Goal: Task Accomplishment & Management: Complete application form

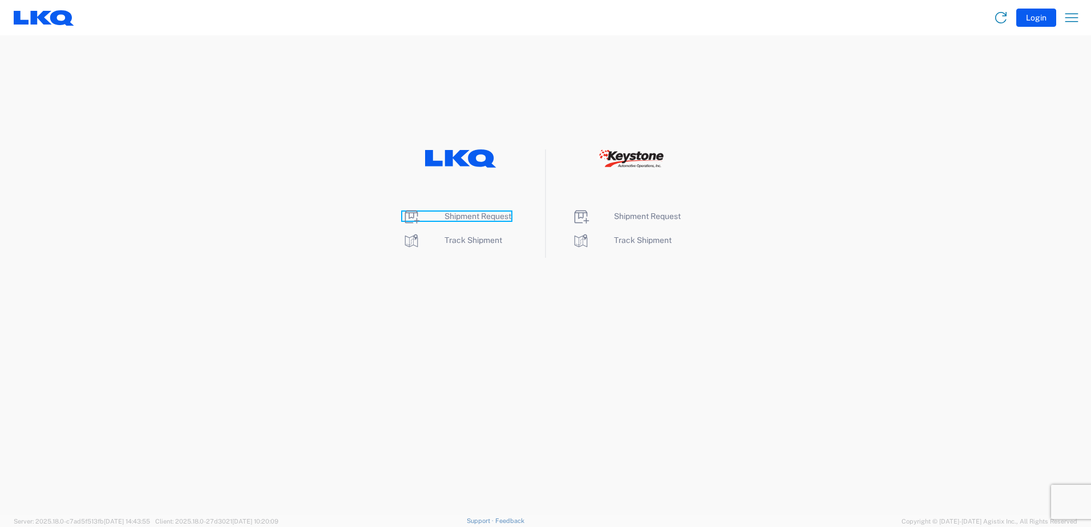
click at [470, 216] on span "Shipment Request" at bounding box center [478, 216] width 67 height 9
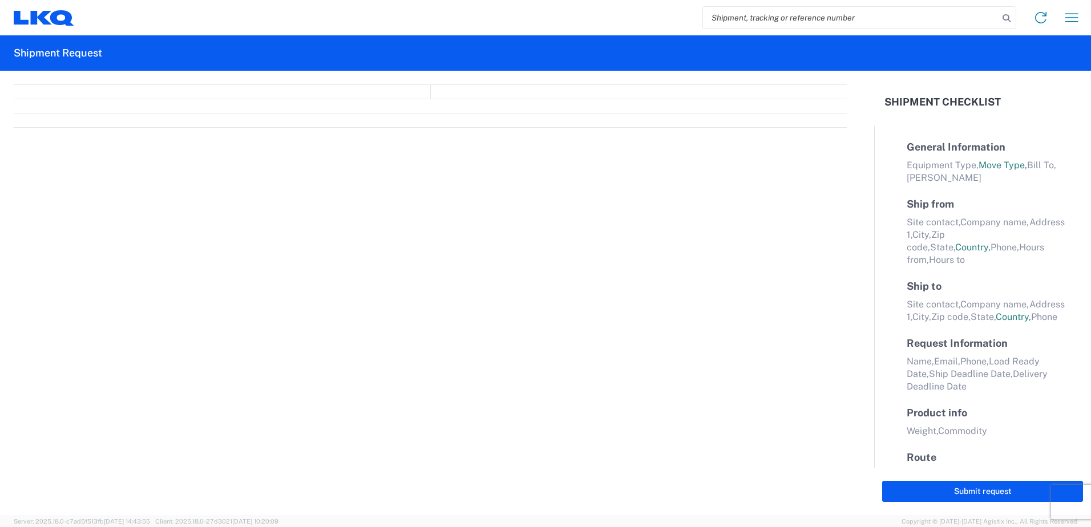
select select "FULL"
select select "LBS"
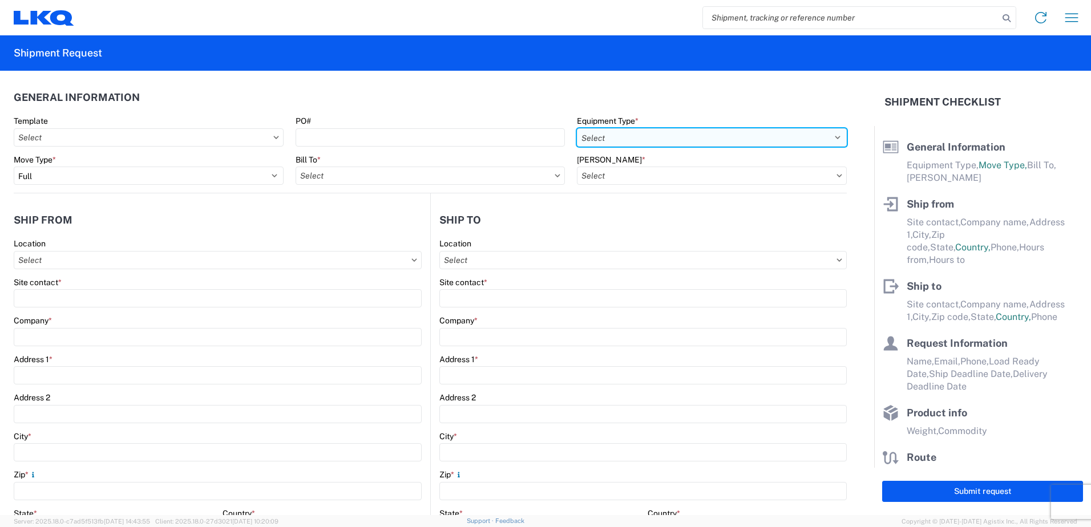
click at [626, 142] on select "Select 53’ Dry Van Flatbed Dropdeck (van) Lowboy (flatbed) Rail" at bounding box center [712, 137] width 270 height 18
select select "STDV"
click at [577, 128] on select "Select 53’ Dry Van Flatbed Dropdeck (van) Lowboy (flatbed) Rail" at bounding box center [712, 137] width 270 height 18
click at [392, 178] on input "Bill To *" at bounding box center [431, 176] width 270 height 18
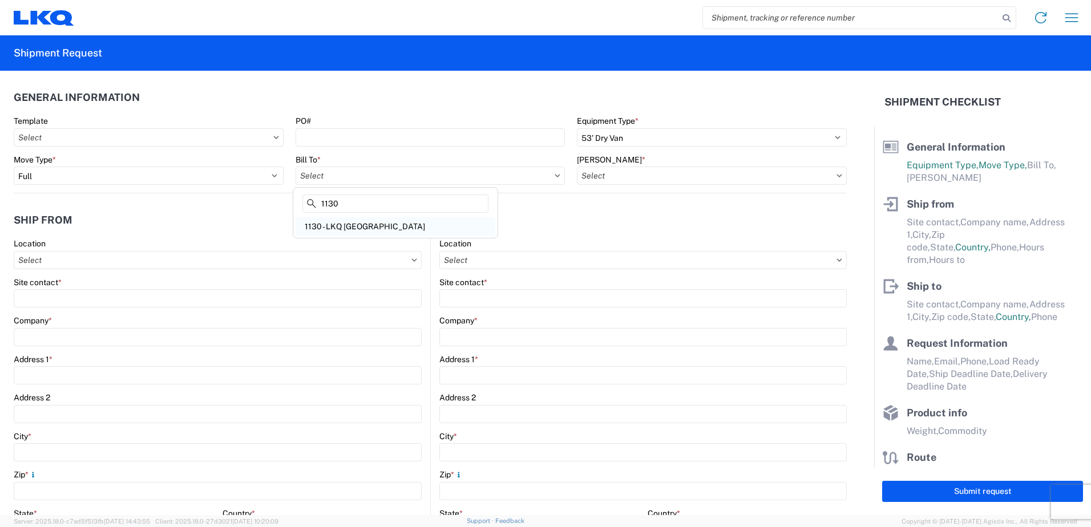
type input "1130"
click at [373, 223] on div "1130 - LKQ [GEOGRAPHIC_DATA]" at bounding box center [396, 226] width 200 height 18
type input "1130 - LKQ [GEOGRAPHIC_DATA]"
click at [669, 173] on input "[PERSON_NAME] *" at bounding box center [712, 176] width 270 height 18
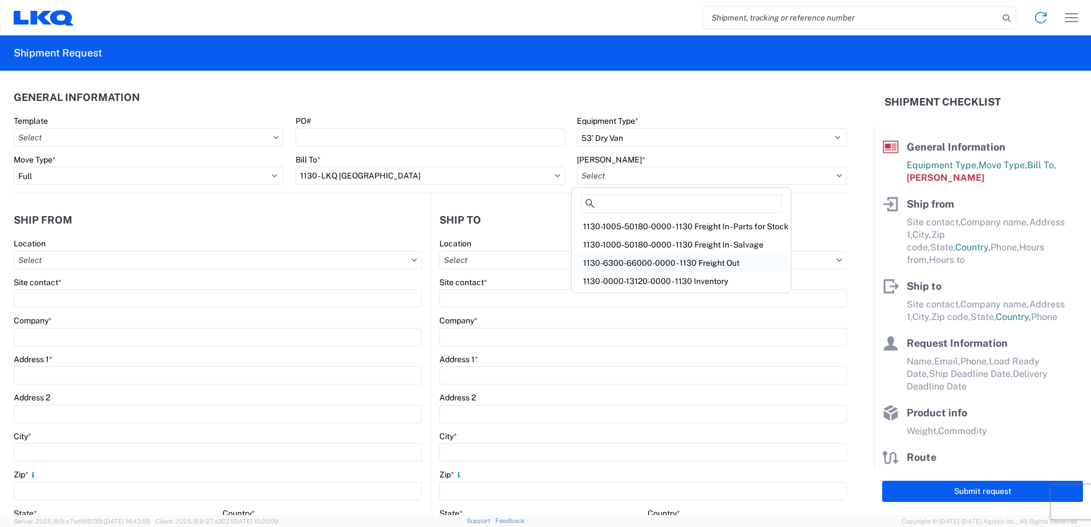
click at [676, 264] on div "1130-6300-66000-0000 - 1130 Freight Out" at bounding box center [681, 263] width 215 height 18
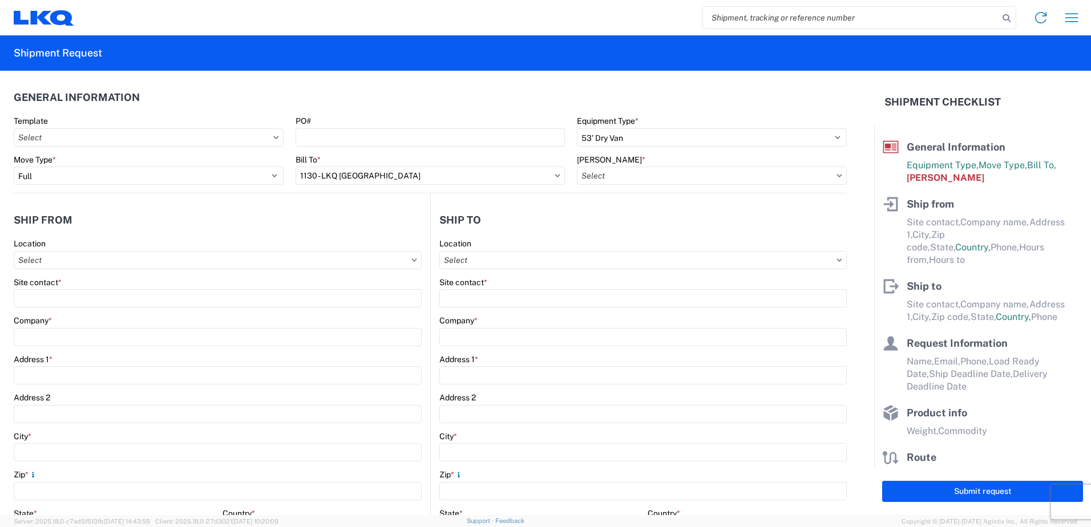
type input "1130-6300-66000-0000 - 1130 Freight Out"
click at [139, 255] on input "Location" at bounding box center [218, 260] width 408 height 18
type input "1130"
click at [100, 318] on div "1130 - LKQ [GEOGRAPHIC_DATA]" at bounding box center [117, 311] width 200 height 18
type input "1130 - LKQ [GEOGRAPHIC_DATA]"
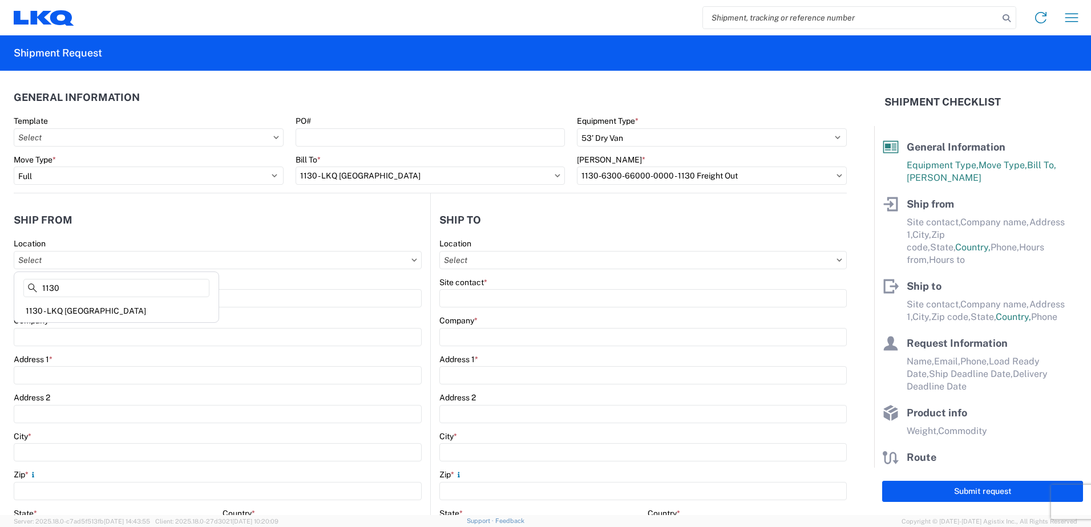
type input "LKQ Corporation"
type input "[STREET_ADDRESS]"
type input "[GEOGRAPHIC_DATA]"
type input "35172"
select select "AL"
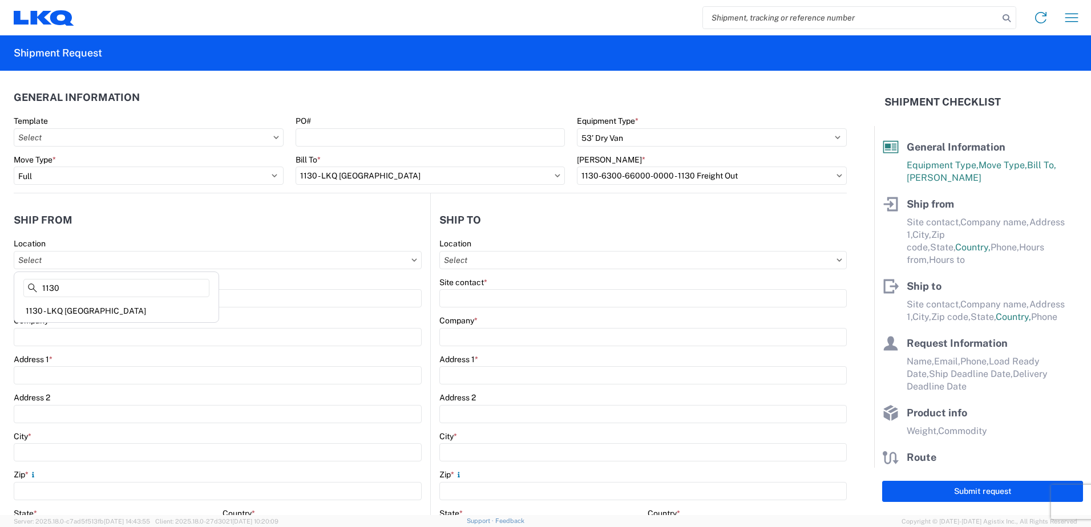
select select "US"
type input "[PHONE_NUMBER]"
type input "08:00"
type input "14:00"
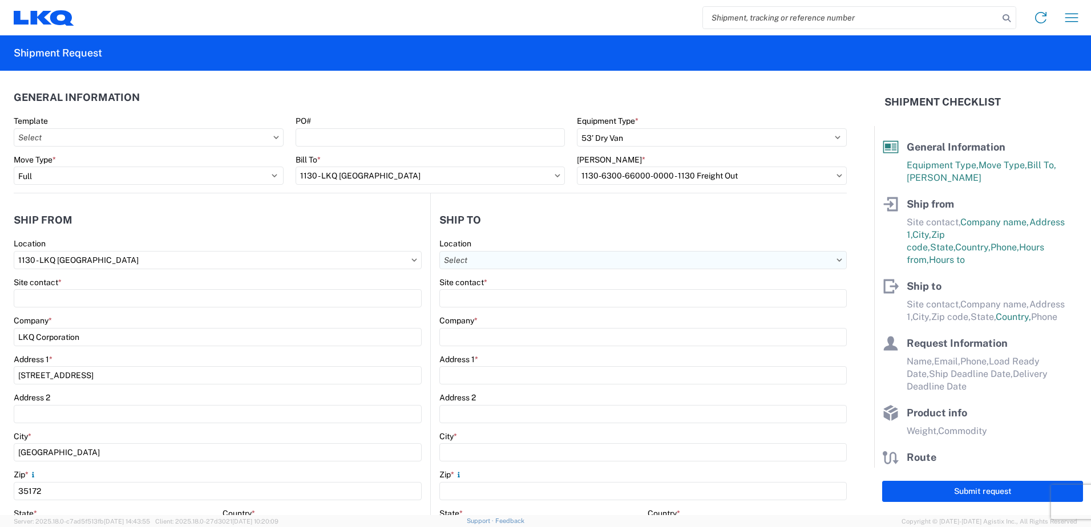
click at [481, 256] on input "Location" at bounding box center [643, 260] width 408 height 18
type input "3064"
click at [488, 306] on div "3064 - [GEOGRAPHIC_DATA] (064)" at bounding box center [538, 311] width 200 height 18
type input "3064 - [GEOGRAPHIC_DATA] (064)"
type input "LKQ Corporation"
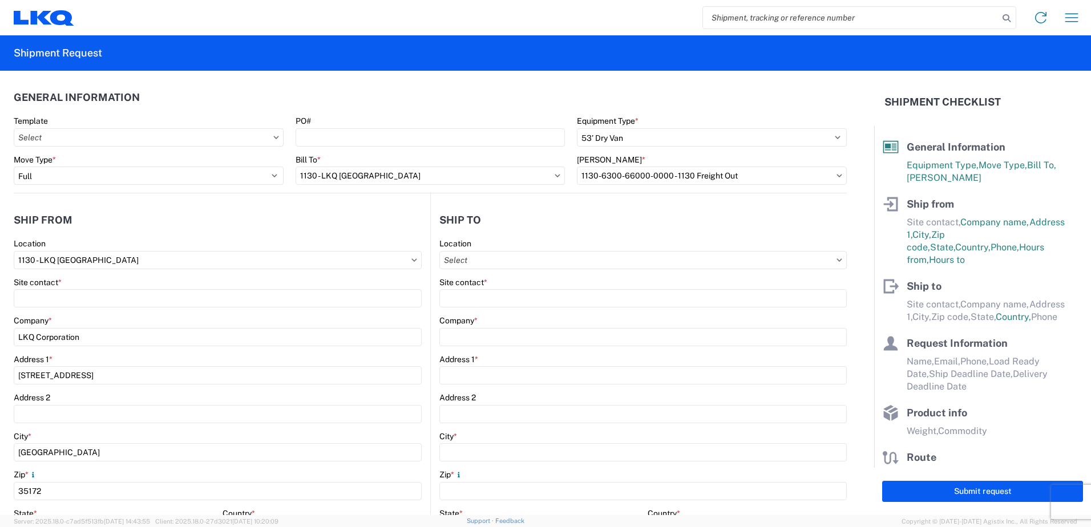
type input "[STREET_ADDRESS]"
type input "[GEOGRAPHIC_DATA]"
type input "30336"
select select "US"
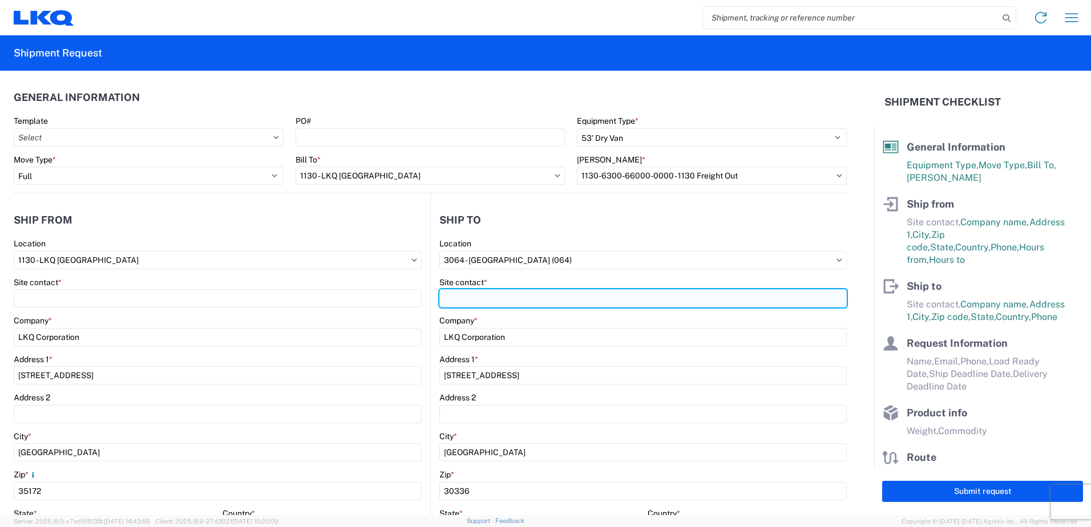
click at [486, 299] on input "Site contact *" at bounding box center [643, 298] width 408 height 18
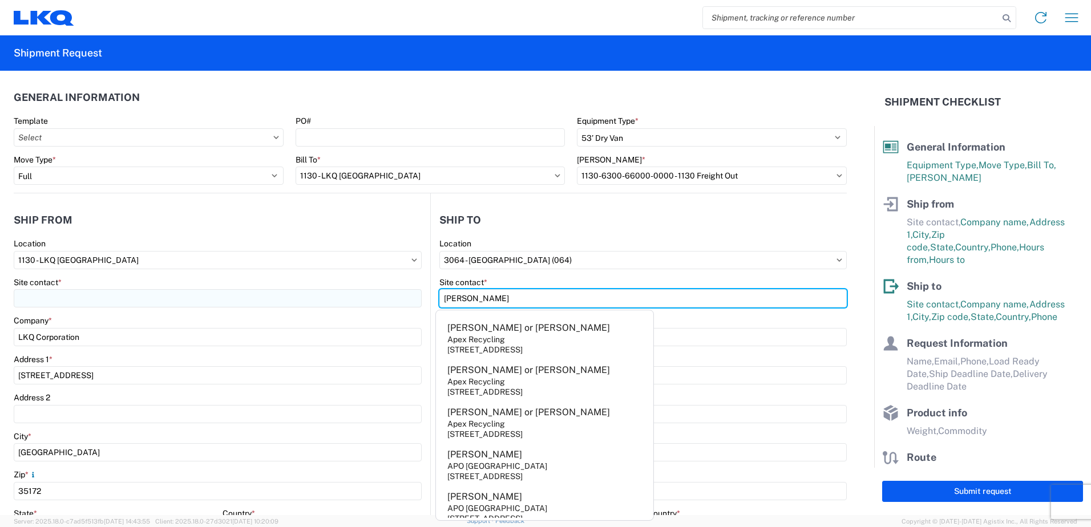
type input "[PERSON_NAME]"
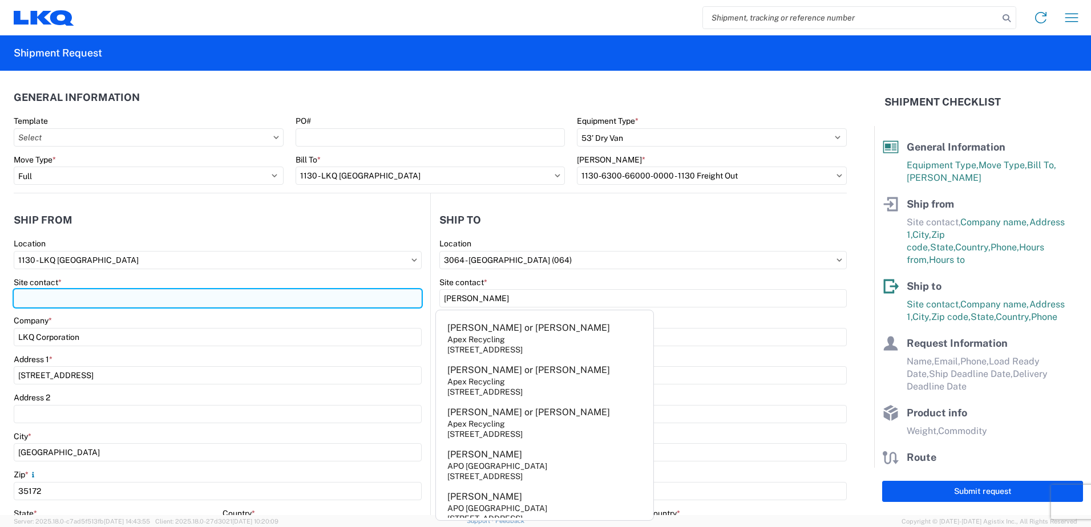
click at [158, 295] on input "Site contact *" at bounding box center [218, 298] width 408 height 18
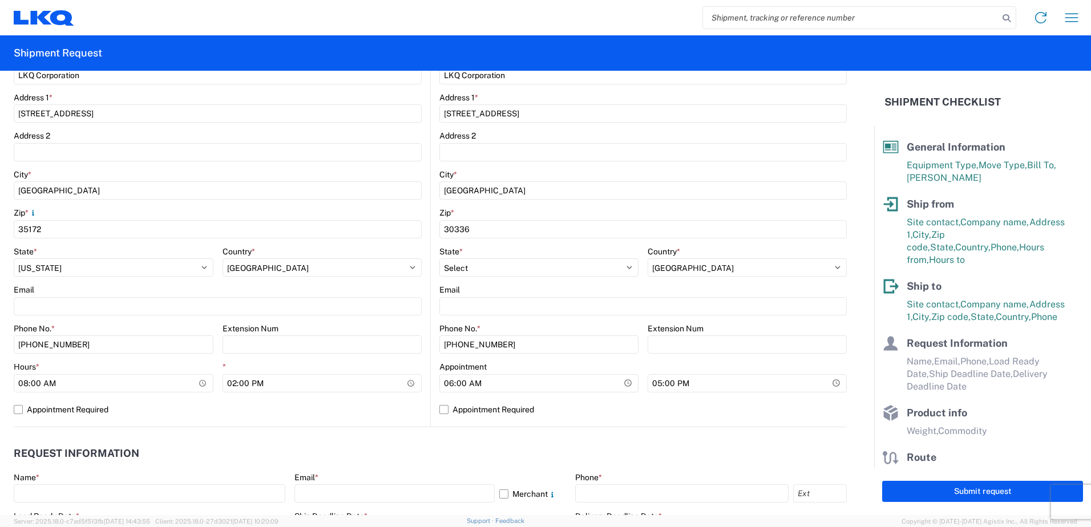
scroll to position [285, 0]
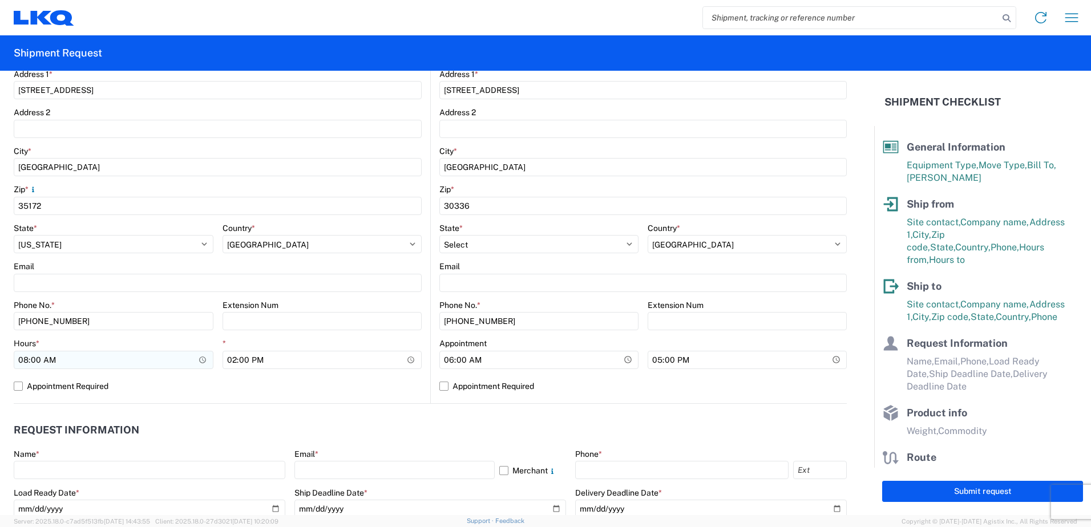
type input "[PERSON_NAME]"
click at [25, 358] on input "08:00" at bounding box center [114, 360] width 200 height 18
type input "12:00"
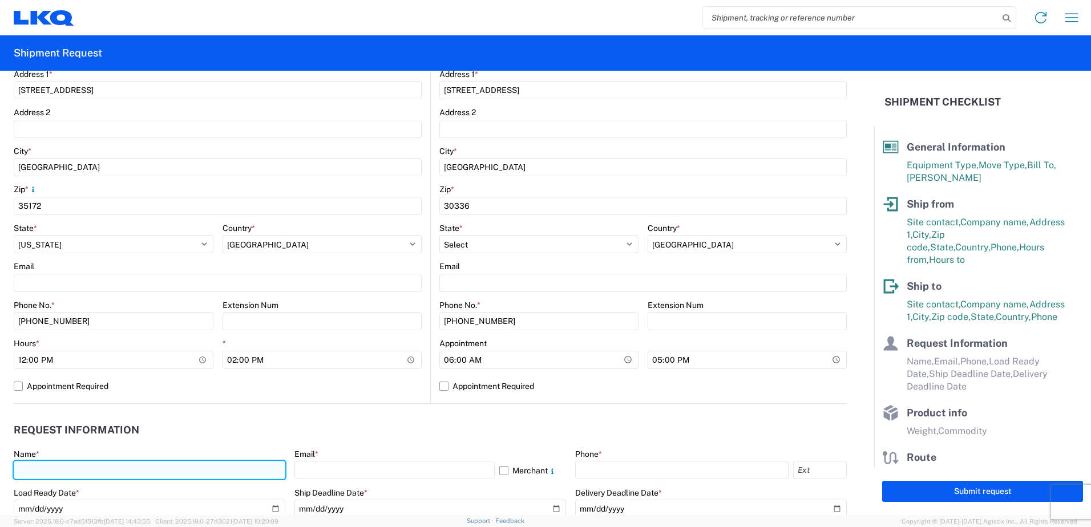
click at [251, 463] on input "text" at bounding box center [150, 470] width 272 height 18
type input "[PERSON_NAME]"
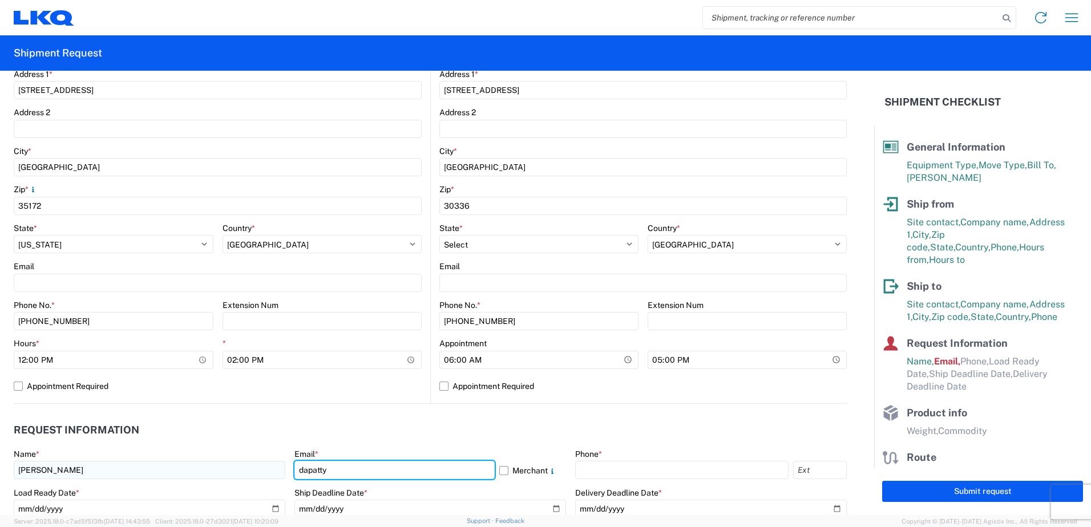
type input "[EMAIL_ADDRESS][DOMAIN_NAME]"
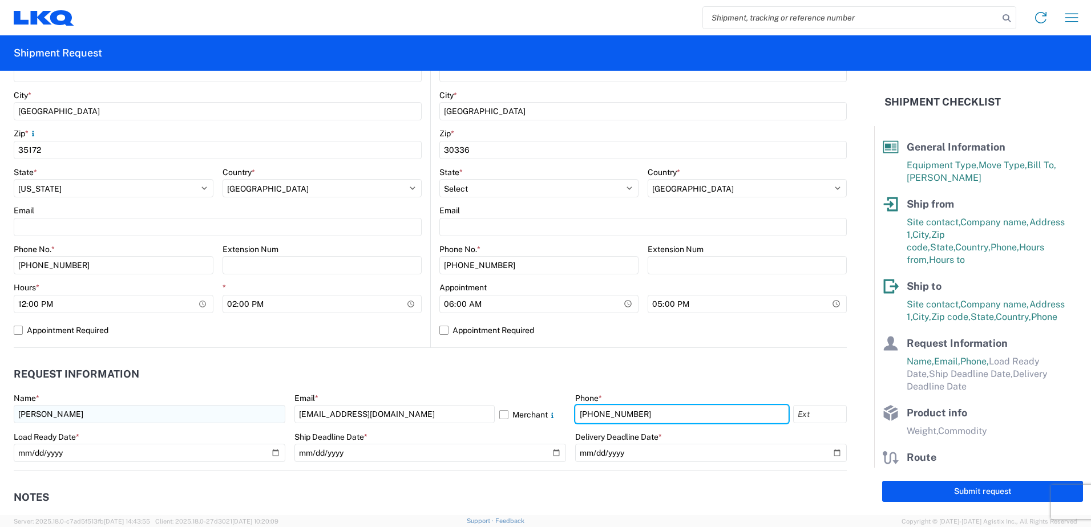
scroll to position [342, 0]
type input "[PHONE_NUMBER]"
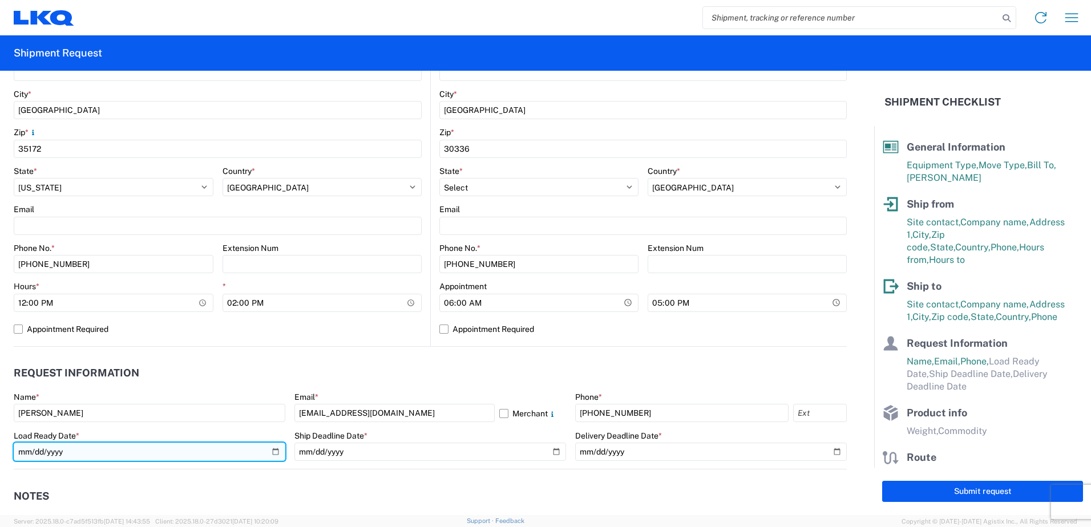
click at [271, 451] on input "date" at bounding box center [150, 452] width 272 height 18
type input "[DATE]"
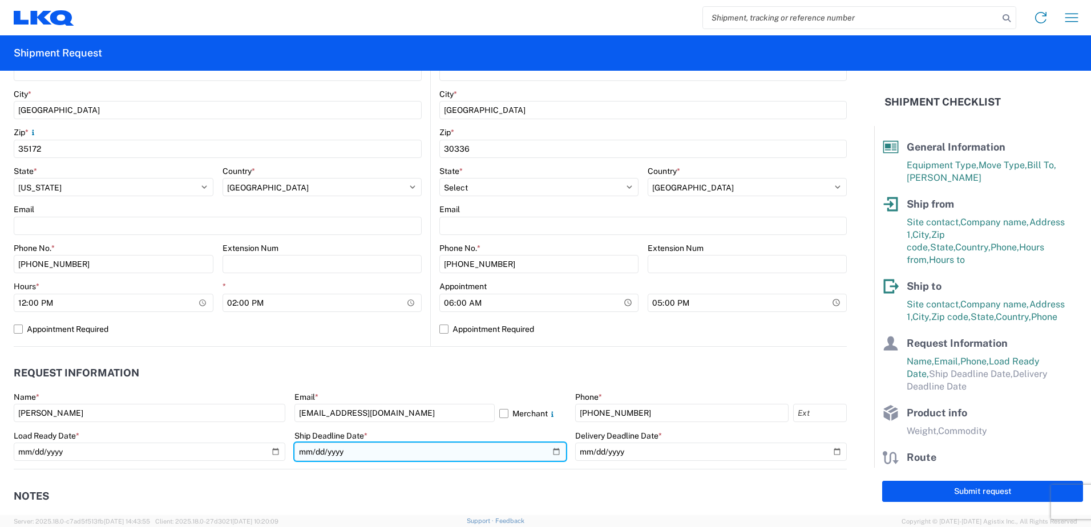
click at [549, 448] on input "date" at bounding box center [431, 452] width 272 height 18
type input "[DATE]"
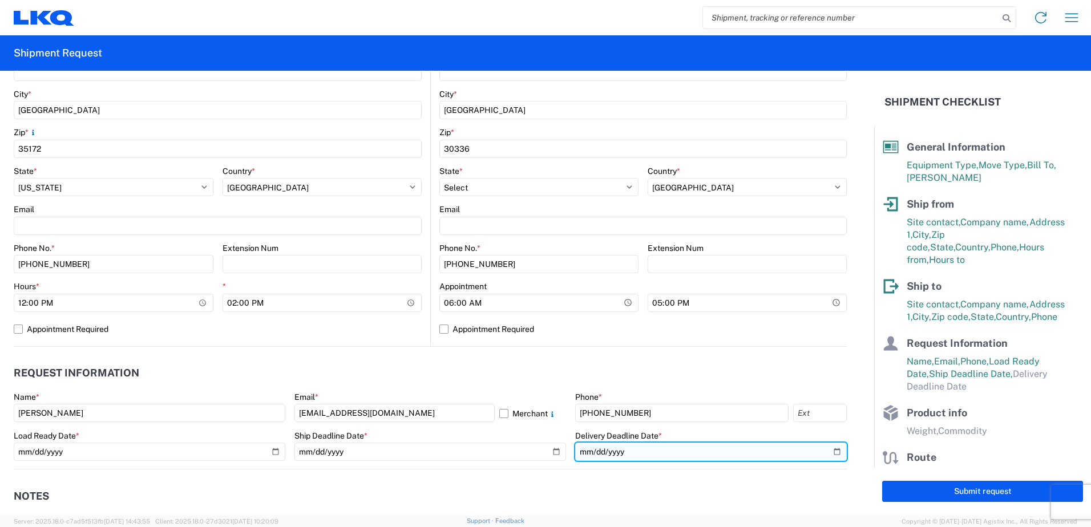
click at [826, 450] on input "date" at bounding box center [711, 452] width 272 height 18
type input "[DATE]"
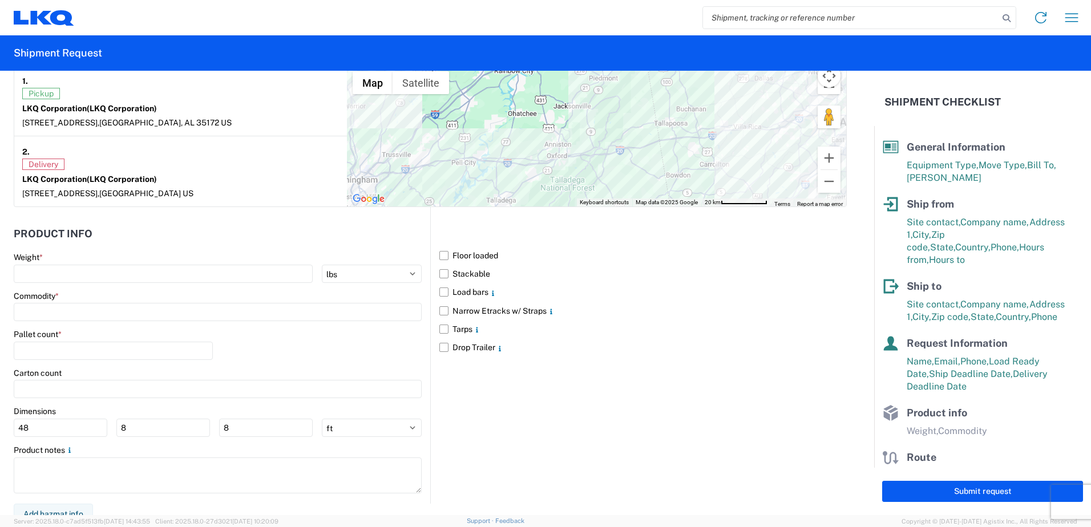
scroll to position [925, 0]
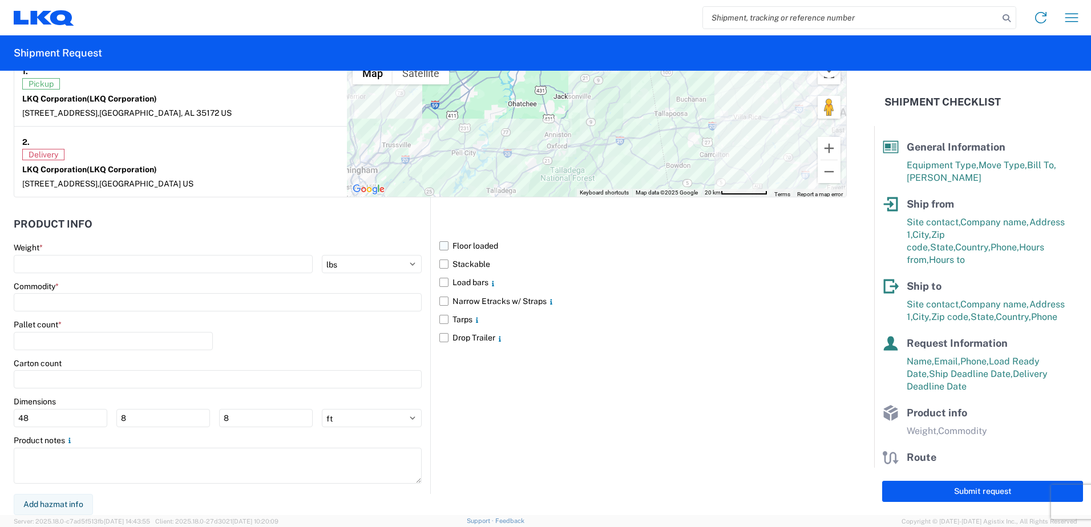
click at [439, 243] on label "Floor loaded" at bounding box center [643, 246] width 408 height 18
click at [0, 0] on input "Floor loaded" at bounding box center [0, 0] width 0 height 0
click at [439, 258] on label "Stackable" at bounding box center [643, 264] width 408 height 18
click at [0, 0] on input "Stackable" at bounding box center [0, 0] width 0 height 0
click at [440, 281] on label "Load bars" at bounding box center [643, 282] width 408 height 18
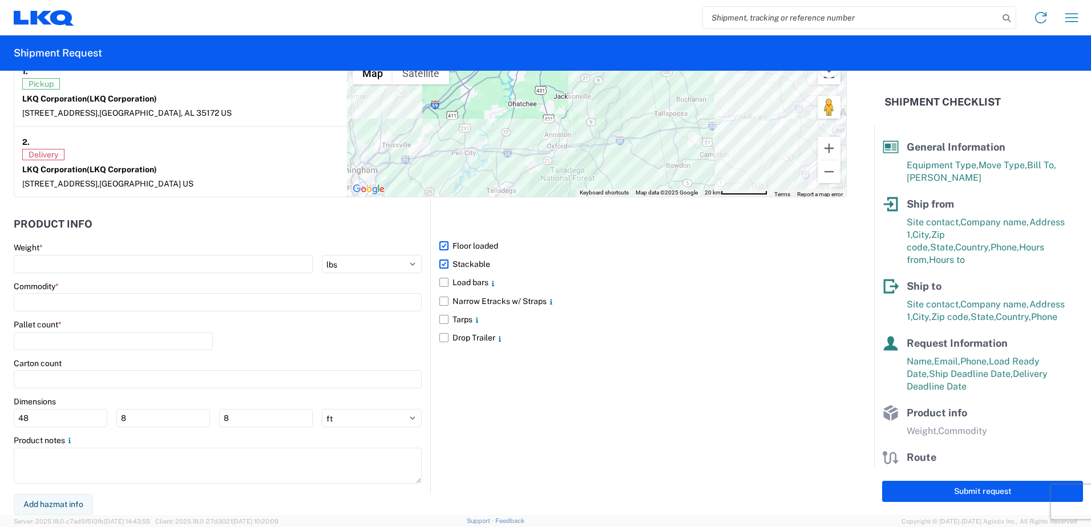
click at [0, 0] on input "Load bars" at bounding box center [0, 0] width 0 height 0
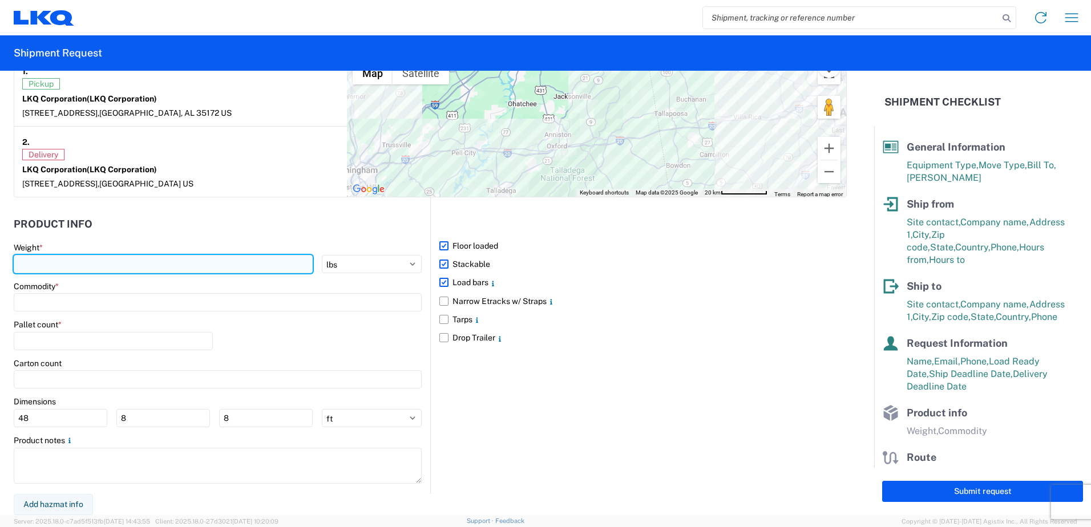
click at [159, 261] on input "number" at bounding box center [163, 264] width 299 height 18
type input "22000"
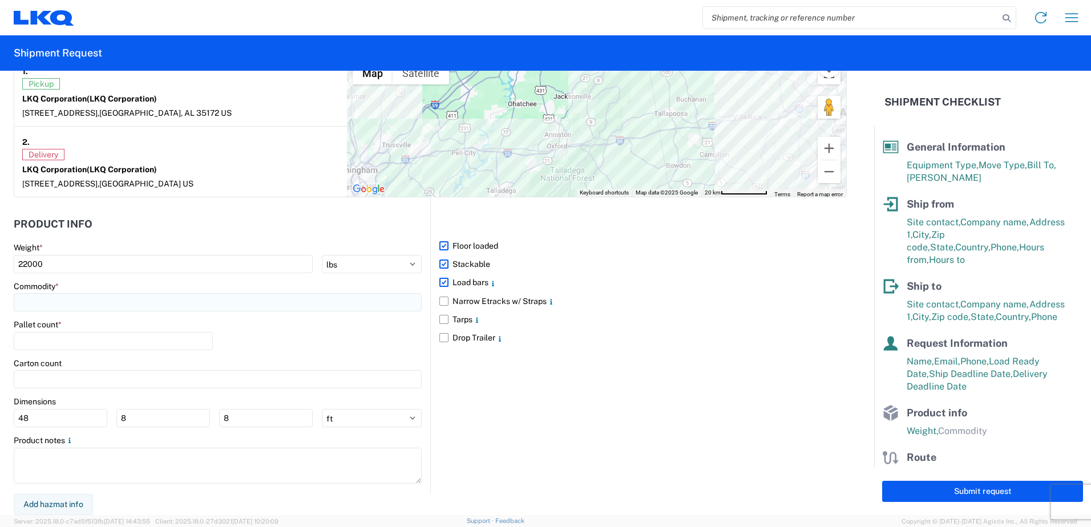
click at [188, 295] on input at bounding box center [218, 302] width 408 height 18
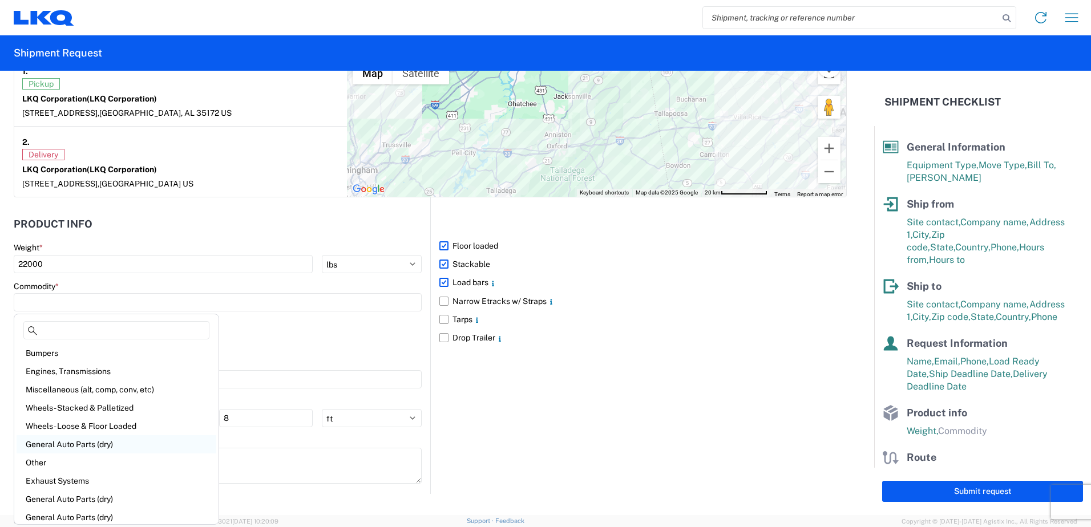
click at [102, 442] on div "General Auto Parts (dry)" at bounding box center [117, 444] width 200 height 18
type input "General Auto Parts (dry)"
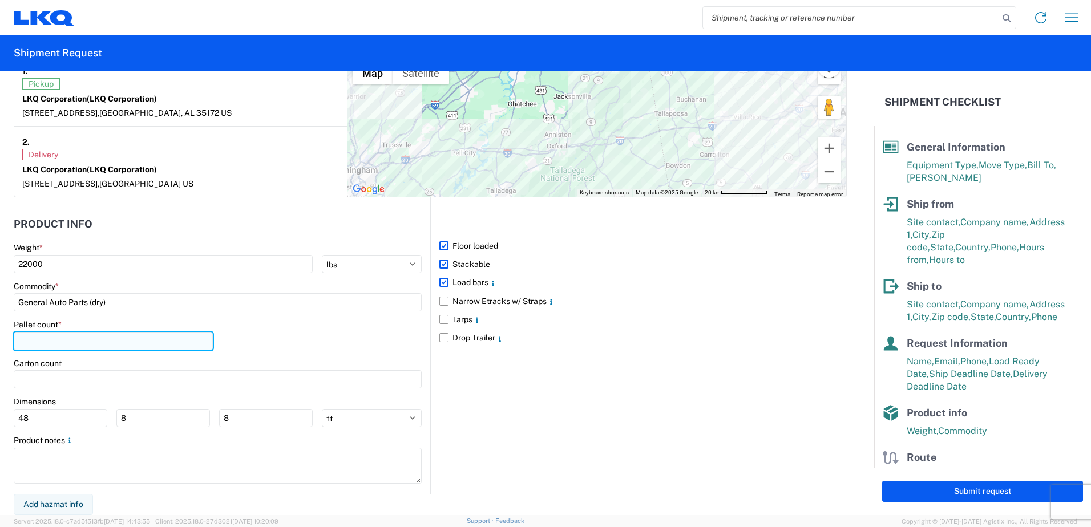
click at [77, 338] on input "number" at bounding box center [113, 341] width 199 height 18
type input "22"
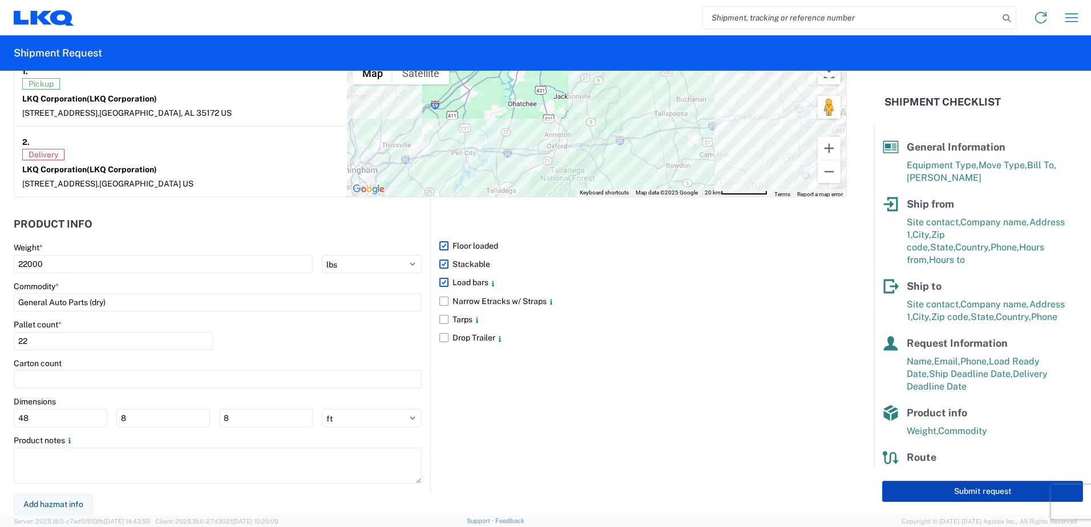
click at [926, 490] on button "Submit request" at bounding box center [982, 491] width 201 height 21
select select "AL"
select select "US"
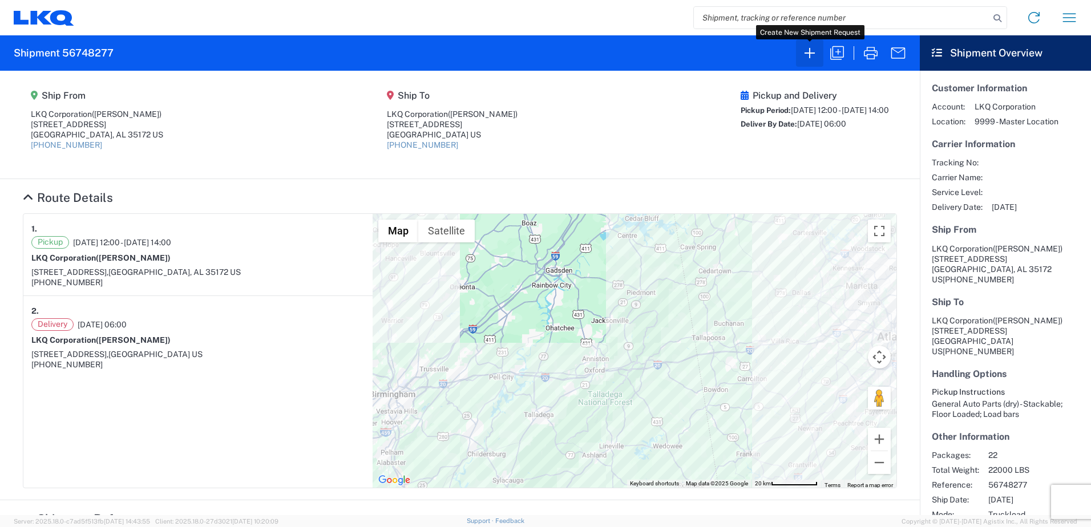
click at [813, 47] on icon "button" at bounding box center [810, 53] width 18 height 18
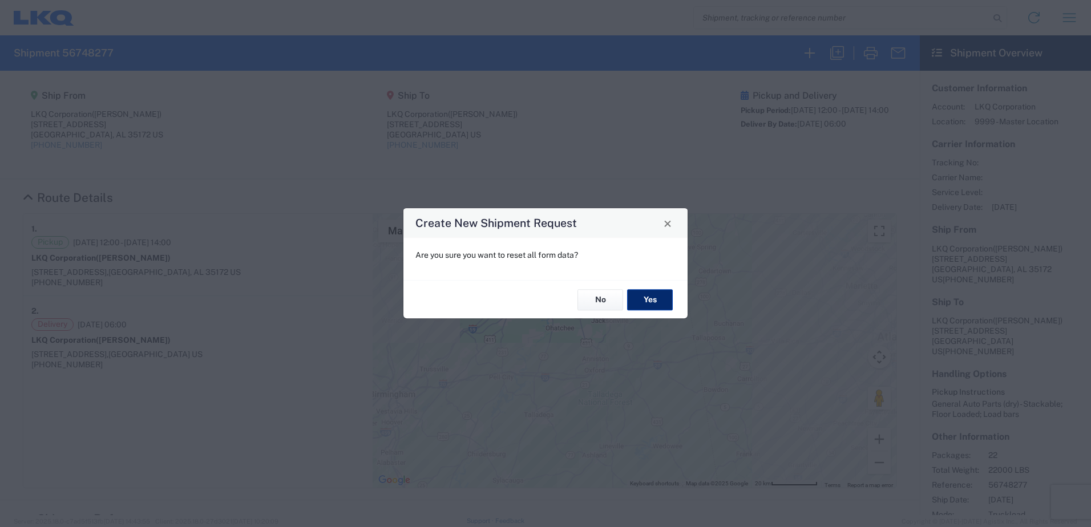
click at [650, 297] on button "Yes" at bounding box center [650, 299] width 46 height 21
select select "FULL"
select select "US"
select select "LBS"
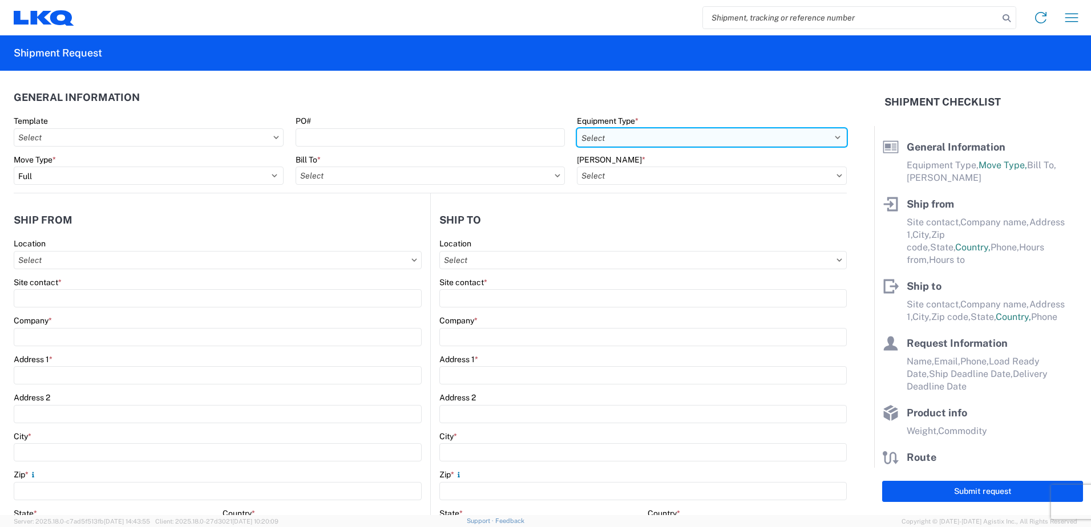
click at [625, 138] on select "Select 53’ Dry Van Flatbed Dropdeck (van) Lowboy (flatbed) Rail" at bounding box center [712, 137] width 270 height 18
select select "STDV"
click at [577, 128] on select "Select 53’ Dry Van Flatbed Dropdeck (van) Lowboy (flatbed) Rail" at bounding box center [712, 137] width 270 height 18
click at [366, 178] on input "Bill To *" at bounding box center [431, 176] width 270 height 18
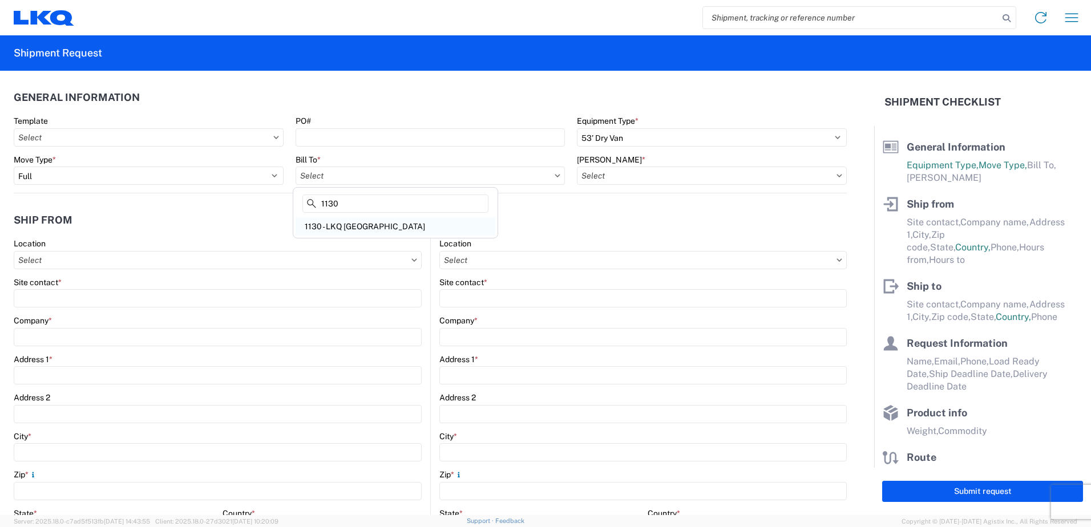
type input "1130"
click at [365, 224] on div "1130 - LKQ [GEOGRAPHIC_DATA]" at bounding box center [396, 226] width 200 height 18
type input "1130 - LKQ [GEOGRAPHIC_DATA]"
click at [631, 182] on input "[PERSON_NAME] *" at bounding box center [712, 176] width 270 height 18
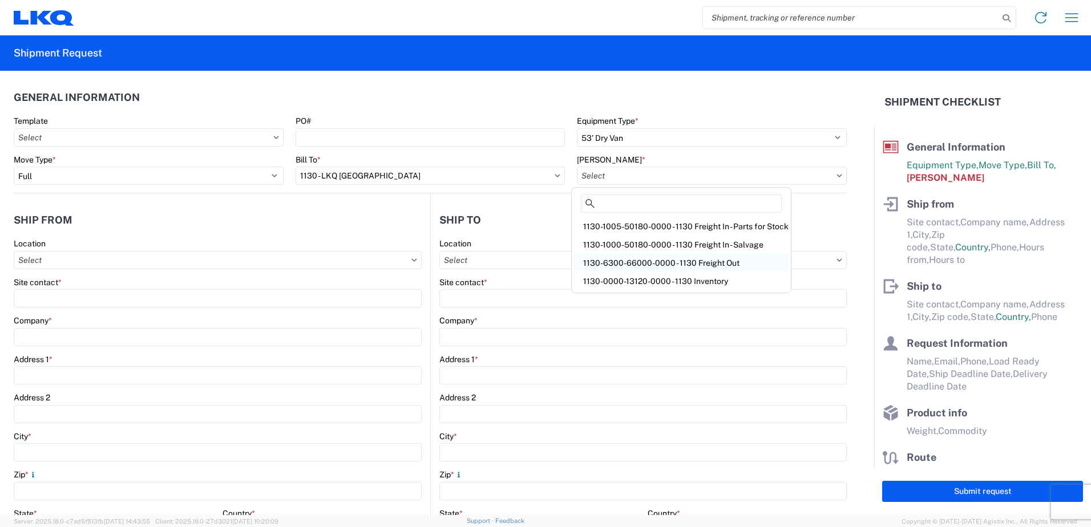
click at [647, 261] on div "1130-6300-66000-0000 - 1130 Freight Out" at bounding box center [681, 263] width 215 height 18
type input "1130-6300-66000-0000 - 1130 Freight Out"
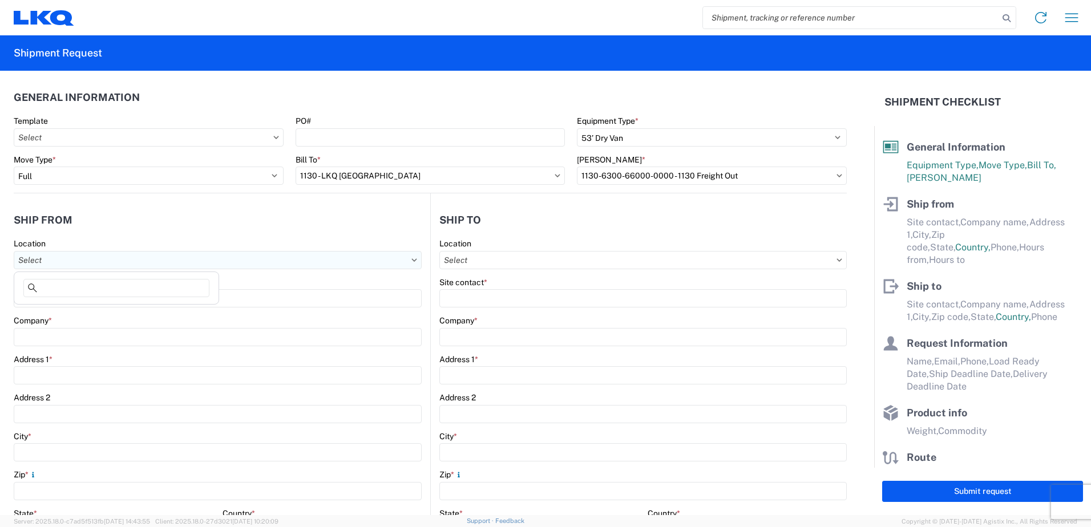
click at [181, 257] on input "Location" at bounding box center [218, 260] width 408 height 18
type input "1130"
click at [103, 308] on div "1130 - LKQ [GEOGRAPHIC_DATA]" at bounding box center [117, 311] width 200 height 18
type input "1130 - LKQ [GEOGRAPHIC_DATA]"
type input "LKQ Corporation"
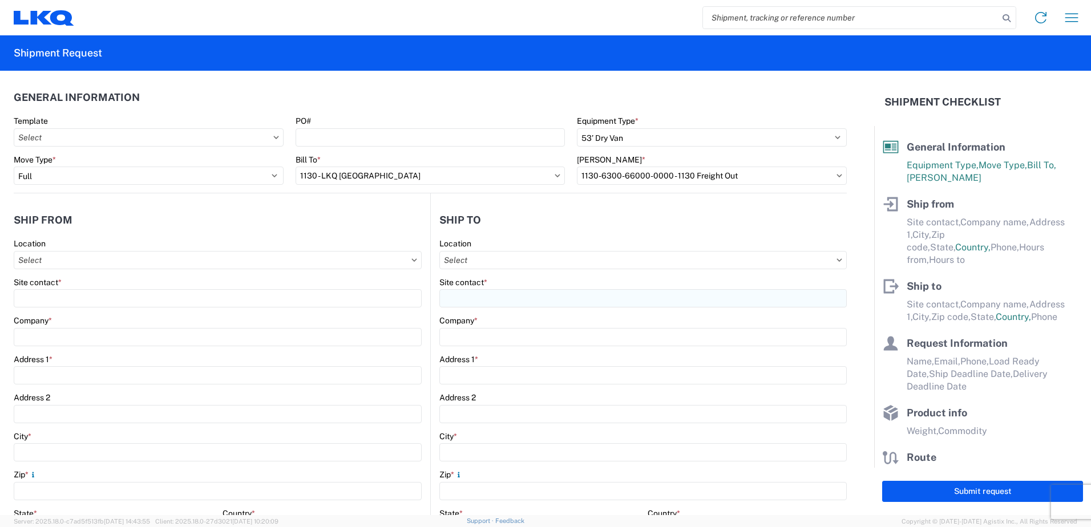
type input "[STREET_ADDRESS]"
type input "[GEOGRAPHIC_DATA]"
type input "35172"
select select "AL"
type input "[PHONE_NUMBER]"
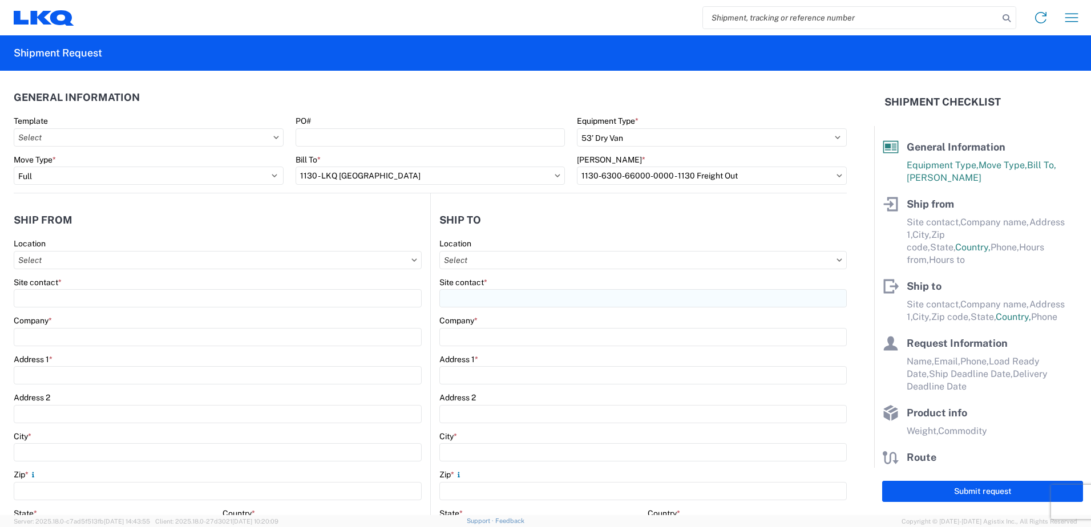
type input "08:00"
type input "14:00"
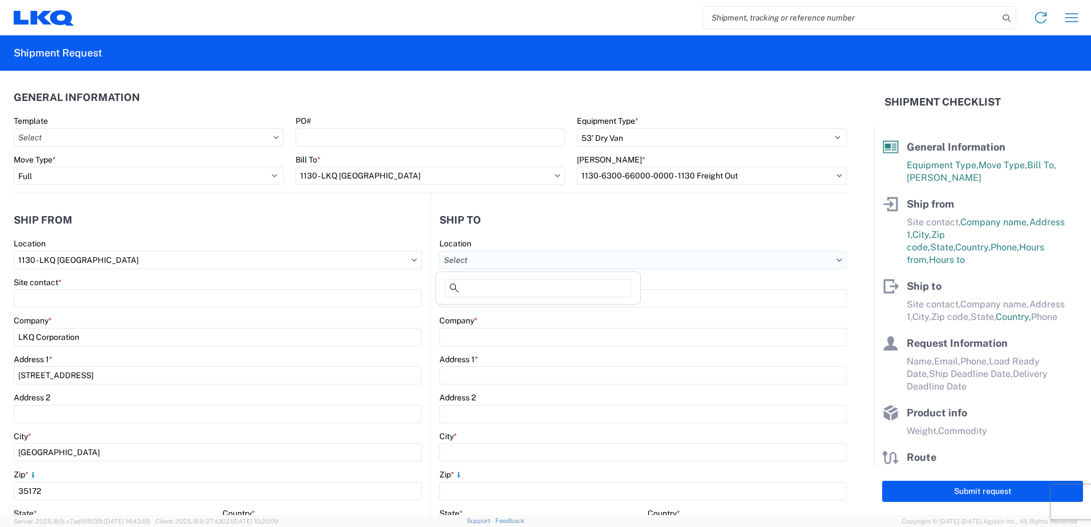
click at [591, 260] on input "Location" at bounding box center [643, 260] width 408 height 18
type input "3064"
click at [515, 310] on div "3064 - [GEOGRAPHIC_DATA] (064)" at bounding box center [538, 311] width 200 height 18
type input "3064 - [GEOGRAPHIC_DATA] (064)"
type input "LKQ Corporation"
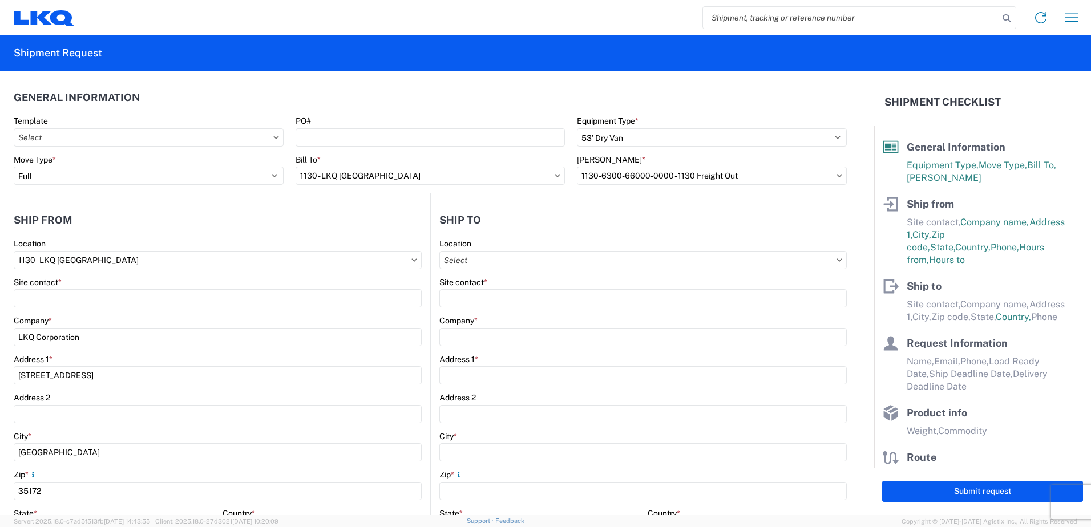
type input "[STREET_ADDRESS]"
type input "[GEOGRAPHIC_DATA]"
type input "30336"
select select "GA"
select select "US"
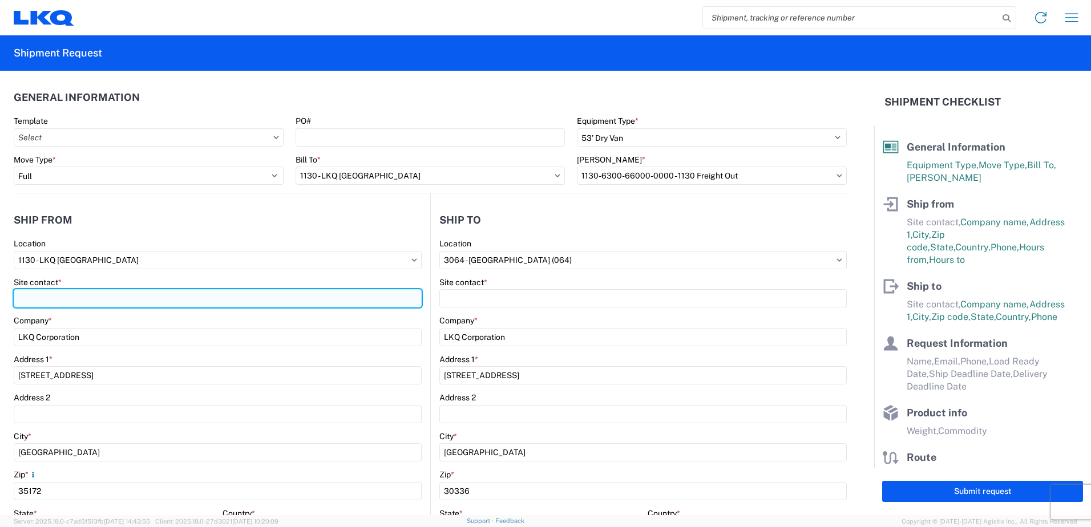
click at [143, 300] on input "Site contact *" at bounding box center [218, 298] width 408 height 18
type input "[PERSON_NAME]"
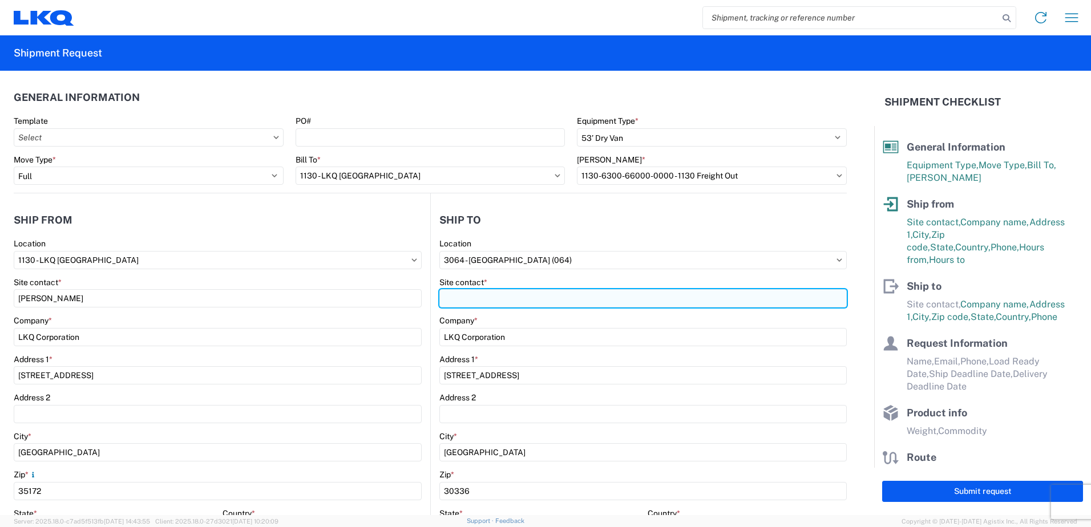
click at [611, 305] on input "Site contact *" at bounding box center [643, 298] width 408 height 18
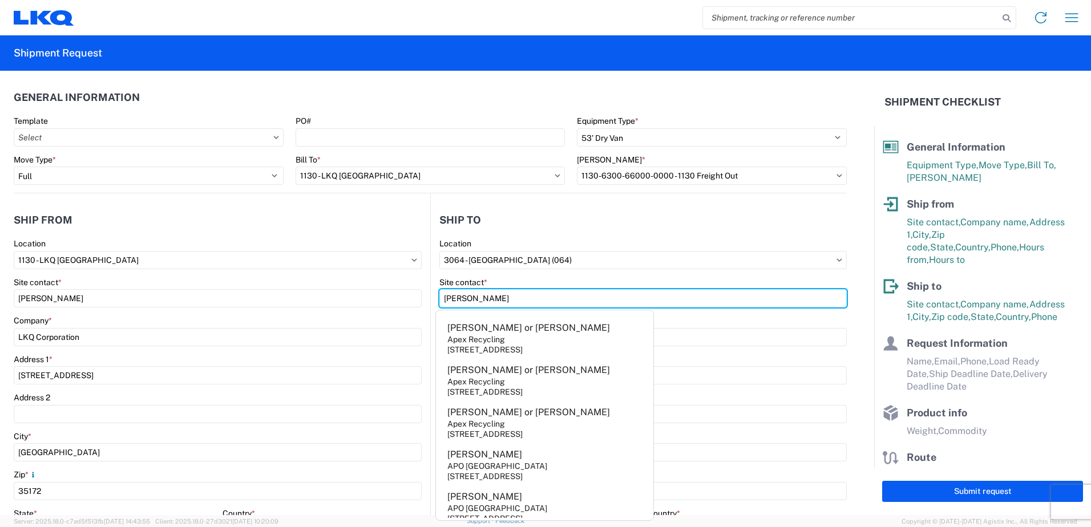
type input "[PERSON_NAME]"
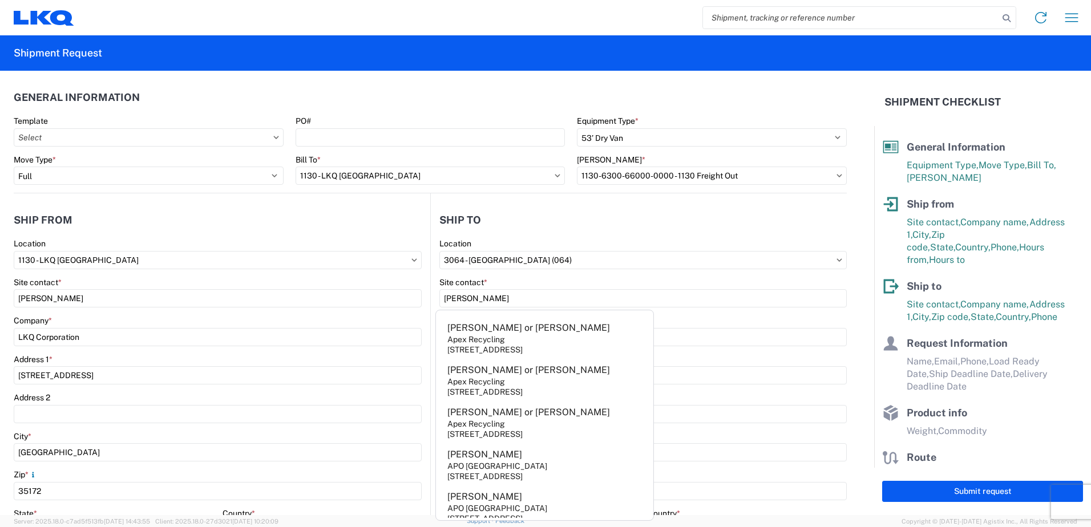
click at [221, 347] on agx-form-control-wrapper-v2 "Company * LKQ Corporation" at bounding box center [218, 335] width 408 height 39
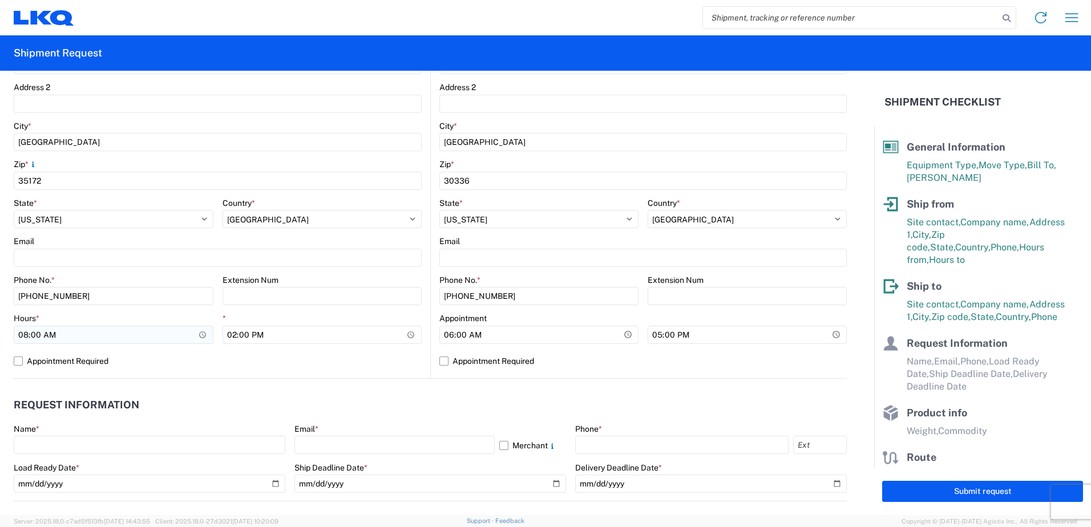
scroll to position [342, 0]
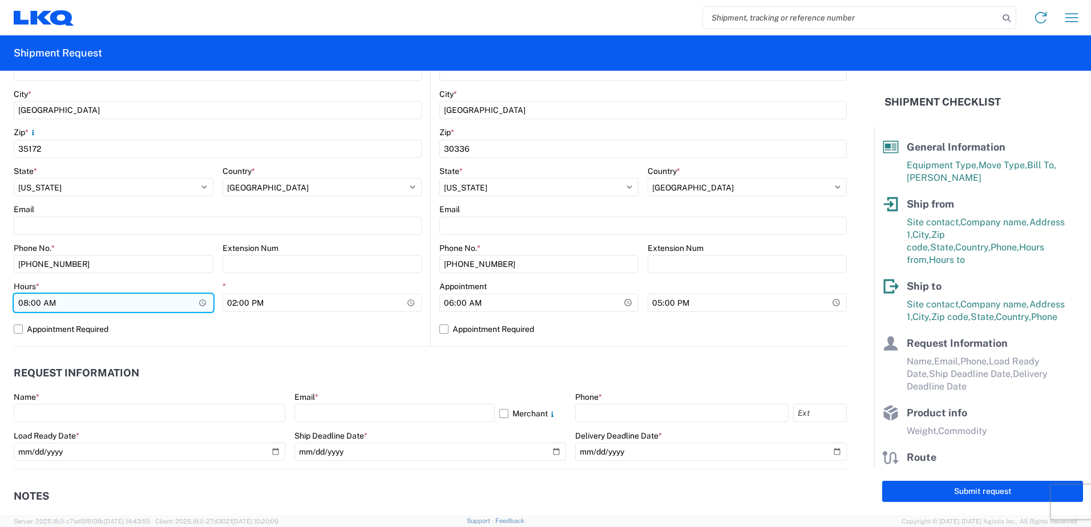
click at [26, 305] on input "08:00" at bounding box center [114, 303] width 200 height 18
type input "12:00"
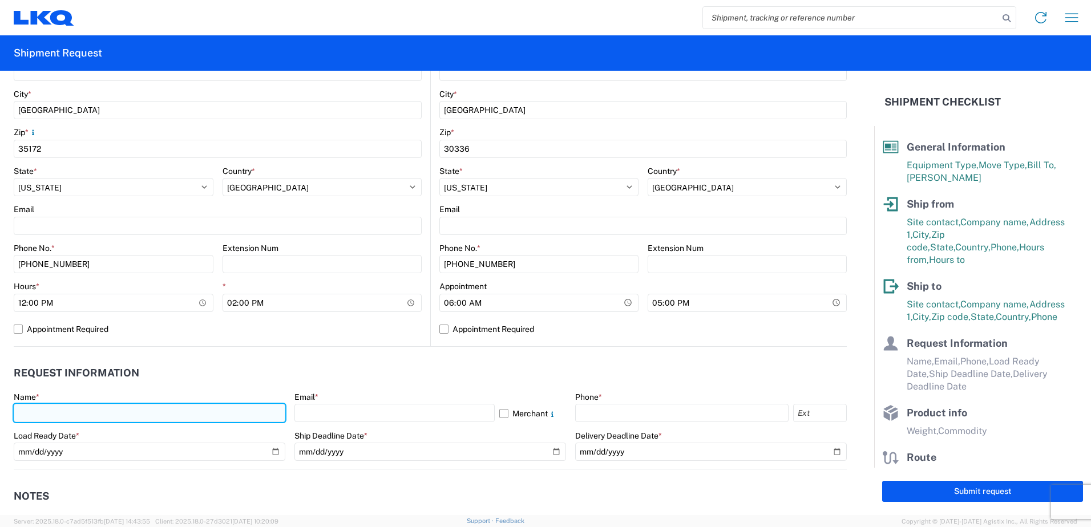
click at [178, 416] on input "text" at bounding box center [150, 413] width 272 height 18
type input "[PERSON_NAME]"
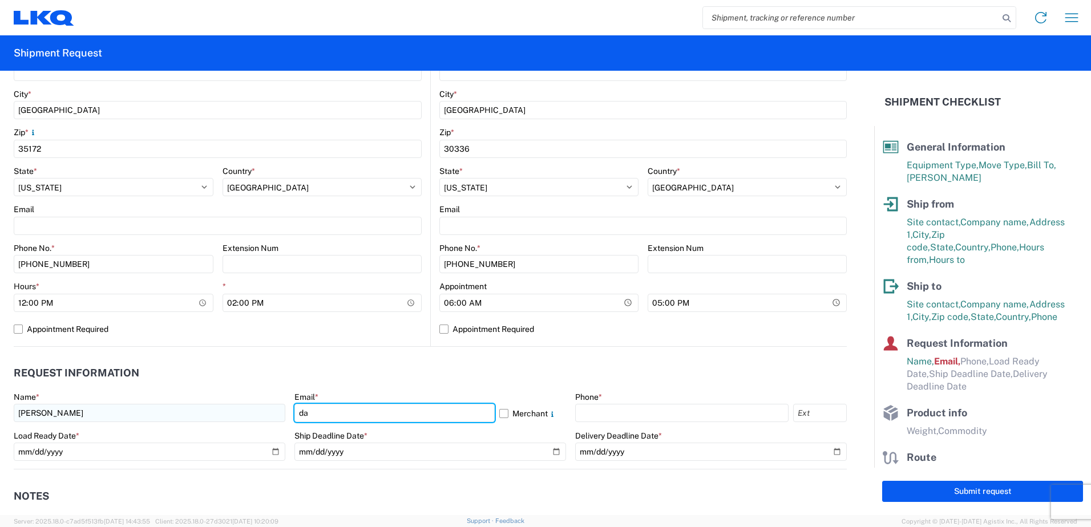
type input "[EMAIL_ADDRESS][DOMAIN_NAME]"
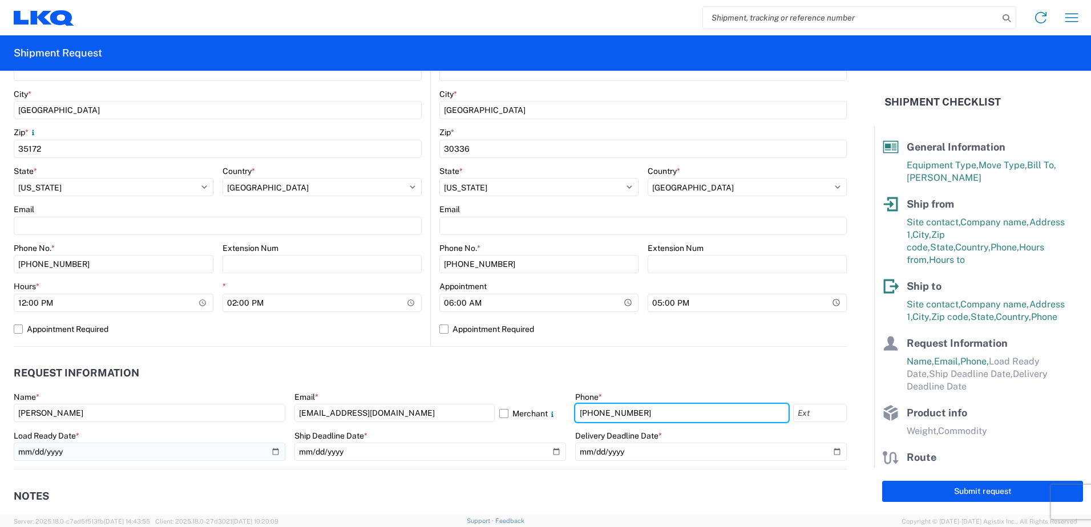
type input "[PHONE_NUMBER]"
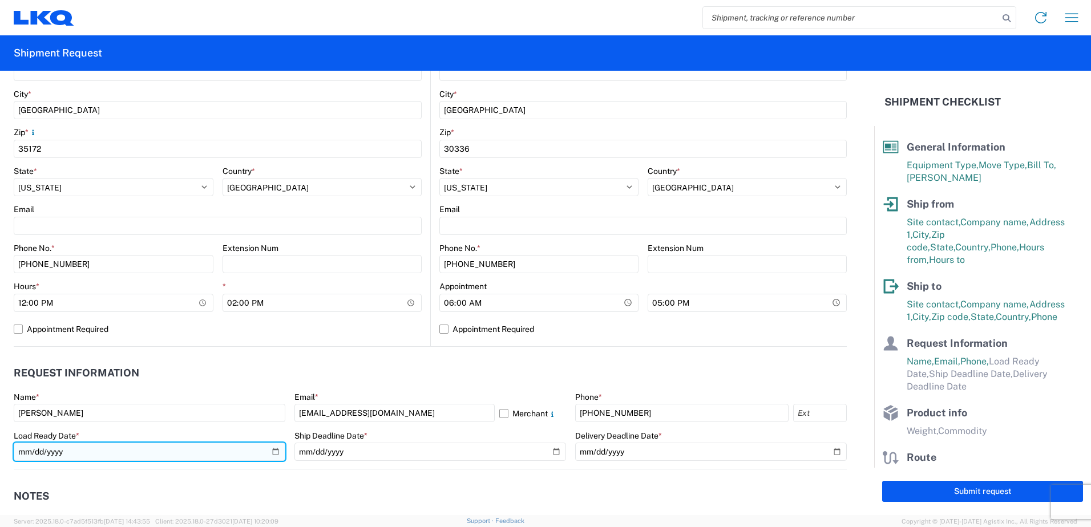
click at [278, 451] on input "date" at bounding box center [150, 452] width 272 height 18
click at [277, 451] on input "date" at bounding box center [150, 452] width 272 height 18
type input "[DATE]"
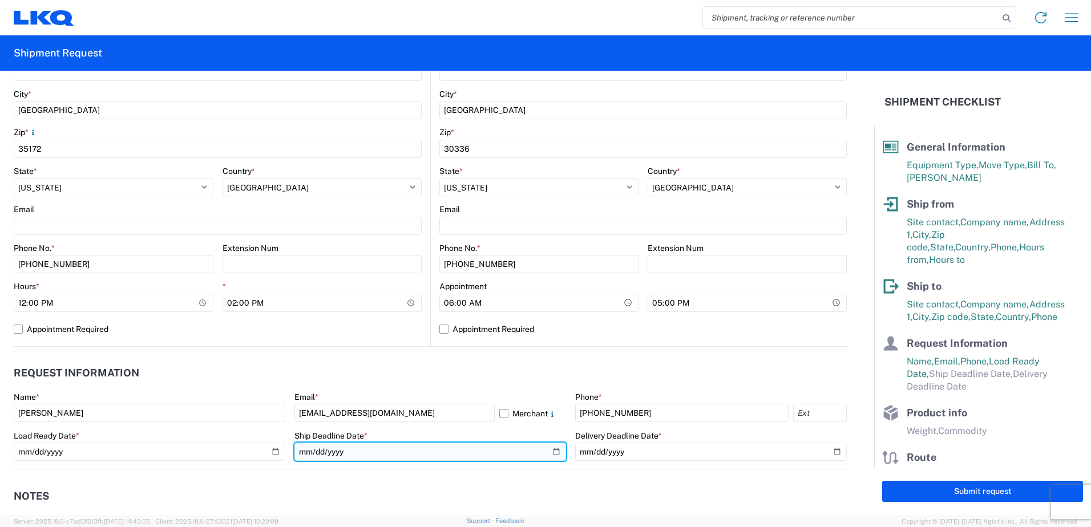
click at [554, 453] on input "date" at bounding box center [431, 452] width 272 height 18
type input "[DATE]"
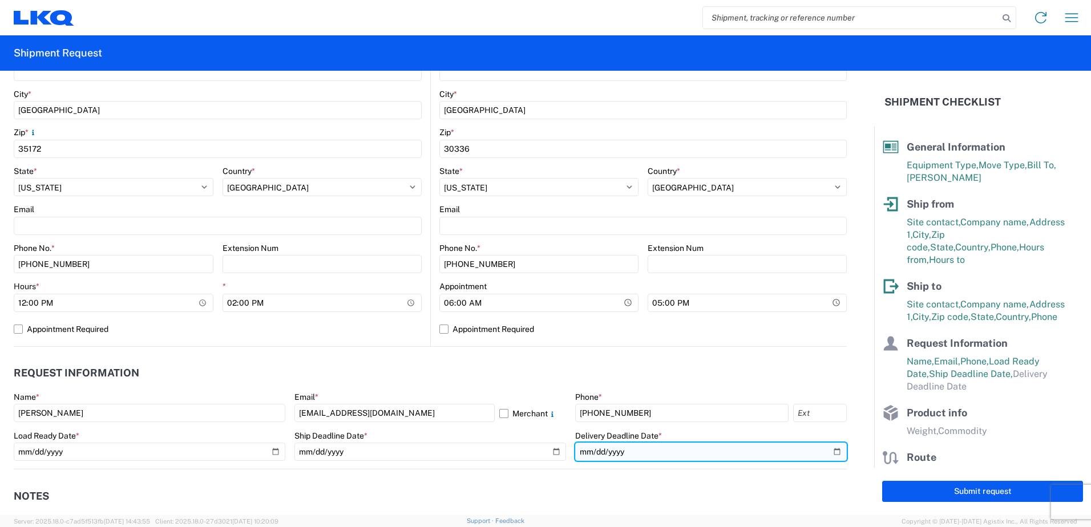
click at [834, 450] on input "date" at bounding box center [711, 452] width 272 height 18
click at [828, 453] on input "date" at bounding box center [711, 452] width 272 height 18
type input "[DATE]"
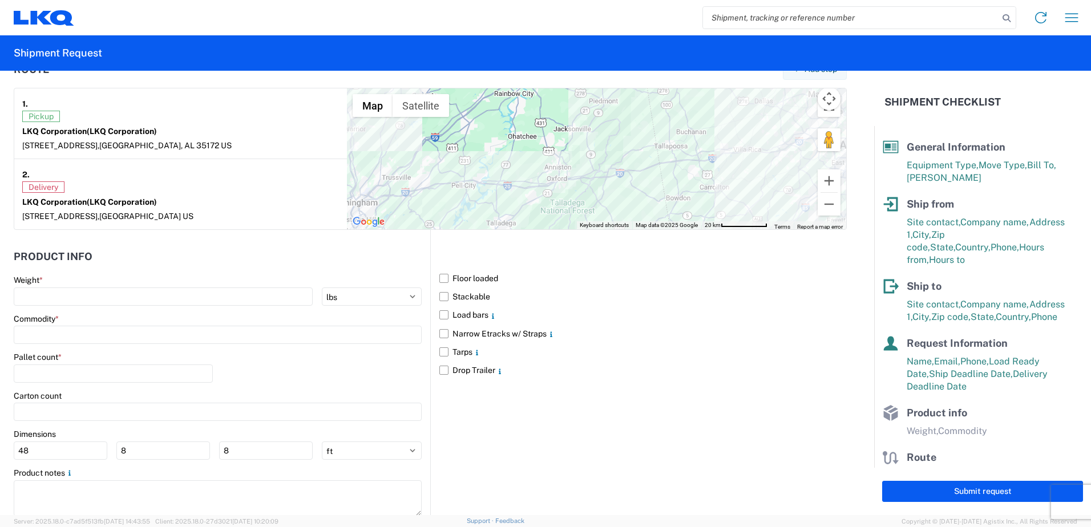
scroll to position [913, 0]
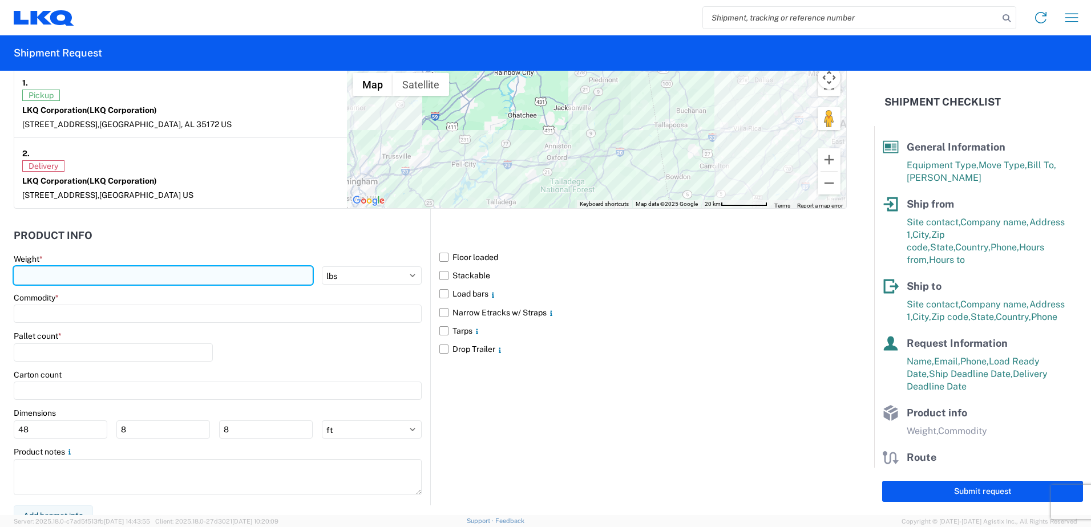
click at [238, 273] on input "number" at bounding box center [163, 276] width 299 height 18
type input "22000"
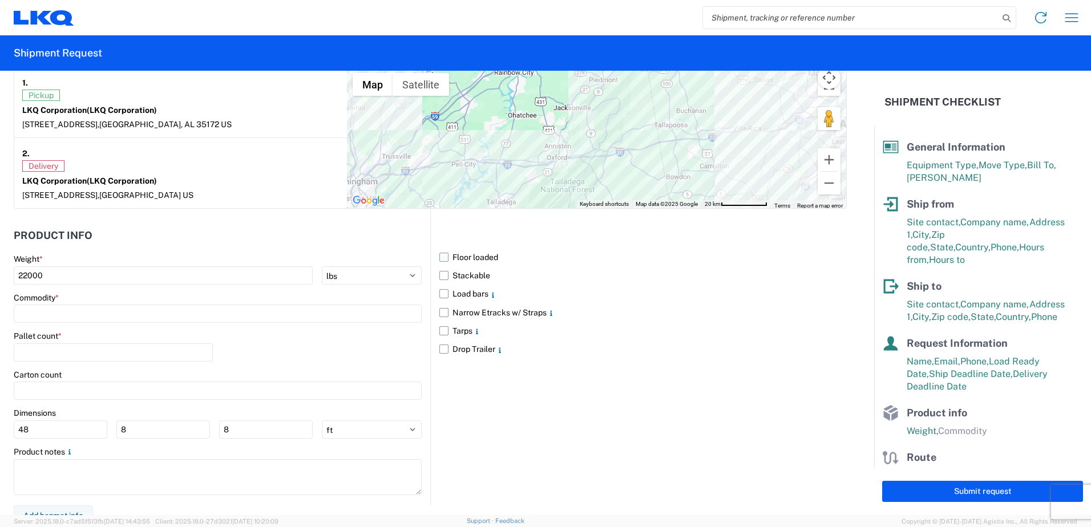
click at [440, 257] on label "Floor loaded" at bounding box center [643, 257] width 408 height 18
click at [0, 0] on input "Floor loaded" at bounding box center [0, 0] width 0 height 0
click at [444, 274] on label "Stackable" at bounding box center [643, 276] width 408 height 18
click at [0, 0] on input "Stackable" at bounding box center [0, 0] width 0 height 0
click at [439, 292] on label "Load bars" at bounding box center [643, 294] width 408 height 18
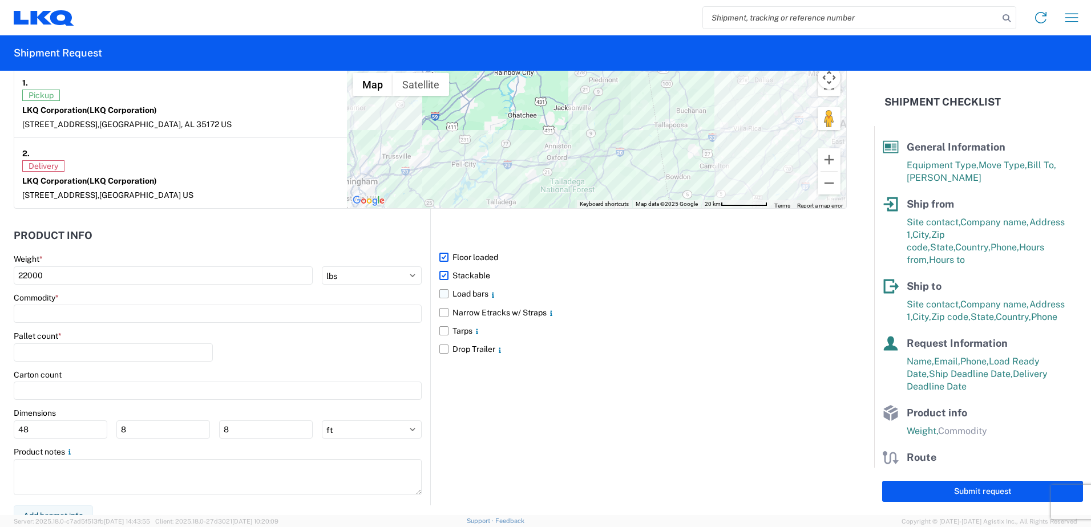
click at [0, 0] on input "Load bars" at bounding box center [0, 0] width 0 height 0
click at [271, 306] on input at bounding box center [218, 314] width 408 height 18
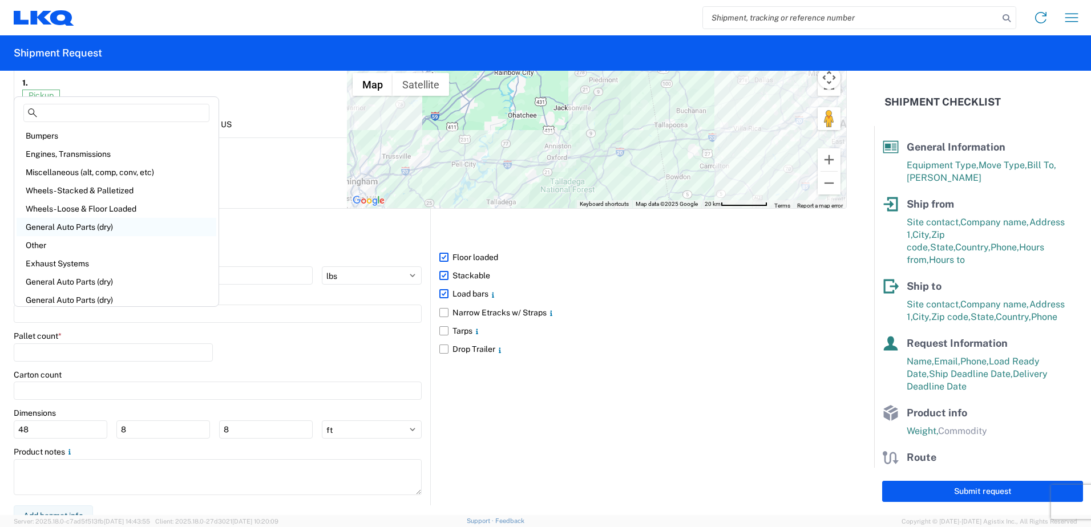
click at [79, 226] on div "General Auto Parts (dry)" at bounding box center [117, 227] width 200 height 18
type input "General Auto Parts (dry)"
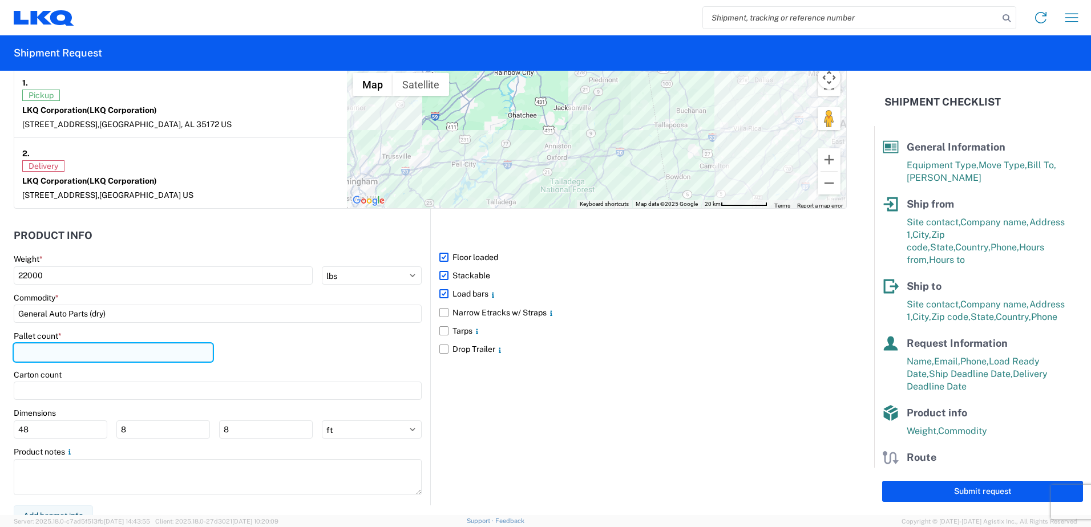
click at [130, 353] on input "number" at bounding box center [113, 353] width 199 height 18
type input "22"
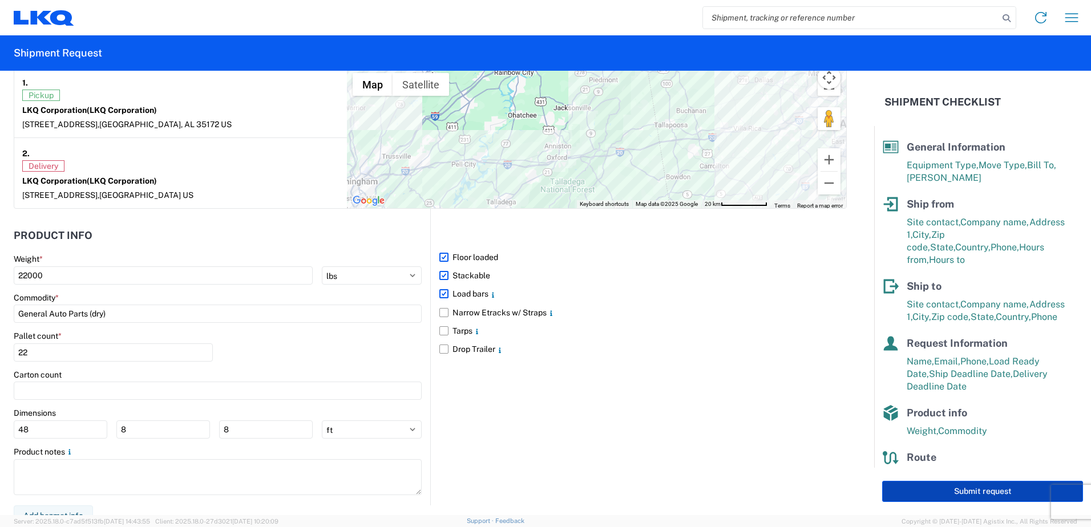
click at [973, 490] on button "Submit request" at bounding box center [982, 491] width 201 height 21
select select "US"
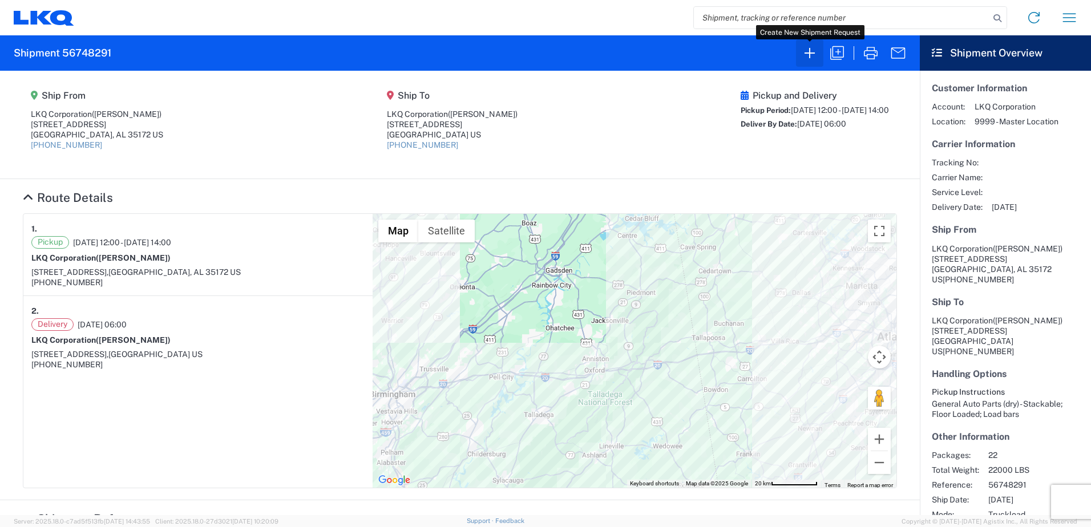
click at [805, 51] on icon "button" at bounding box center [810, 53] width 18 height 18
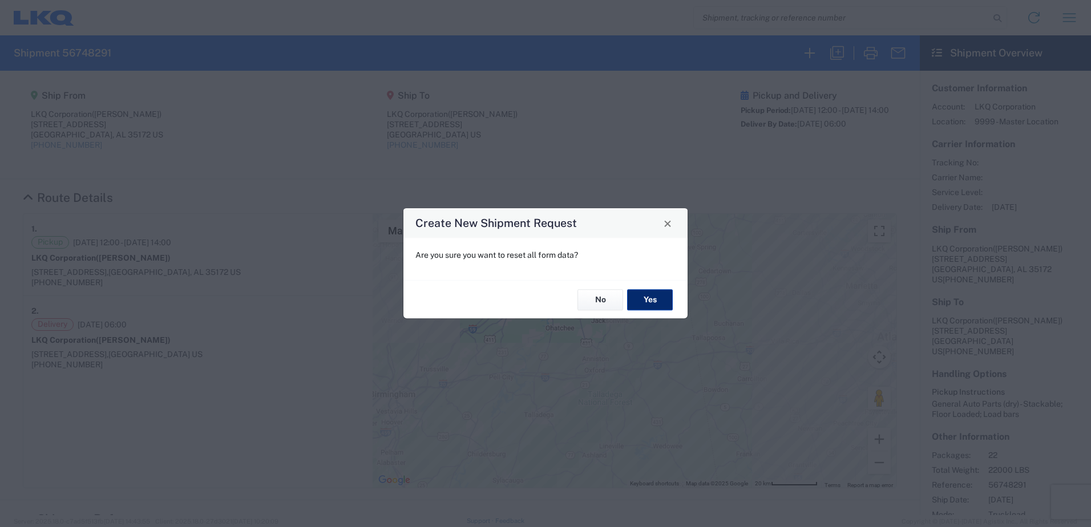
click at [650, 299] on button "Yes" at bounding box center [650, 299] width 46 height 21
select select "FULL"
select select "US"
select select "LBS"
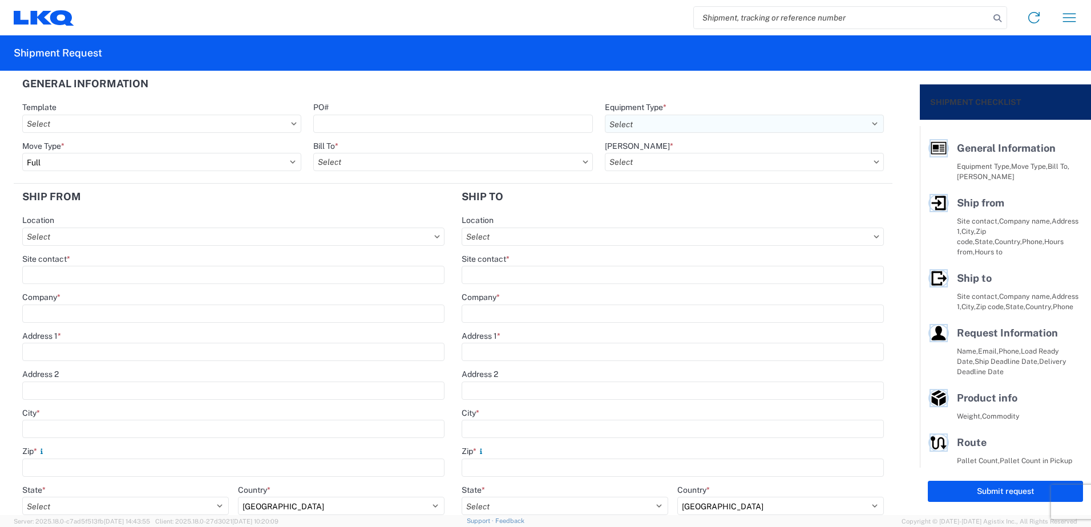
click at [651, 120] on select "Select 53’ Dry Van Flatbed Dropdeck (van) Lowboy (flatbed) Rail" at bounding box center [744, 124] width 279 height 18
select select "STDV"
click at [605, 115] on select "Select 53’ Dry Van Flatbed Dropdeck (van) Lowboy (flatbed) Rail" at bounding box center [744, 124] width 279 height 18
click at [505, 162] on input "Bill To *" at bounding box center [452, 162] width 279 height 18
type input "1130"
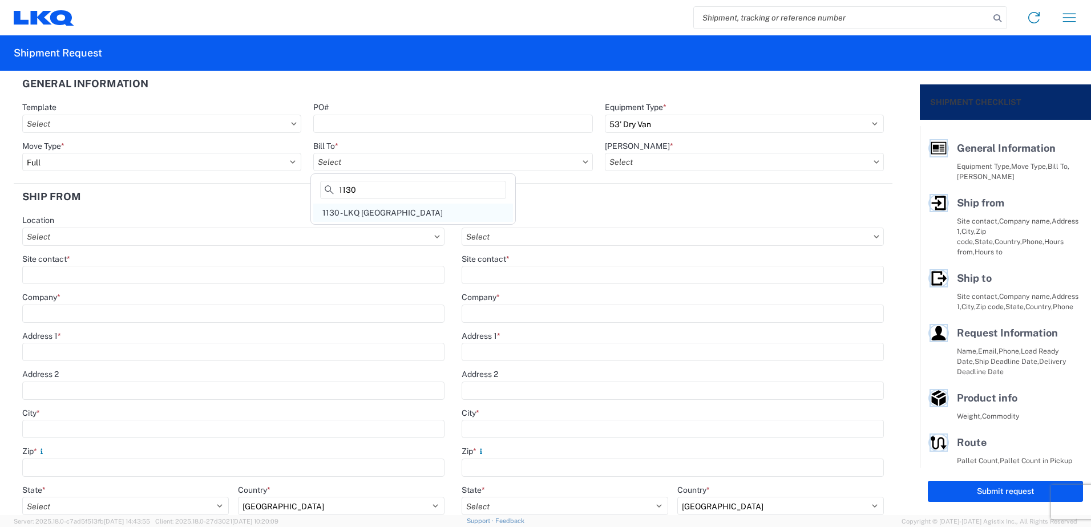
click at [401, 209] on div "1130 - LKQ [GEOGRAPHIC_DATA]" at bounding box center [413, 213] width 200 height 18
type input "1130 - LKQ [GEOGRAPHIC_DATA]"
click at [663, 159] on input "[PERSON_NAME] *" at bounding box center [744, 162] width 279 height 18
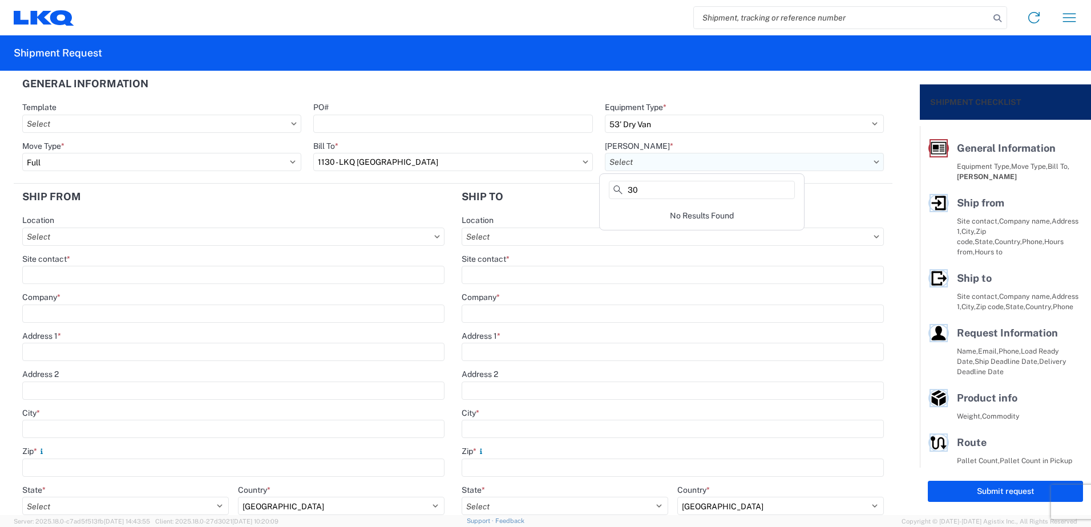
type input "3"
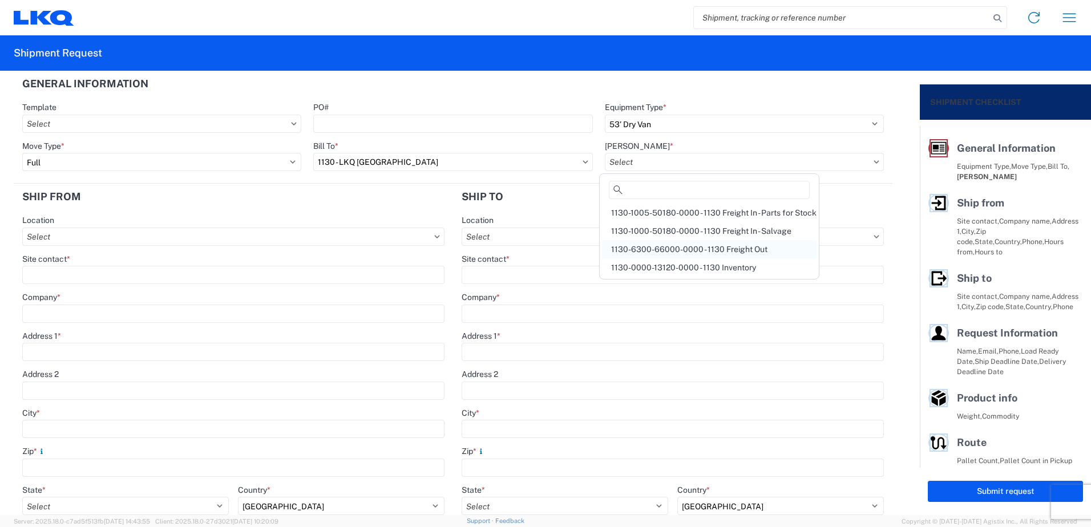
click at [688, 243] on div "1130-6300-66000-0000 - 1130 Freight Out" at bounding box center [709, 249] width 215 height 18
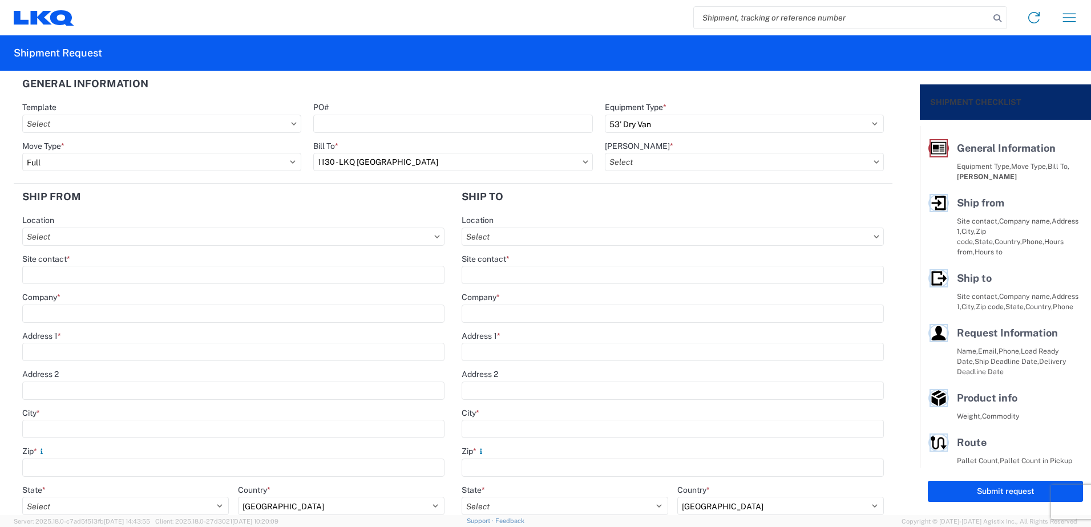
type input "1130-6300-66000-0000 - 1130 Freight Out"
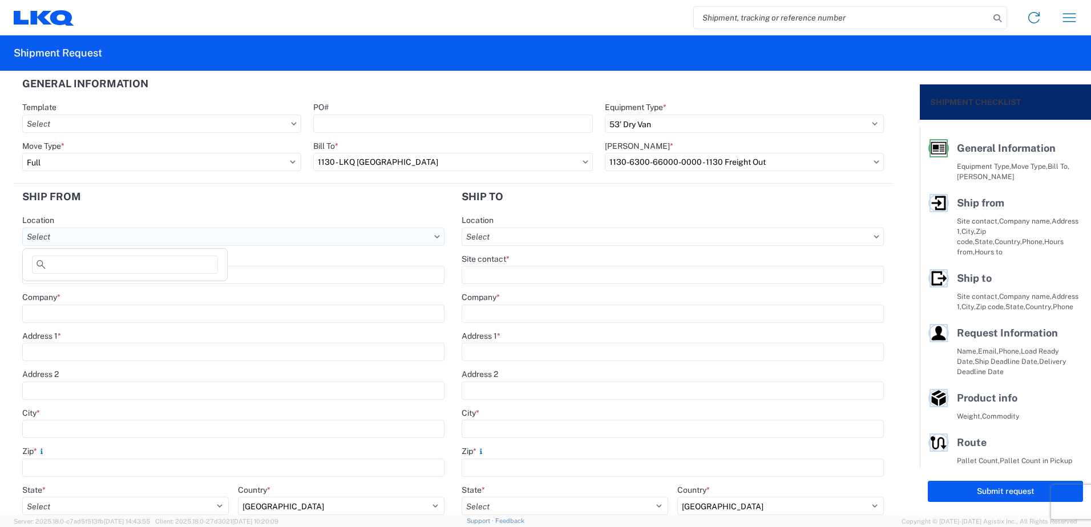
click at [172, 235] on input "Location" at bounding box center [233, 237] width 422 height 18
type input "1130"
click at [131, 288] on div "1130 - LKQ [GEOGRAPHIC_DATA]" at bounding box center [125, 288] width 200 height 18
type input "1130 - LKQ [GEOGRAPHIC_DATA]"
type input "LKQ Corporation"
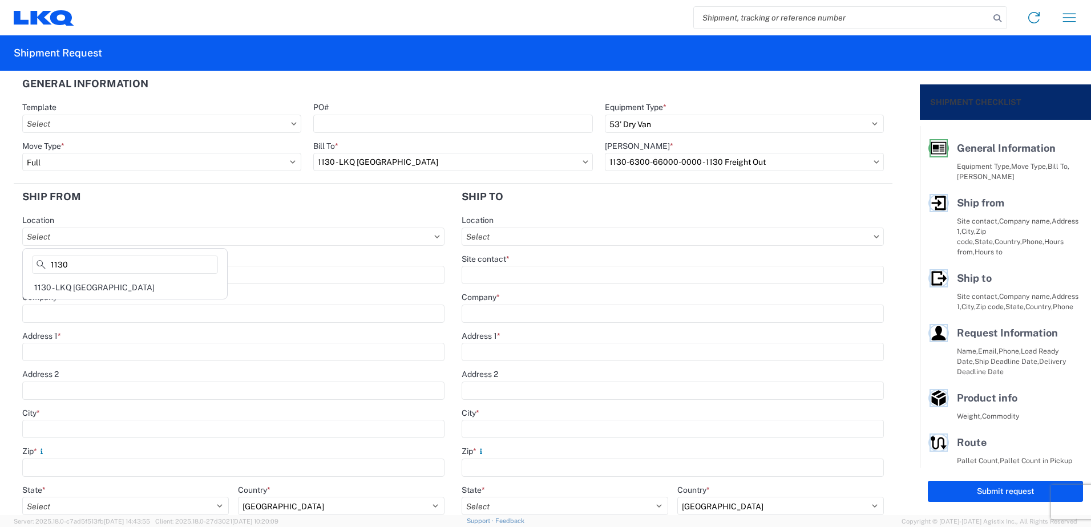
type input "[STREET_ADDRESS]"
type input "[GEOGRAPHIC_DATA]"
type input "35172"
select select "AL"
type input "[PHONE_NUMBER]"
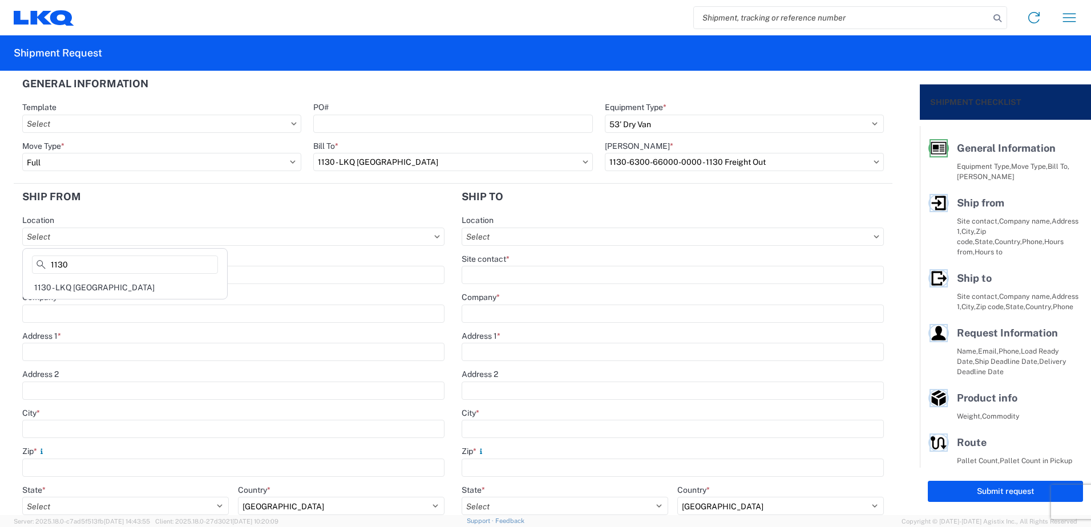
type input "08:00"
type input "14:00"
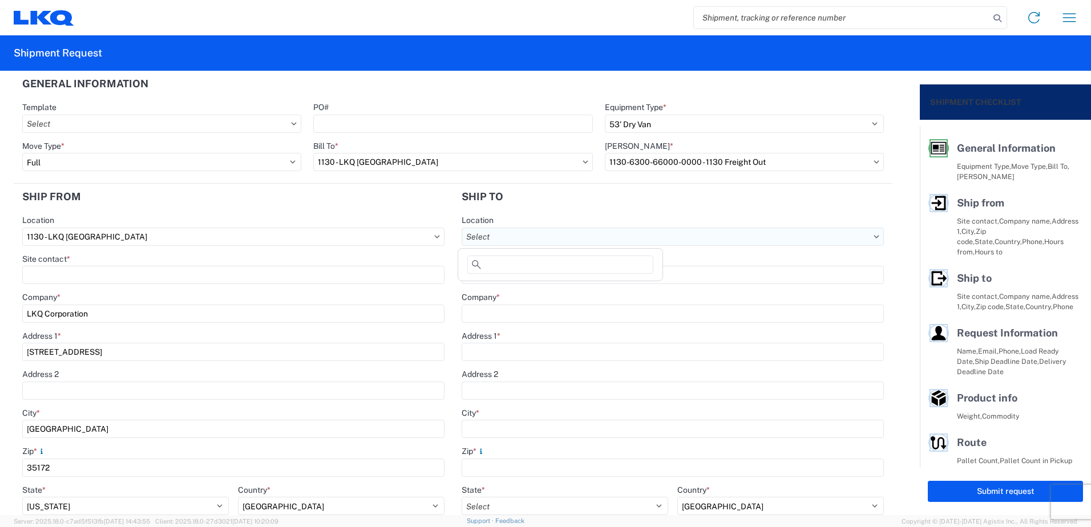
click at [551, 231] on input "Location" at bounding box center [673, 237] width 422 height 18
type input "3064"
click at [529, 293] on div "3064 - [GEOGRAPHIC_DATA] (064)" at bounding box center [561, 288] width 200 height 18
type input "3064 - [GEOGRAPHIC_DATA] (064)"
type input "LKQ Corporation"
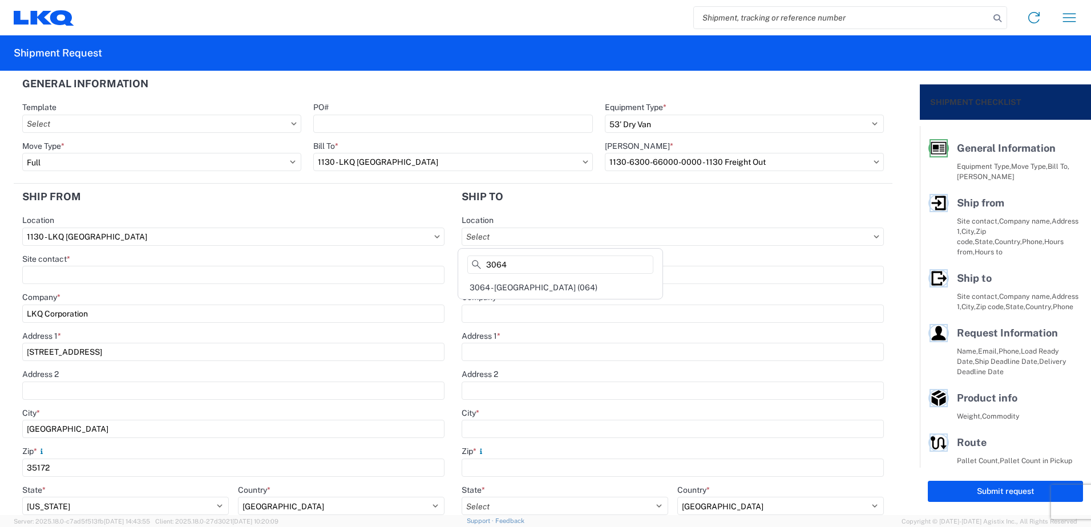
type input "[STREET_ADDRESS]"
type input "[GEOGRAPHIC_DATA]"
type input "30336"
select select "US"
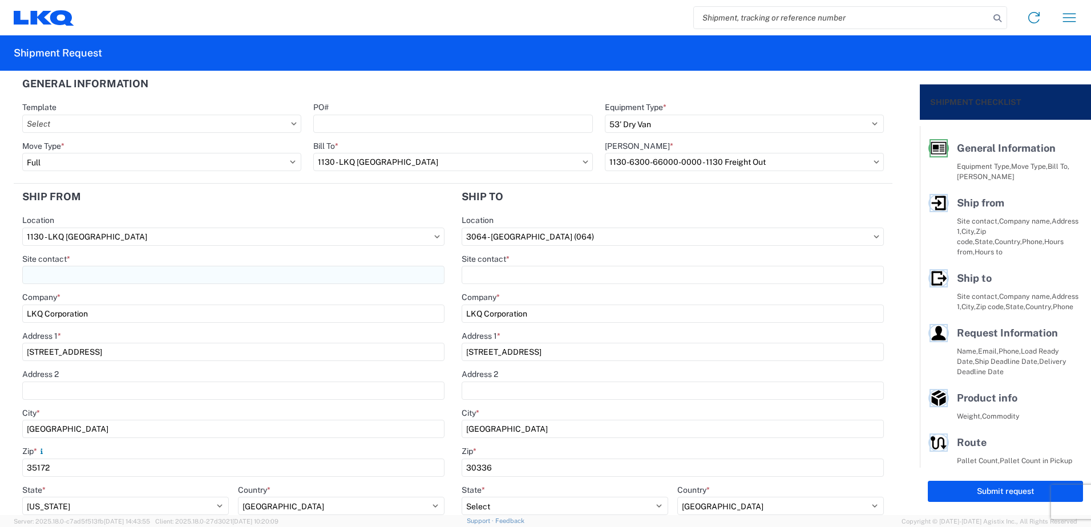
click at [345, 271] on input "Site contact *" at bounding box center [233, 275] width 422 height 18
type input "[PERSON_NAME]"
click at [474, 274] on input "Site contact *" at bounding box center [673, 275] width 422 height 18
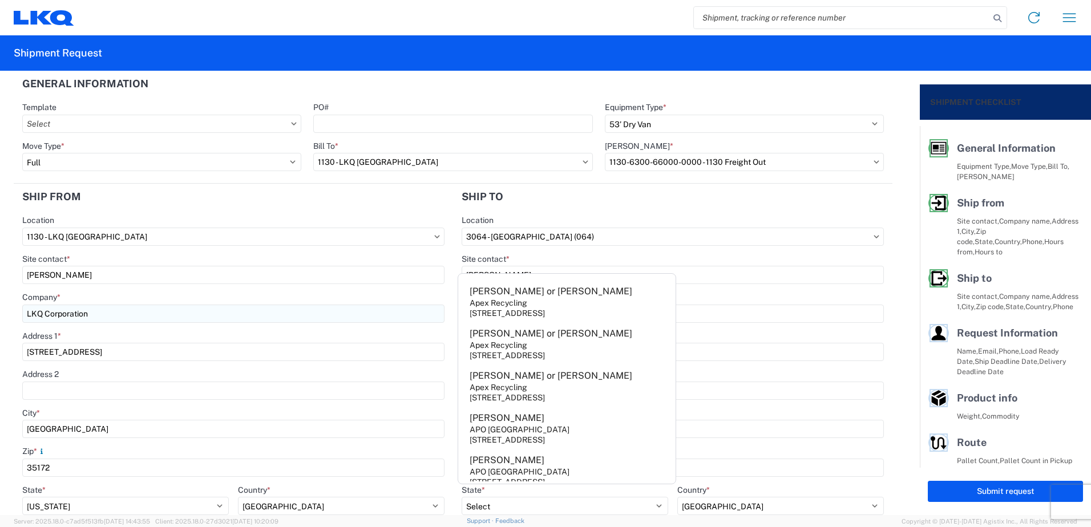
scroll to position [400, 0]
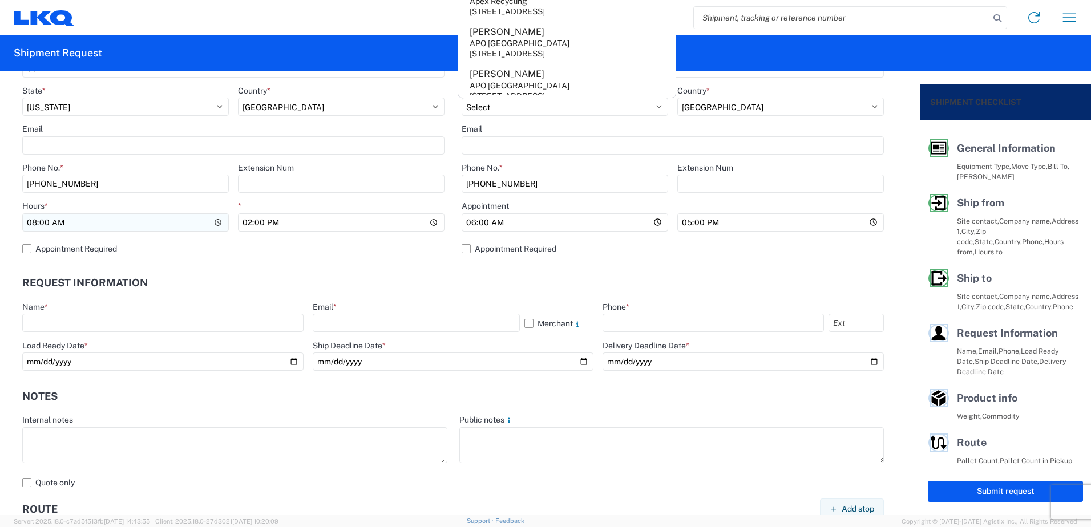
type input "[PERSON_NAME]"
click at [35, 220] on input "08:00" at bounding box center [125, 222] width 207 height 18
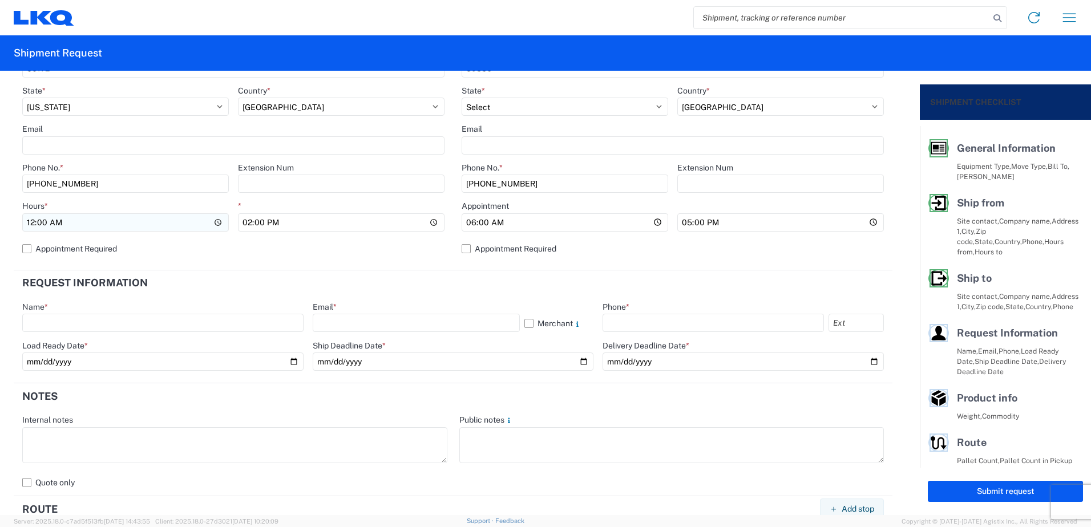
type input "12:00"
click at [188, 318] on input "text" at bounding box center [162, 323] width 281 height 18
type input "[PERSON_NAME]"
type input "[EMAIL_ADDRESS][DOMAIN_NAME]"
type input "[PHONE_NUMBER]"
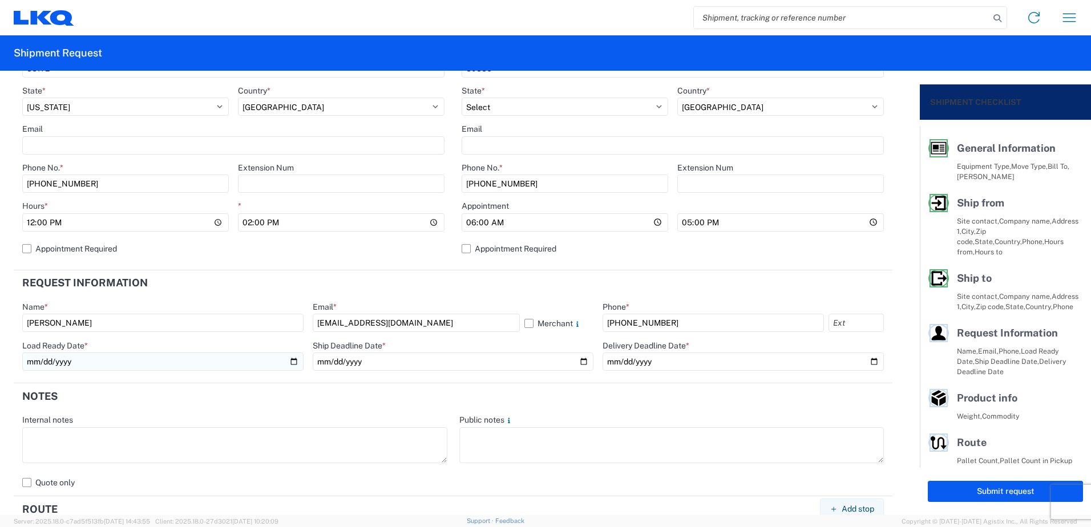
click at [291, 364] on input "date" at bounding box center [162, 362] width 281 height 18
type input "[DATE]"
click at [576, 361] on input "date" at bounding box center [453, 362] width 281 height 18
type input "[DATE]"
click at [865, 362] on input "date" at bounding box center [743, 362] width 281 height 18
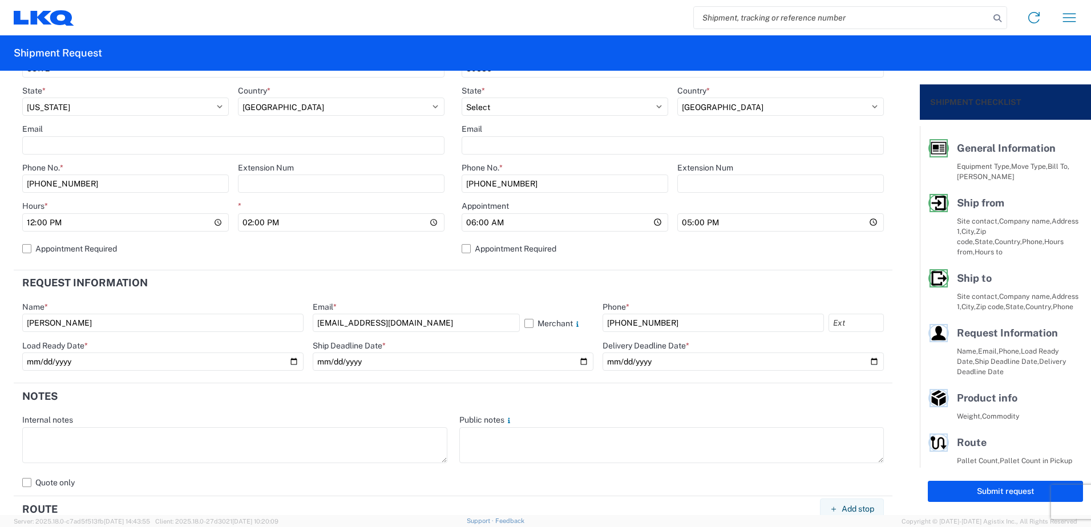
type input "[DATE]"
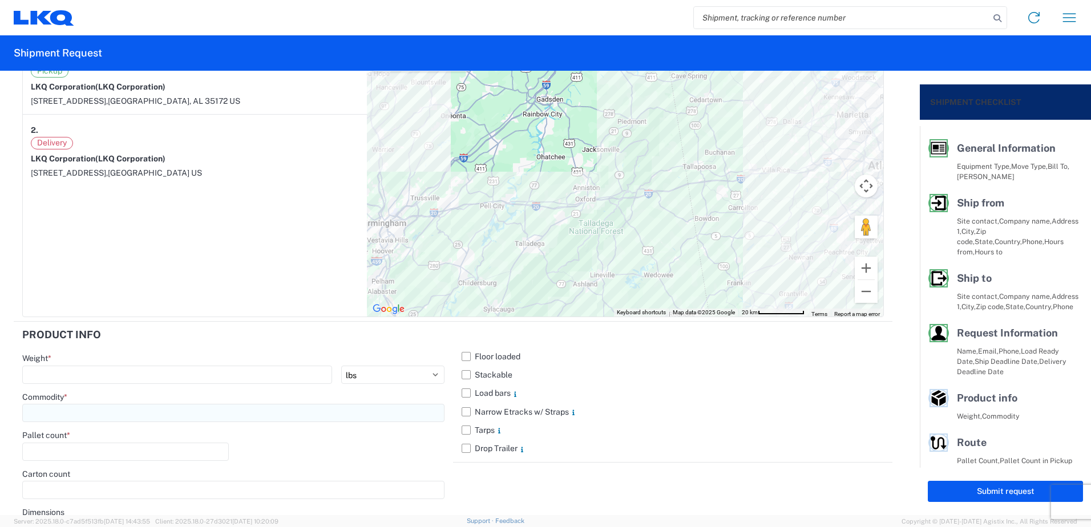
scroll to position [1001, 0]
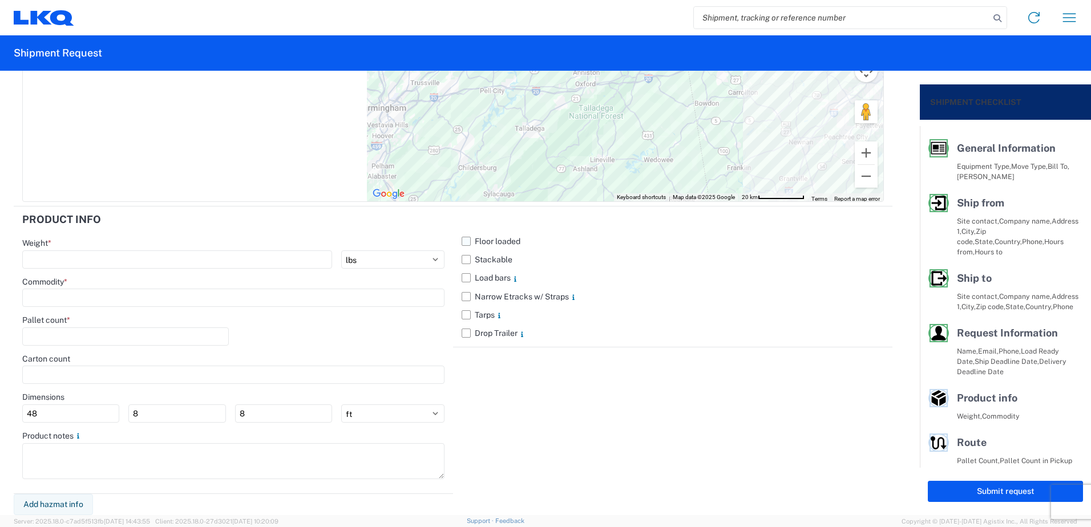
click at [462, 248] on label "Floor loaded" at bounding box center [673, 241] width 422 height 18
click at [0, 0] on input "Floor loaded" at bounding box center [0, 0] width 0 height 0
click at [457, 254] on main "Floor loaded Stackable Load bars Narrow Etracks w/ Straps Tarps Drop Trailer" at bounding box center [672, 287] width 439 height 111
click at [462, 257] on label "Stackable" at bounding box center [673, 260] width 422 height 18
click at [0, 0] on input "Stackable" at bounding box center [0, 0] width 0 height 0
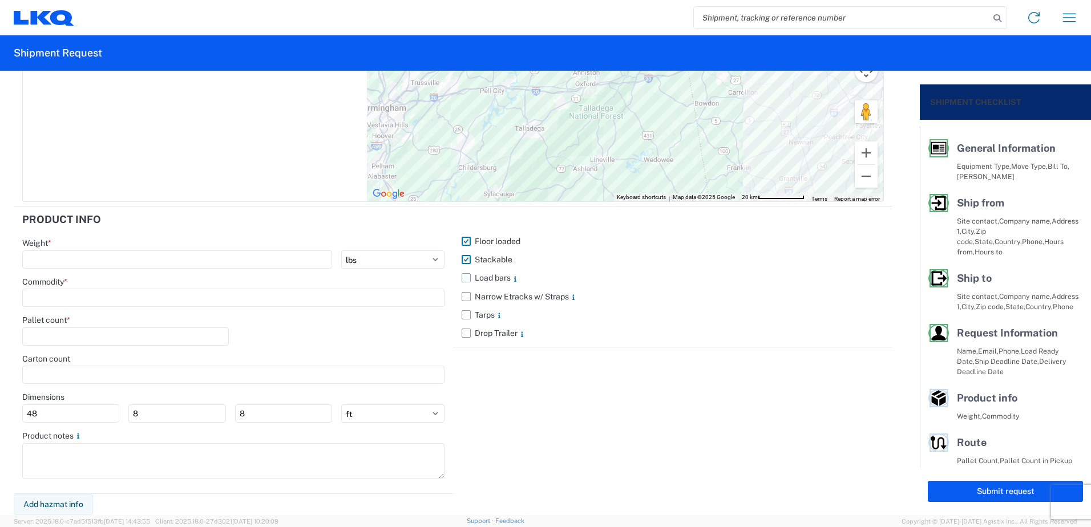
click at [463, 278] on label "Load bars" at bounding box center [673, 278] width 422 height 18
click at [0, 0] on input "Load bars" at bounding box center [0, 0] width 0 height 0
click at [208, 269] on main "Weight * kgs lbs Commodity * Pallet count * Carton count Dimensions 48 8 8 ft i…" at bounding box center [233, 363] width 439 height 251
click at [207, 265] on input "number" at bounding box center [177, 260] width 310 height 18
type input "22000"
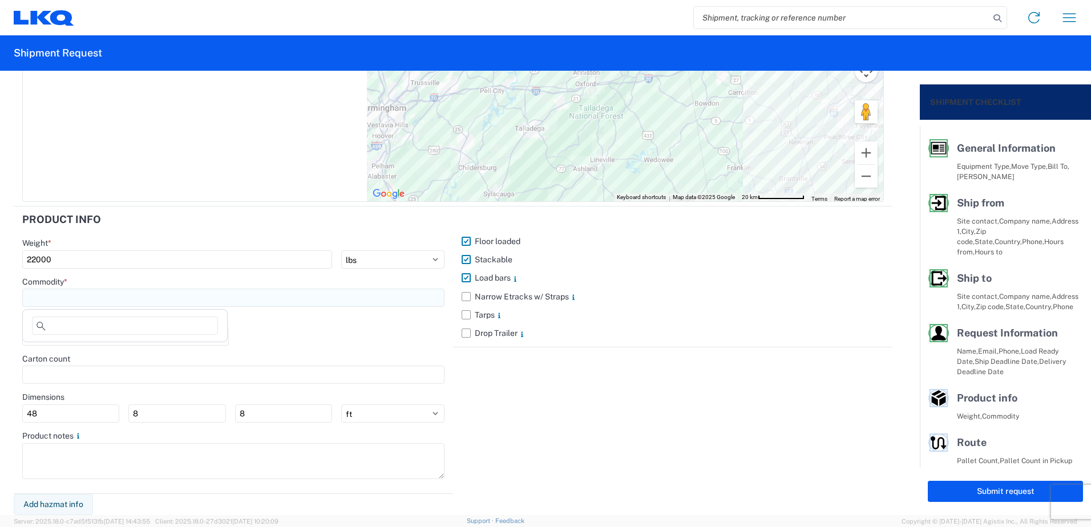
click at [200, 293] on input at bounding box center [233, 298] width 422 height 18
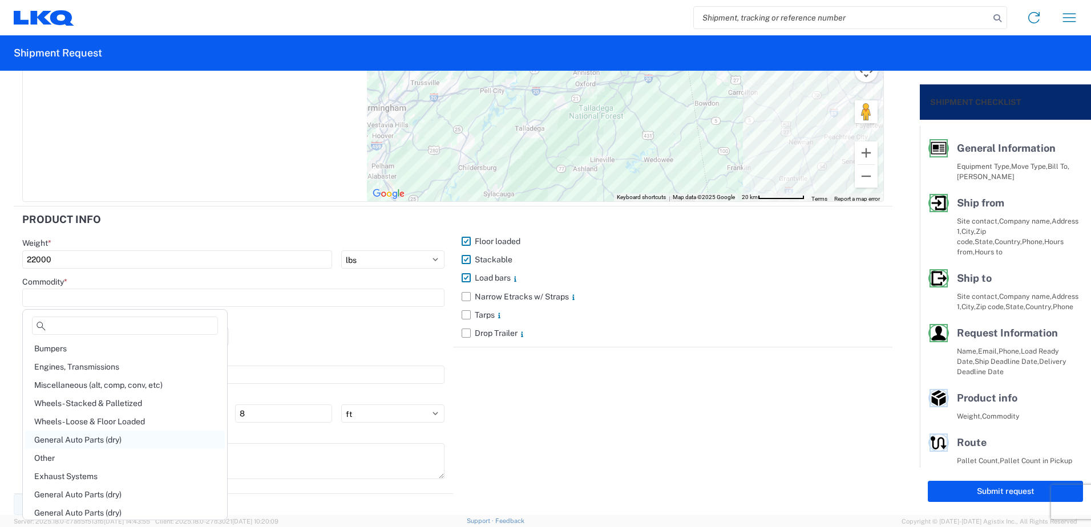
click at [107, 439] on div "General Auto Parts (dry)" at bounding box center [125, 440] width 200 height 18
type input "General Auto Parts (dry)"
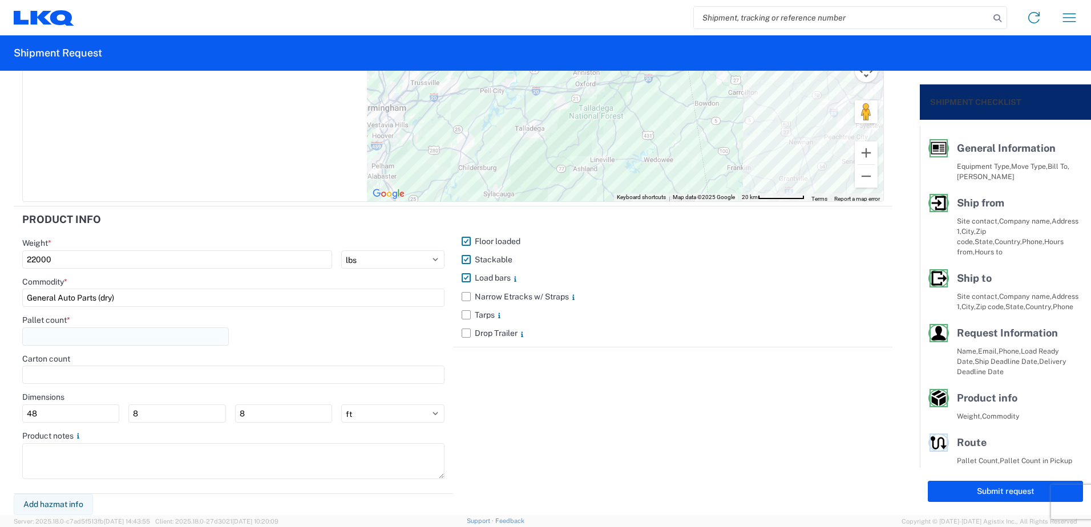
click at [91, 334] on input "number" at bounding box center [125, 337] width 207 height 18
type input "22"
click at [1031, 489] on button "Submit request" at bounding box center [1005, 491] width 155 height 21
select select "AL"
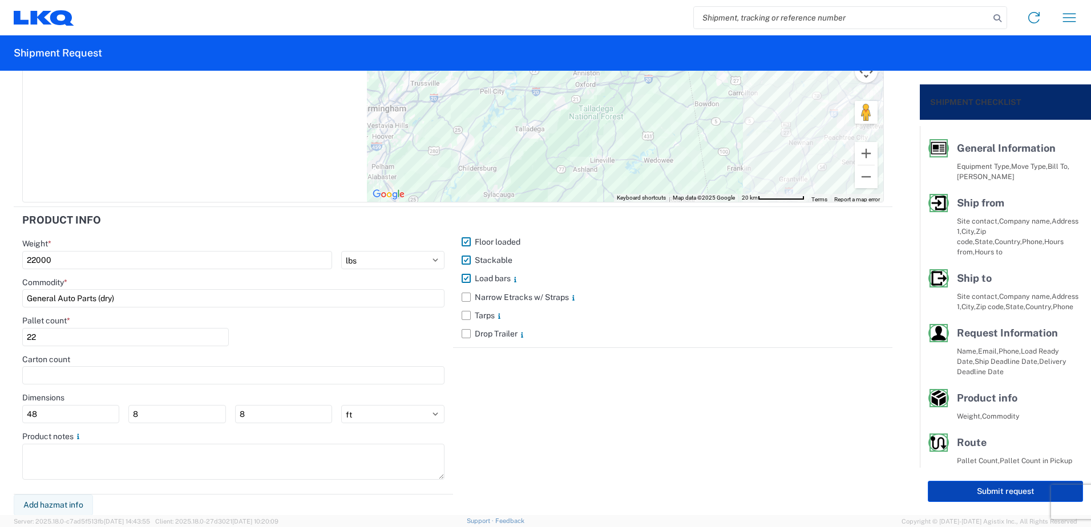
select select "US"
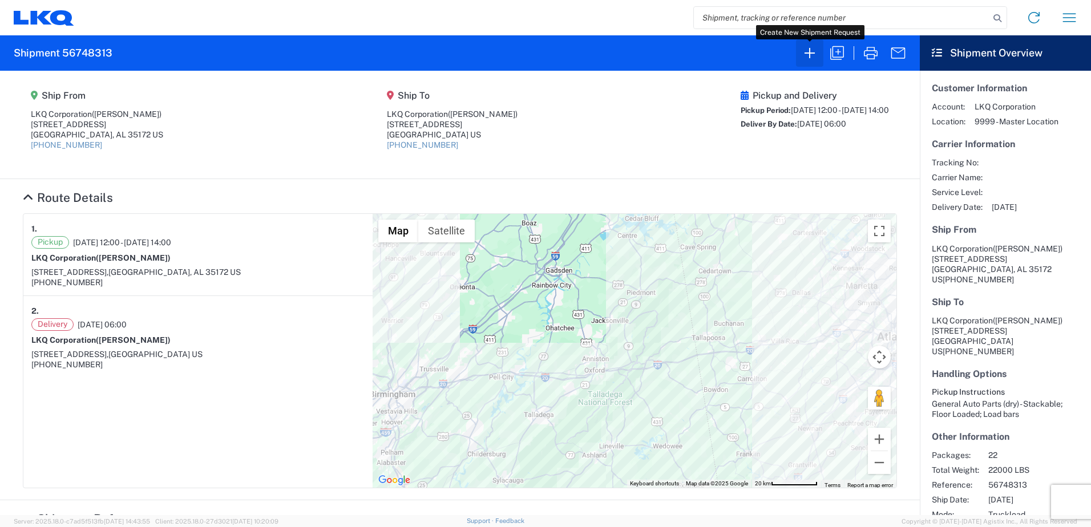
click at [816, 56] on icon "button" at bounding box center [810, 53] width 18 height 18
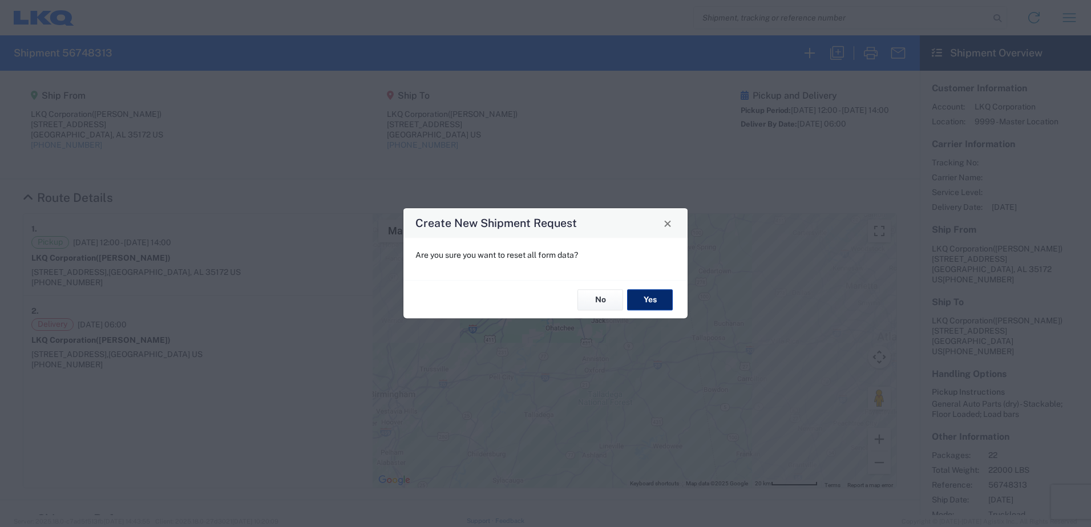
click at [658, 297] on button "Yes" at bounding box center [650, 299] width 46 height 21
select select "FULL"
select select "US"
select select "LBS"
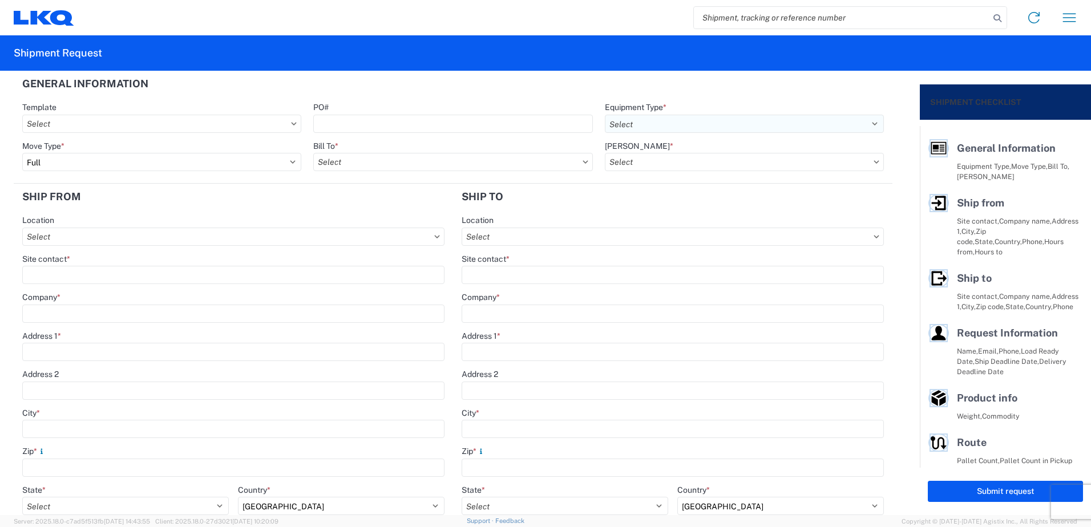
click at [677, 119] on select "Select 53’ Dry Van Flatbed Dropdeck (van) Lowboy (flatbed) Rail" at bounding box center [744, 124] width 279 height 18
select select "STDV"
click at [605, 115] on select "Select 53’ Dry Van Flatbed Dropdeck (van) Lowboy (flatbed) Rail" at bounding box center [744, 124] width 279 height 18
click at [518, 156] on input "Bill To *" at bounding box center [452, 162] width 279 height 18
type input "1130"
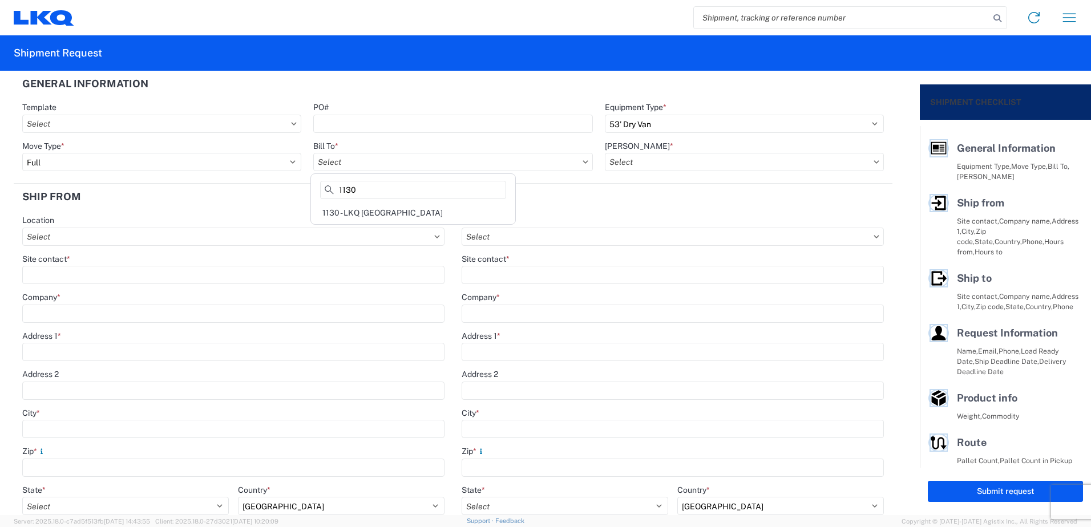
click at [401, 207] on div "1130 - LKQ [GEOGRAPHIC_DATA]" at bounding box center [413, 213] width 200 height 18
type input "1130 - LKQ [GEOGRAPHIC_DATA]"
click at [622, 168] on input "[PERSON_NAME] *" at bounding box center [744, 162] width 279 height 18
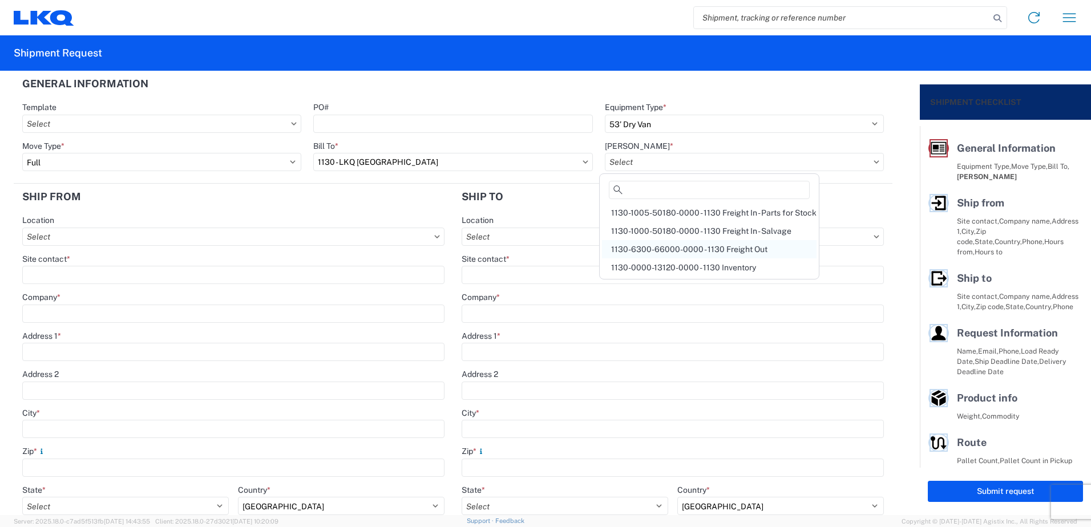
click at [647, 245] on div "1130-6300-66000-0000 - 1130 Freight Out" at bounding box center [709, 249] width 215 height 18
type input "1130-6300-66000-0000 - 1130 Freight Out"
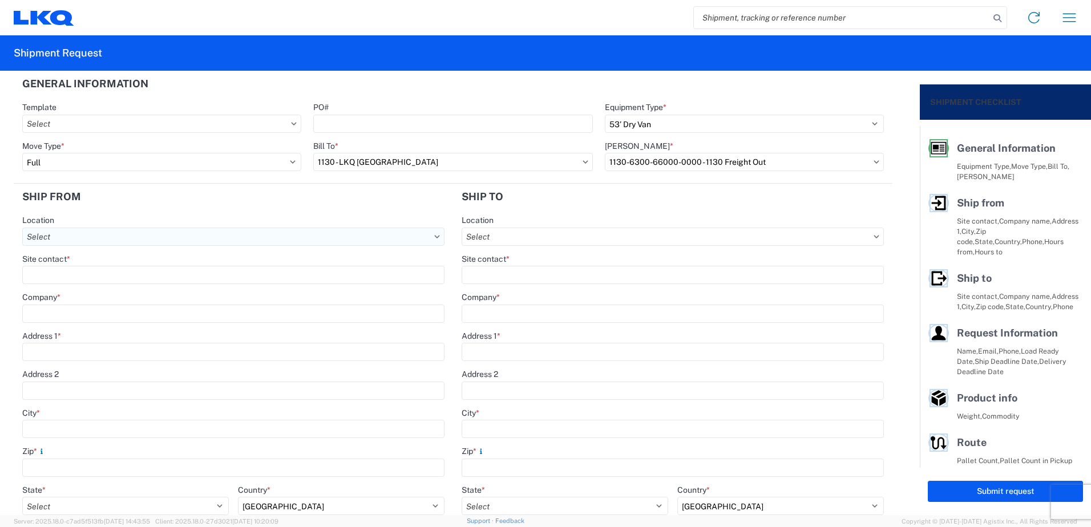
click at [329, 236] on input "Location" at bounding box center [233, 237] width 422 height 18
type input "1130"
click at [67, 289] on div "1130 - LKQ [GEOGRAPHIC_DATA]" at bounding box center [125, 288] width 200 height 18
type input "1130 - LKQ [GEOGRAPHIC_DATA]"
type input "LKQ Corporation"
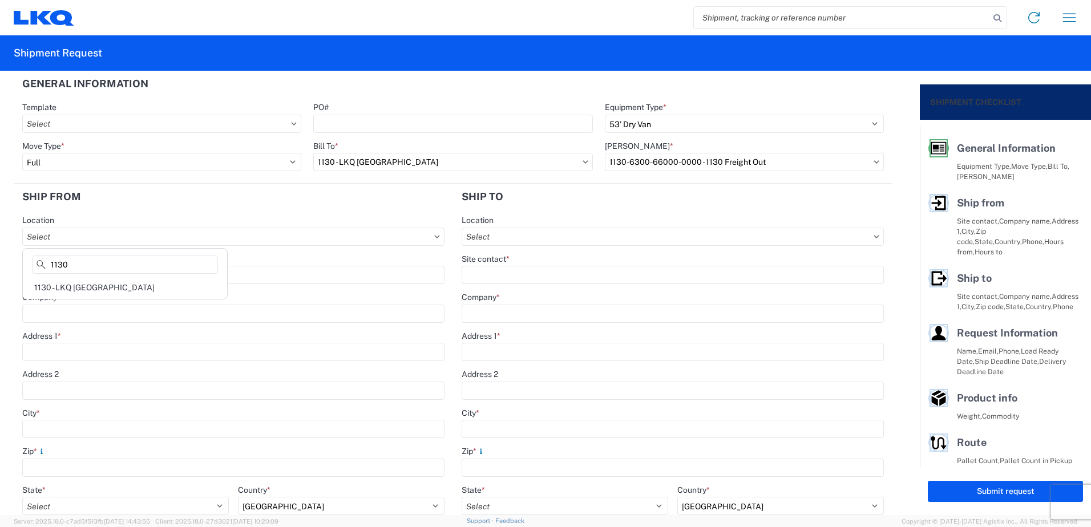
type input "[STREET_ADDRESS]"
type input "[GEOGRAPHIC_DATA]"
type input "35172"
select select "AL"
type input "[PHONE_NUMBER]"
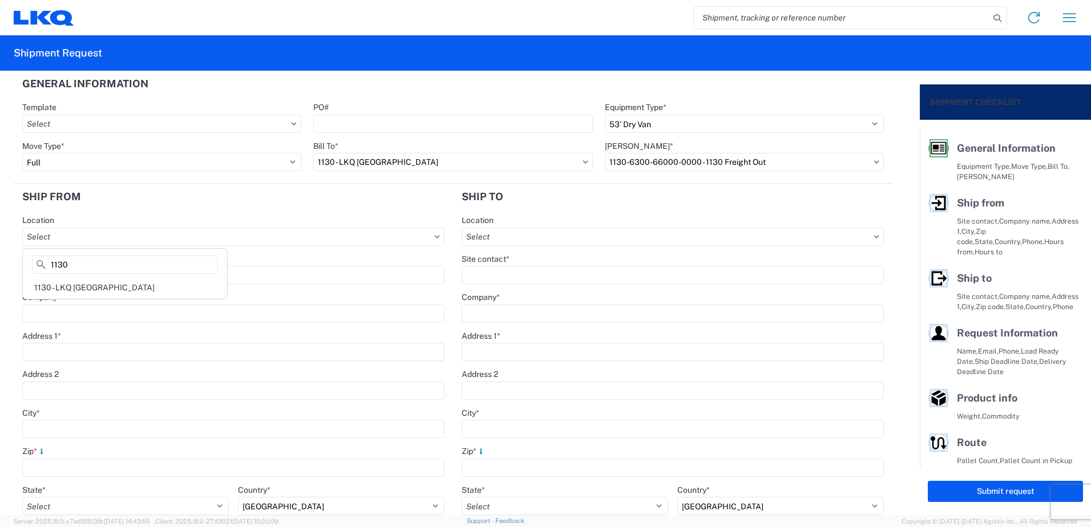
type input "08:00"
type input "14:00"
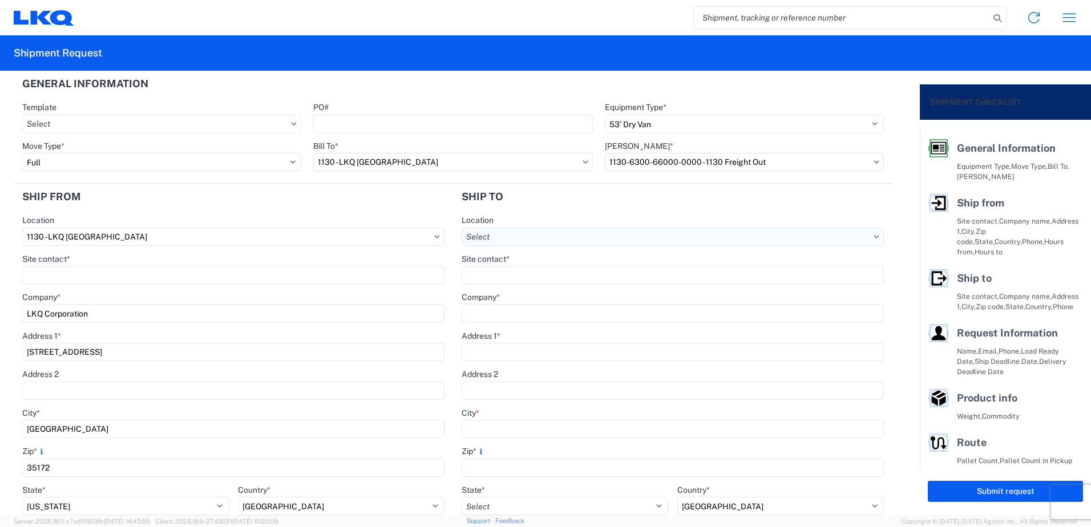
click at [617, 238] on input "Location" at bounding box center [673, 237] width 422 height 18
type input "3064"
click at [533, 286] on div "3064 - [GEOGRAPHIC_DATA] (064)" at bounding box center [561, 288] width 200 height 18
type input "3064 - [GEOGRAPHIC_DATA] (064)"
type input "LKQ Corporation"
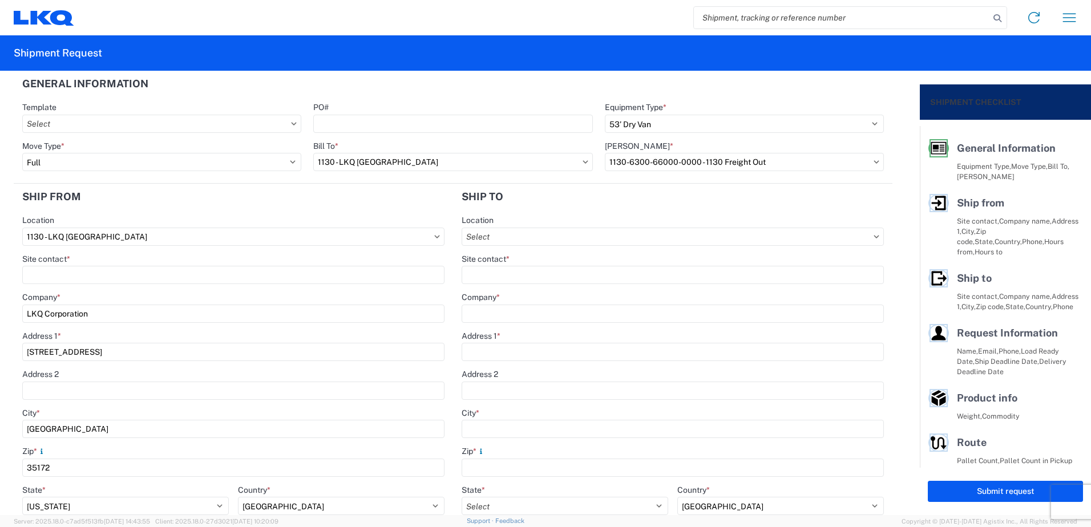
type input "[STREET_ADDRESS]"
type input "[GEOGRAPHIC_DATA]"
type input "30336"
select select "GA"
select select "US"
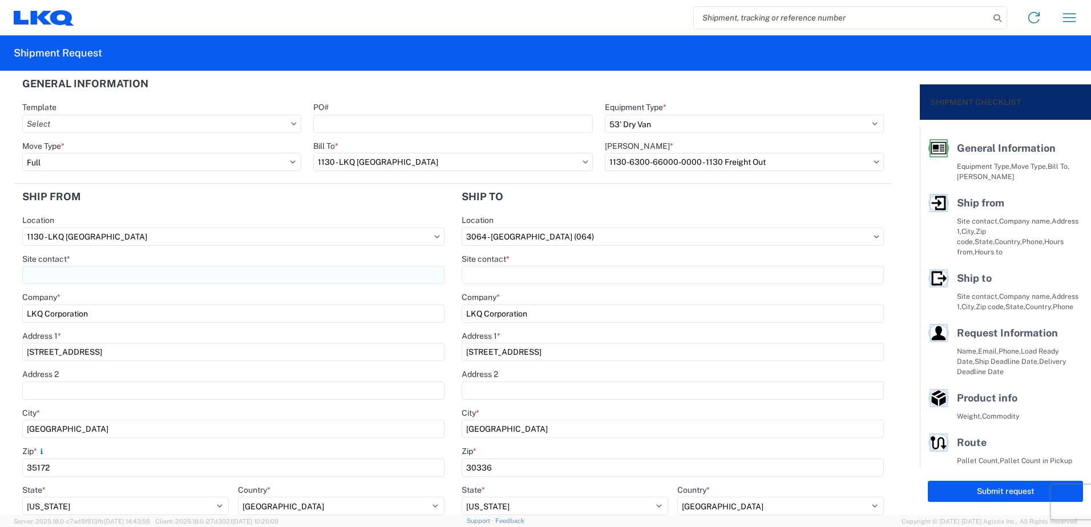
click at [327, 280] on input "Site contact *" at bounding box center [233, 275] width 422 height 18
type input "[PERSON_NAME]"
click at [498, 285] on agx-form-control-wrapper-v2 "Site contact *" at bounding box center [673, 273] width 422 height 39
click at [497, 275] on input "Site contact *" at bounding box center [673, 275] width 422 height 18
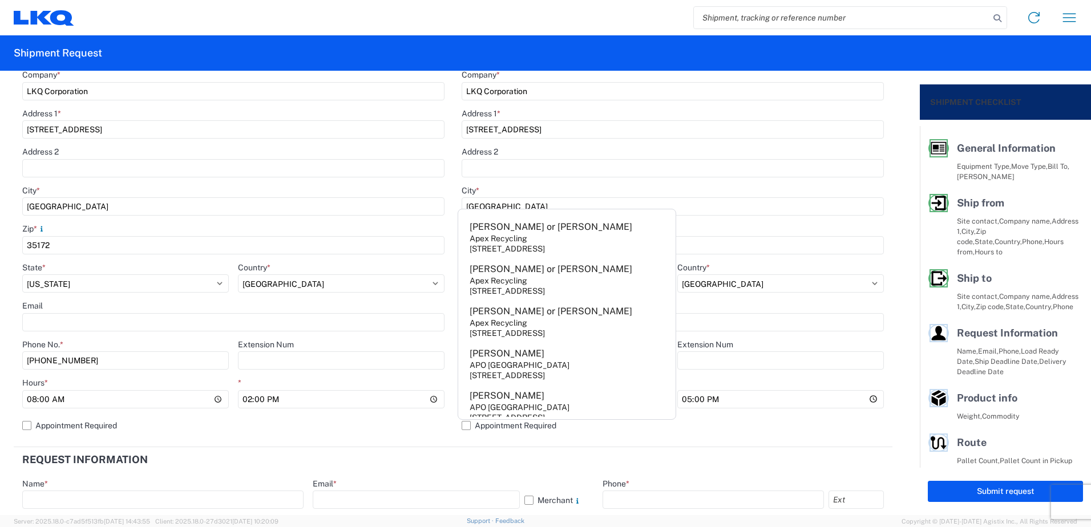
scroll to position [457, 0]
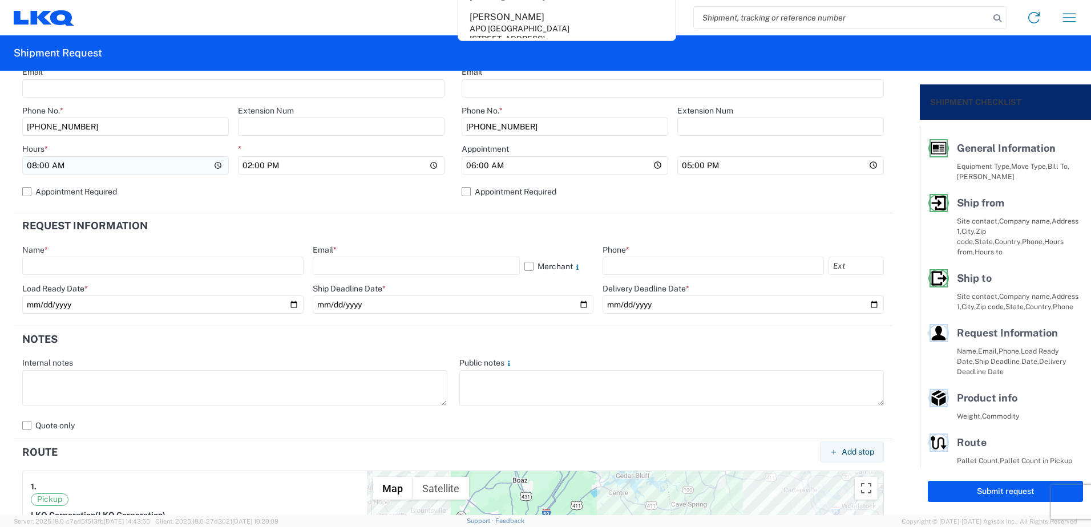
type input "[PERSON_NAME]"
click at [33, 167] on input "08:00" at bounding box center [125, 165] width 207 height 18
type input "12:00"
click at [80, 260] on input "text" at bounding box center [162, 266] width 281 height 18
type input "[PERSON_NAME]"
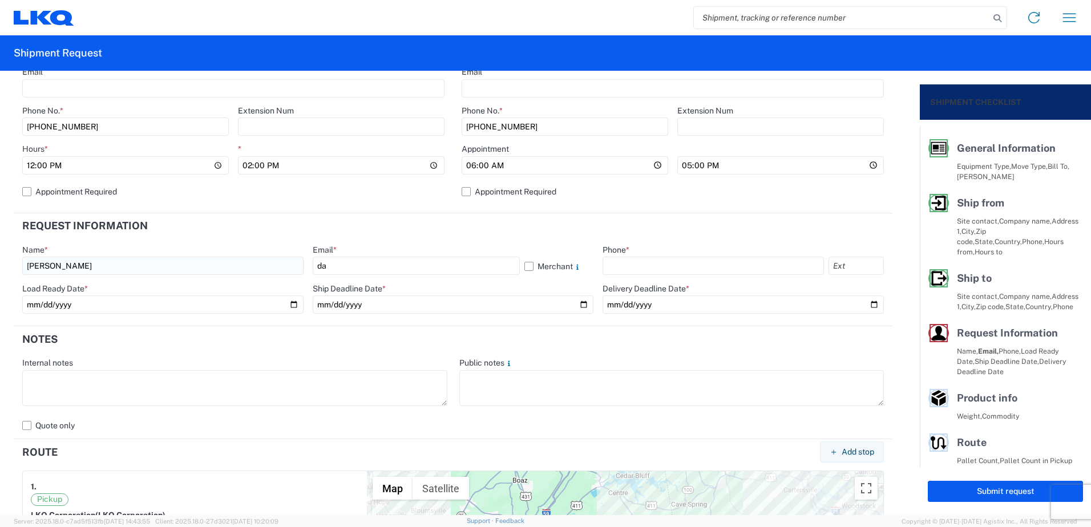
type input "[EMAIL_ADDRESS][DOMAIN_NAME]"
type input "[PHONE_NUMBER]"
click at [292, 308] on input "date" at bounding box center [162, 305] width 281 height 18
type input "[DATE]"
click at [580, 304] on input "date" at bounding box center [453, 305] width 281 height 18
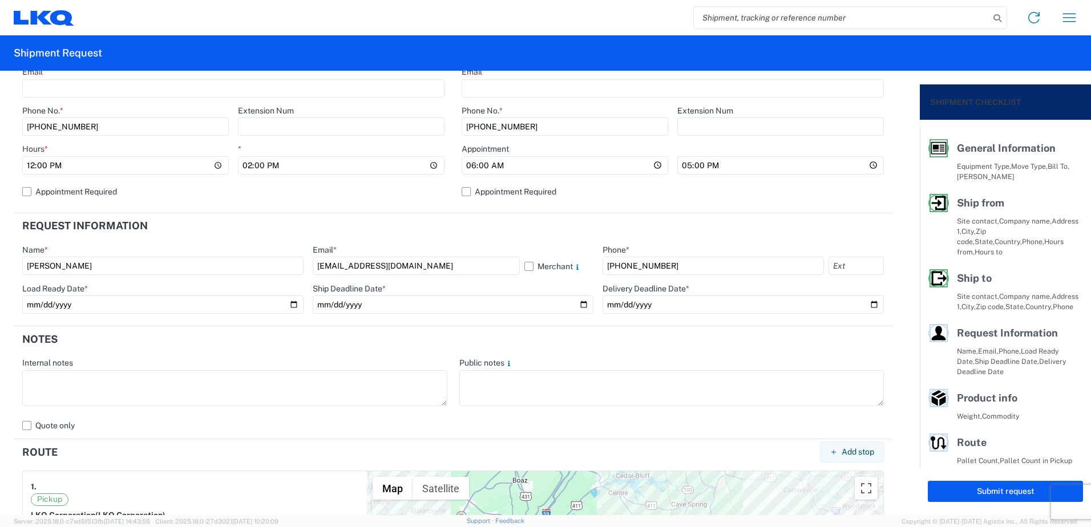
type input "[DATE]"
click at [861, 302] on input "date" at bounding box center [743, 305] width 281 height 18
type input "[DATE]"
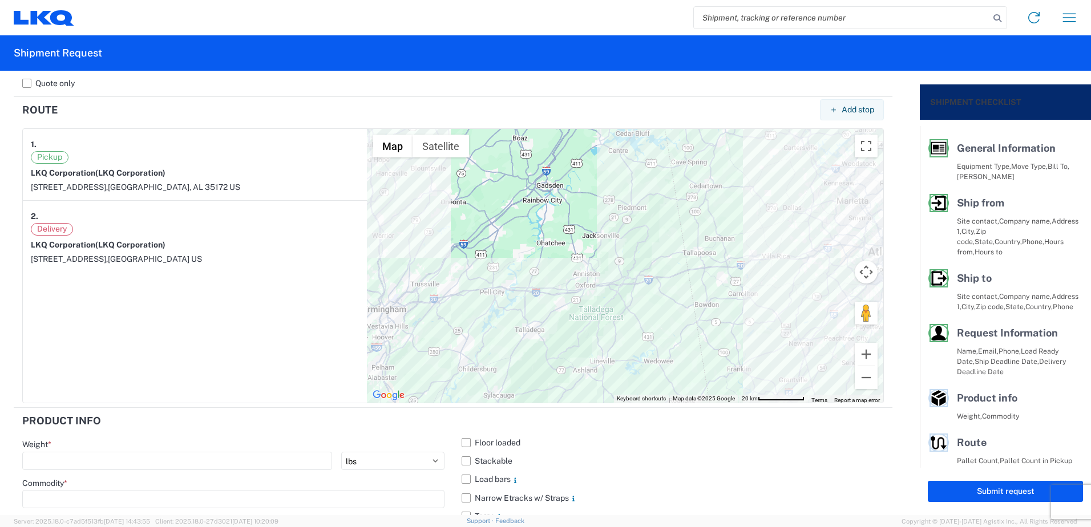
scroll to position [1001, 0]
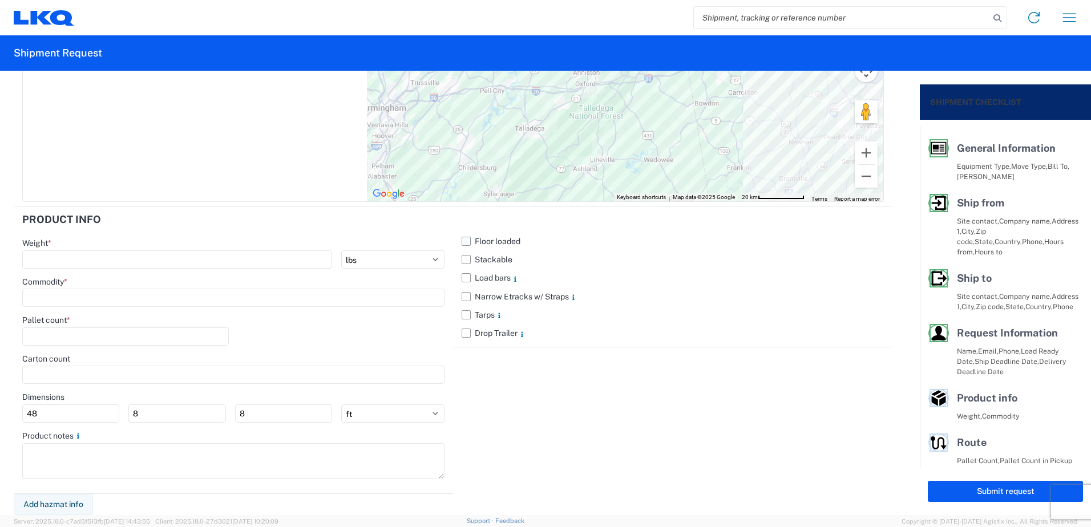
click at [463, 245] on label "Floor loaded" at bounding box center [673, 241] width 422 height 18
click at [0, 0] on input "Floor loaded" at bounding box center [0, 0] width 0 height 0
click at [465, 260] on label "Stackable" at bounding box center [673, 260] width 422 height 18
click at [0, 0] on input "Stackable" at bounding box center [0, 0] width 0 height 0
click at [464, 276] on label "Load bars" at bounding box center [673, 278] width 422 height 18
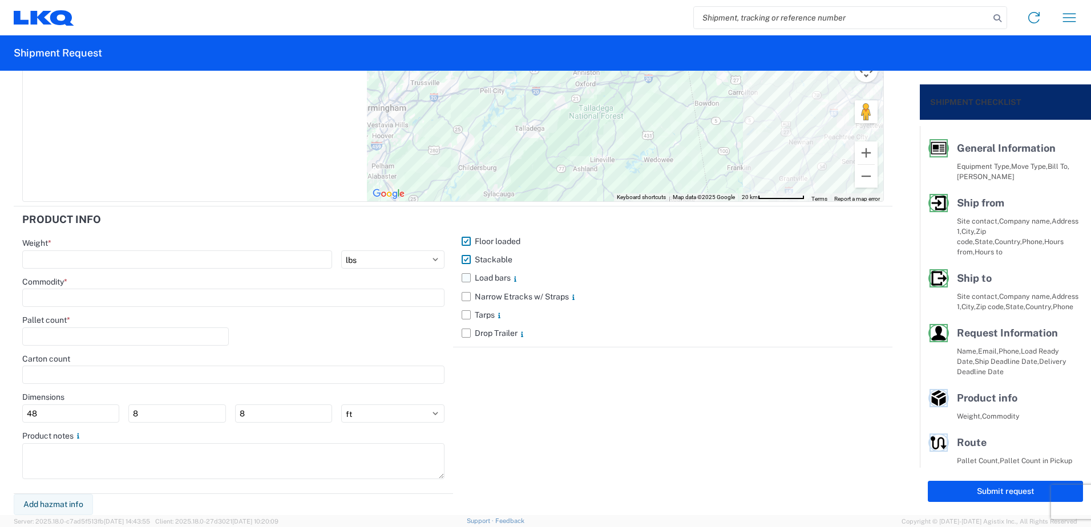
click at [0, 0] on input "Load bars" at bounding box center [0, 0] width 0 height 0
click at [187, 258] on input "number" at bounding box center [177, 260] width 310 height 18
type input "22000"
click at [176, 301] on input at bounding box center [233, 298] width 422 height 18
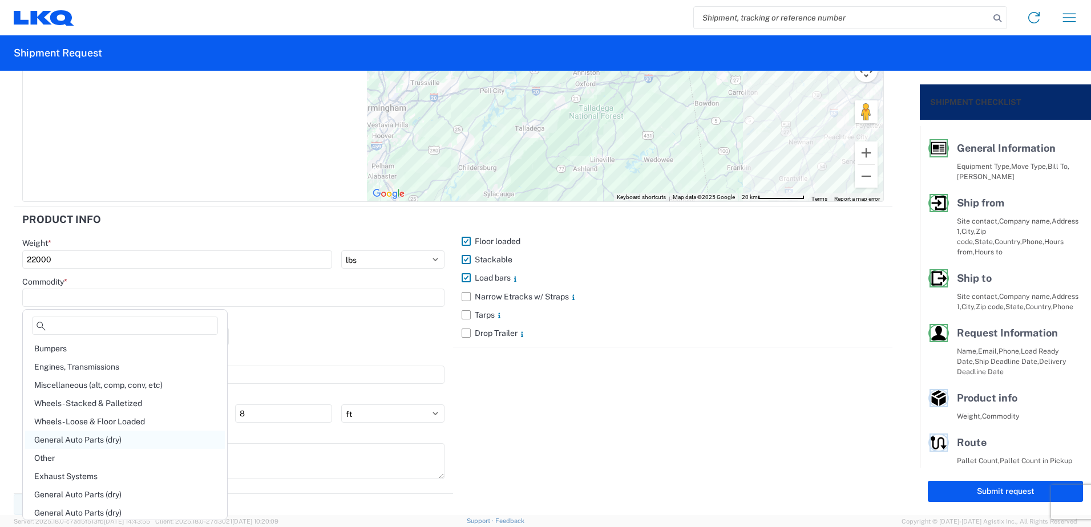
click at [106, 437] on div "General Auto Parts (dry)" at bounding box center [125, 440] width 200 height 18
type input "General Auto Parts (dry)"
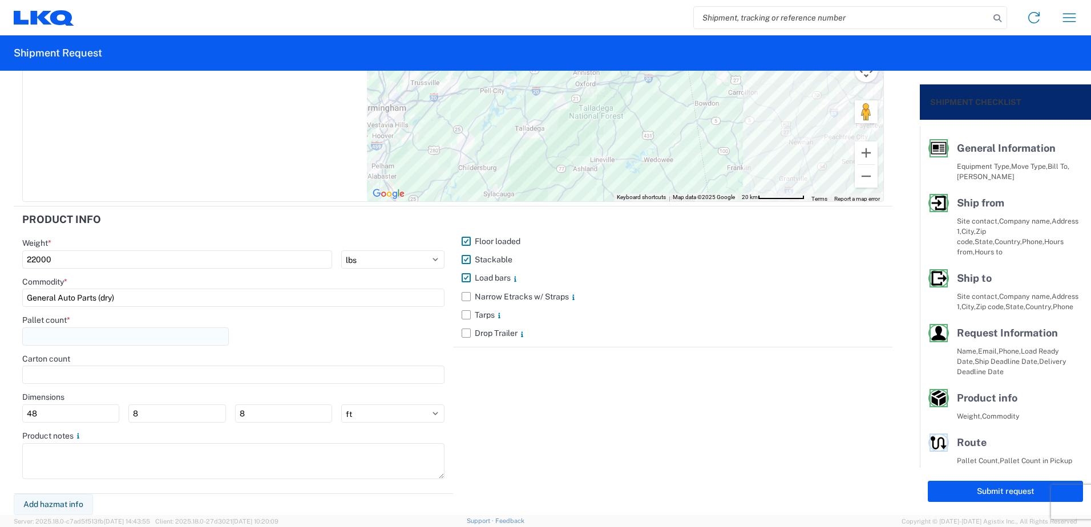
click at [89, 340] on input "number" at bounding box center [125, 337] width 207 height 18
type input "22"
click at [1001, 492] on button "Submit request" at bounding box center [1005, 491] width 155 height 21
select select "US"
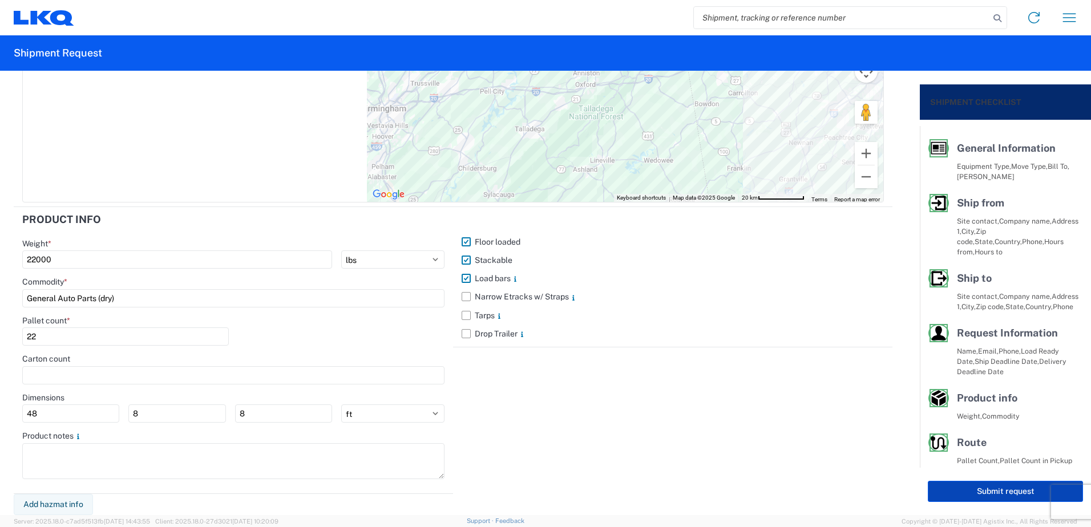
scroll to position [1000, 0]
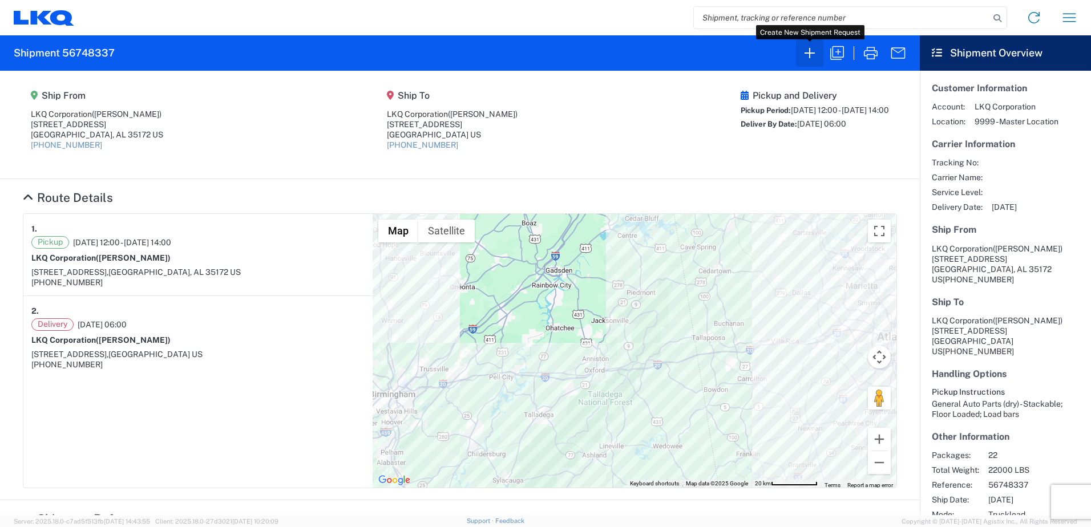
click at [804, 52] on icon "button" at bounding box center [810, 53] width 18 height 18
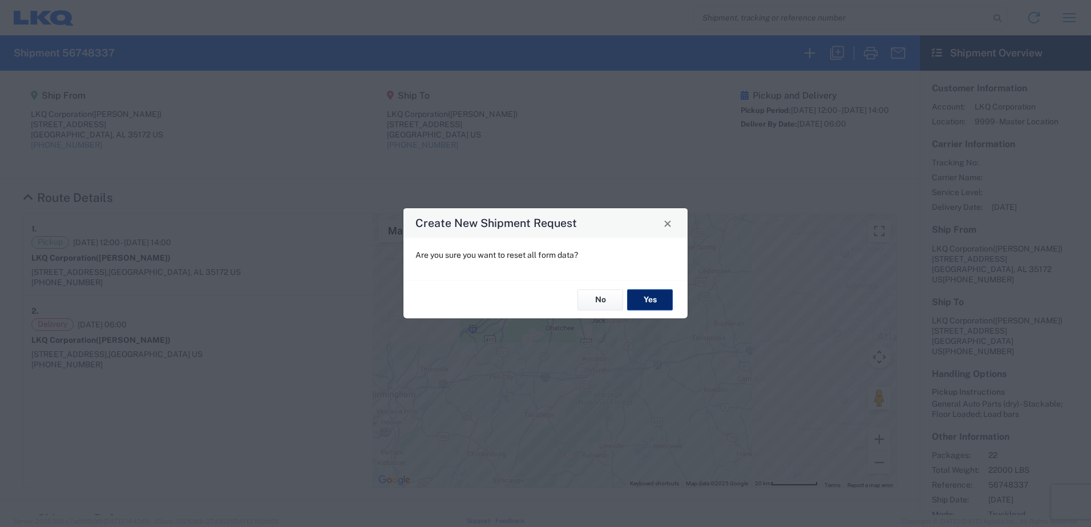
click at [656, 297] on button "Yes" at bounding box center [650, 299] width 46 height 21
select select "FULL"
select select "US"
select select "LBS"
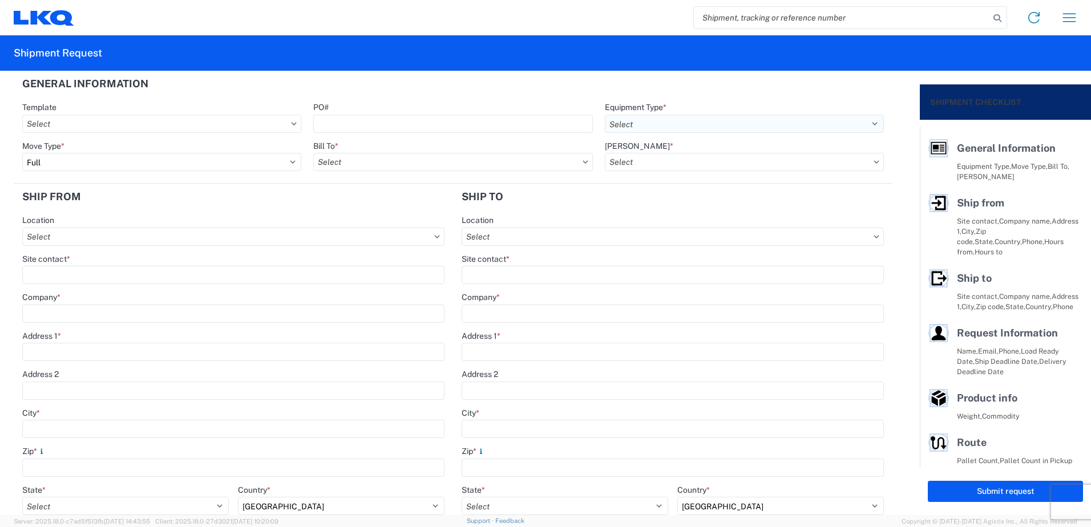
click at [664, 116] on select "Select 53’ Dry Van Flatbed Dropdeck (van) Lowboy (flatbed) Rail" at bounding box center [744, 124] width 279 height 18
select select "STDV"
click at [605, 115] on select "Select 53’ Dry Van Flatbed Dropdeck (van) Lowboy (flatbed) Rail" at bounding box center [744, 124] width 279 height 18
click at [449, 160] on input "Bill To *" at bounding box center [452, 162] width 279 height 18
type input "1130"
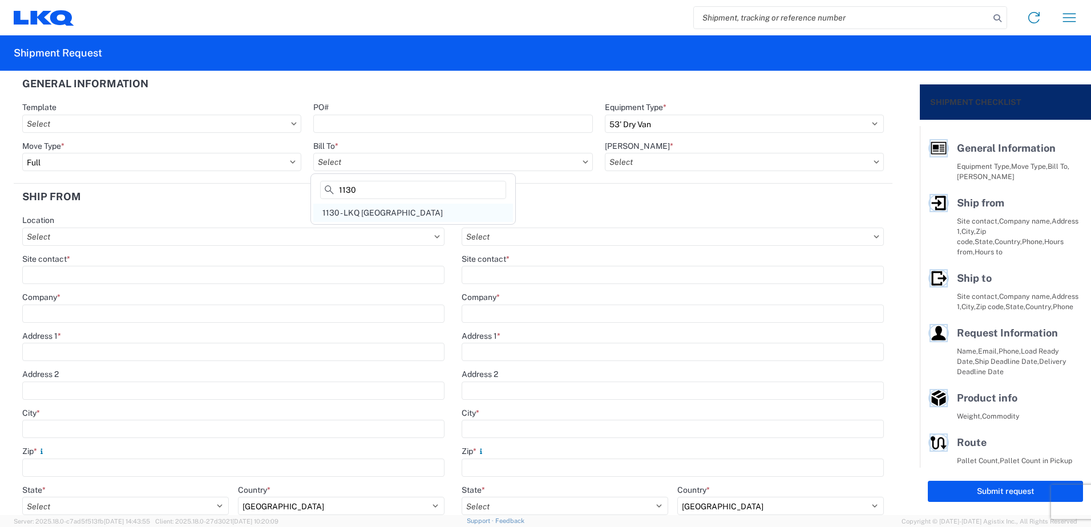
click at [401, 208] on div "1130 - LKQ [GEOGRAPHIC_DATA]" at bounding box center [413, 213] width 200 height 18
type input "1130 - LKQ [GEOGRAPHIC_DATA]"
click at [626, 160] on input "[PERSON_NAME] *" at bounding box center [744, 162] width 279 height 18
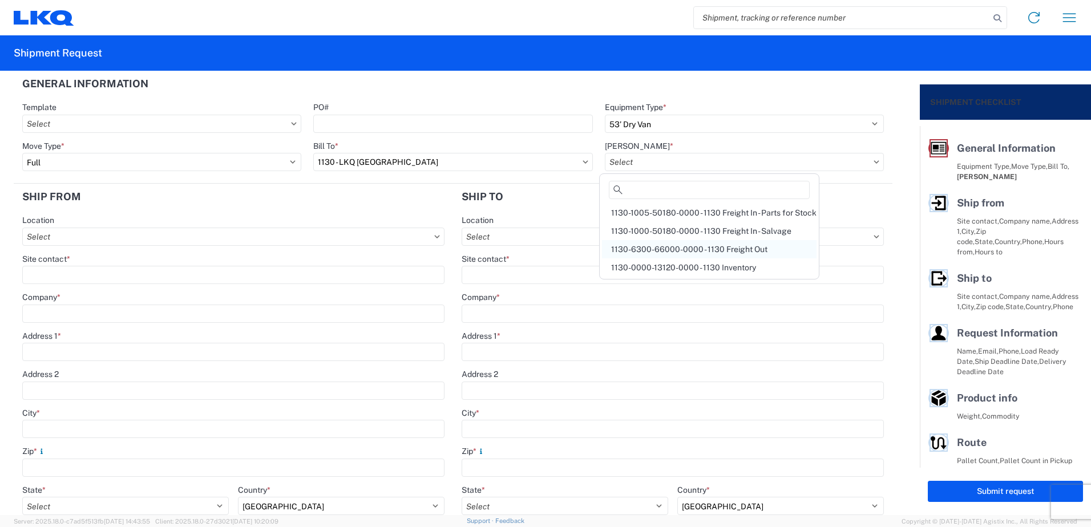
click at [656, 247] on div "1130-6300-66000-0000 - 1130 Freight Out" at bounding box center [709, 249] width 215 height 18
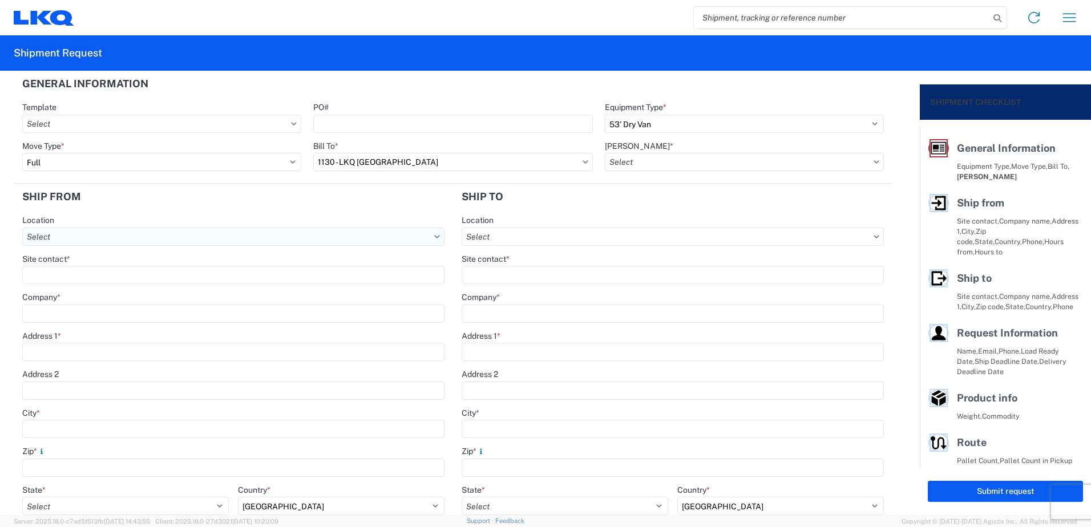
type input "1130-6300-66000-0000 - 1130 Freight Out"
click at [183, 235] on input "Location" at bounding box center [233, 237] width 422 height 18
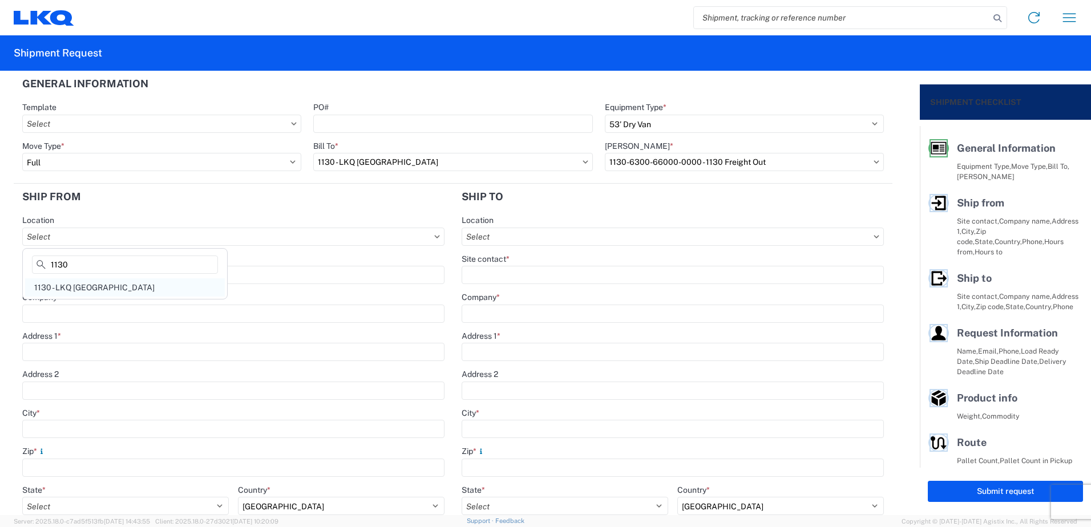
type input "1130"
click at [120, 287] on div "1130 - LKQ [GEOGRAPHIC_DATA]" at bounding box center [125, 288] width 200 height 18
type input "1130 - LKQ [GEOGRAPHIC_DATA]"
type input "LKQ Corporation"
type input "[STREET_ADDRESS]"
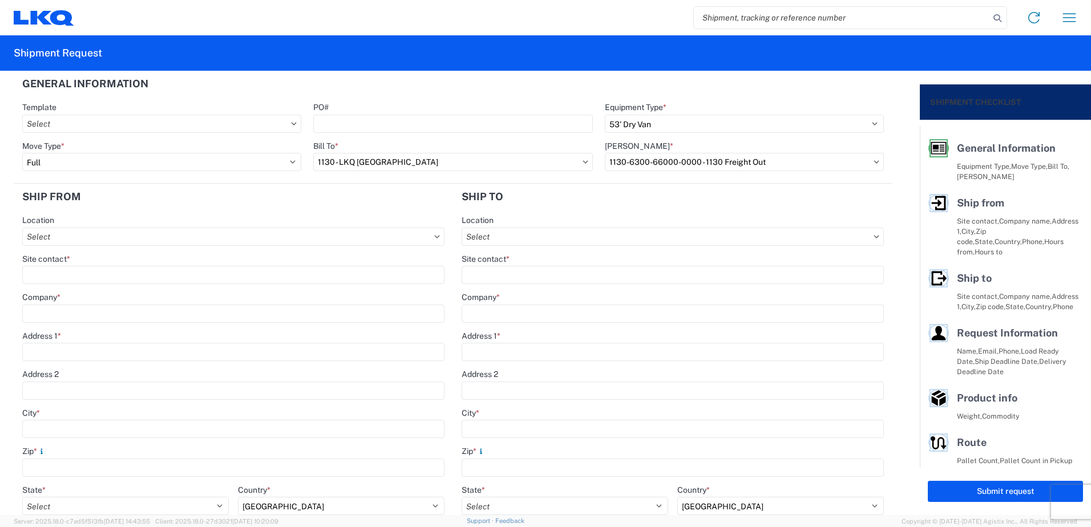
type input "[GEOGRAPHIC_DATA]"
type input "35172"
select select "AL"
type input "[PHONE_NUMBER]"
type input "08:00"
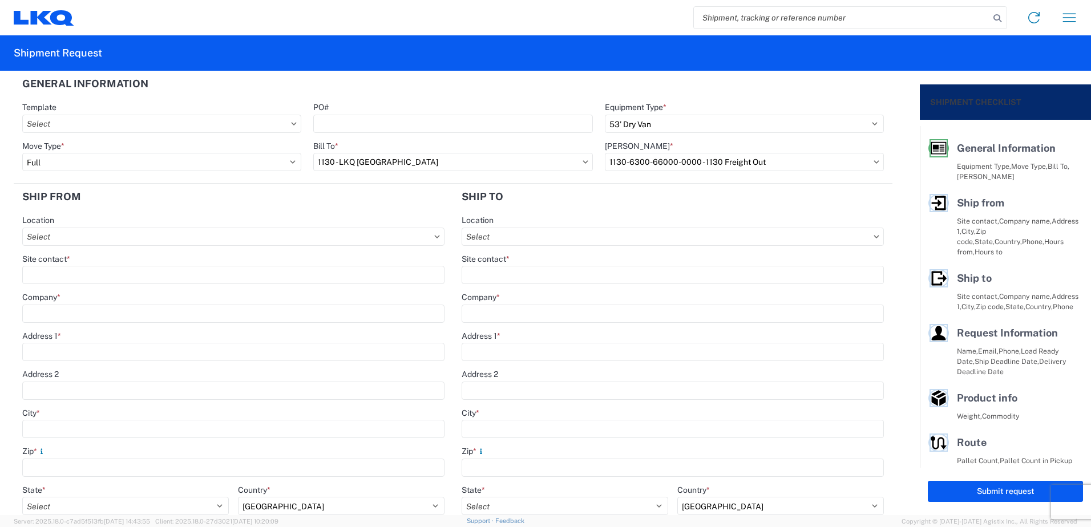
type input "14:00"
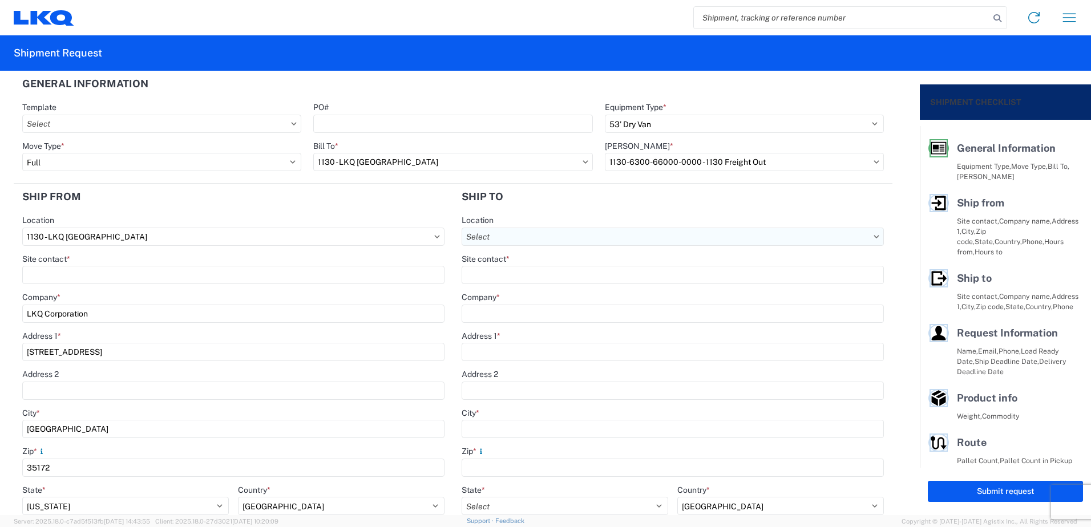
click at [567, 230] on input "Location" at bounding box center [673, 237] width 422 height 18
type input "3064"
click at [519, 288] on div "3064 - [GEOGRAPHIC_DATA] (064)" at bounding box center [561, 288] width 200 height 18
type input "3064 - [GEOGRAPHIC_DATA] (064)"
type input "LKQ Corporation"
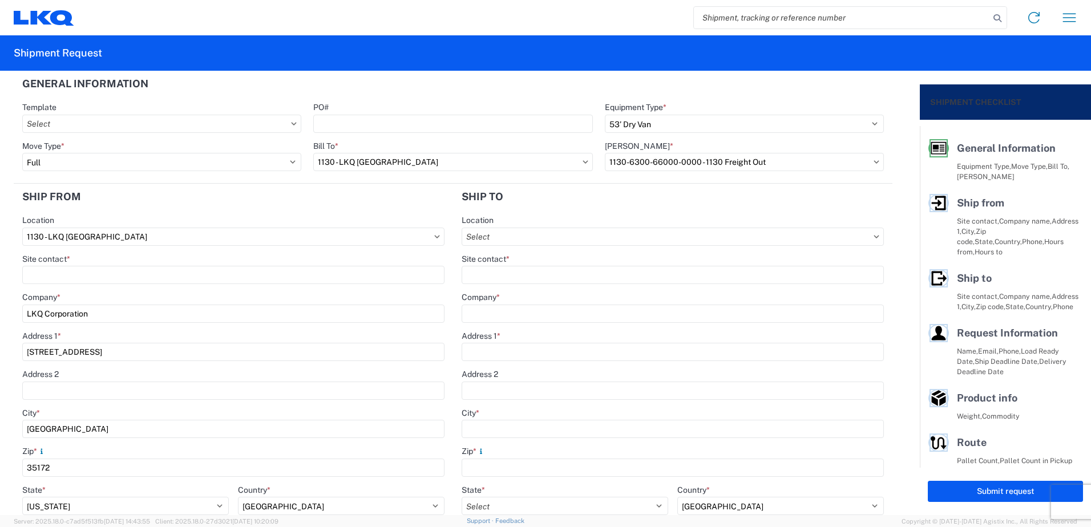
type input "[STREET_ADDRESS]"
type input "[GEOGRAPHIC_DATA]"
type input "30336"
select select "GA"
select select "US"
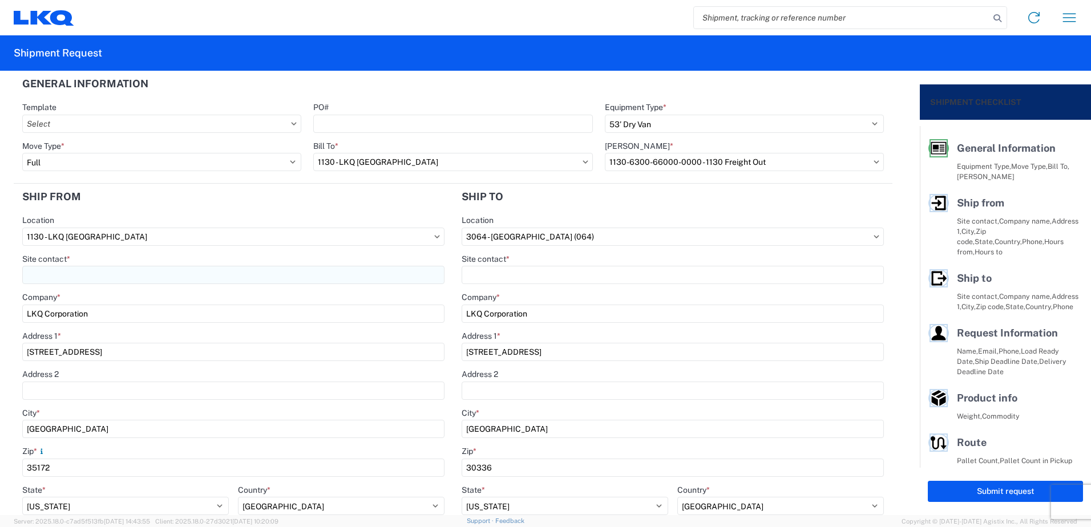
click at [155, 271] on input "Site contact *" at bounding box center [233, 275] width 422 height 18
type input "[PERSON_NAME]"
click at [554, 275] on input "Site contact *" at bounding box center [673, 275] width 422 height 18
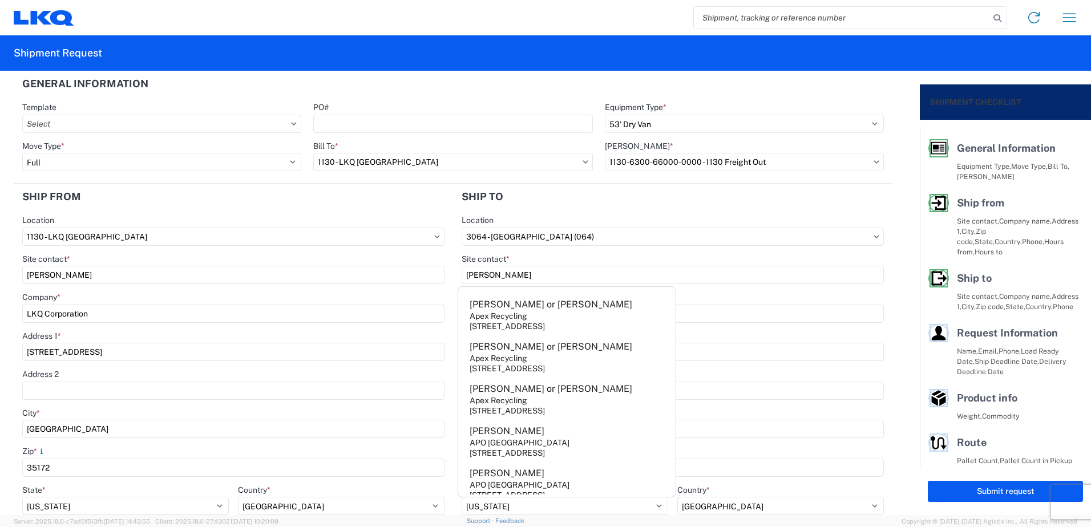
type input "[PERSON_NAME]"
click at [422, 293] on div "Company *" at bounding box center [233, 297] width 422 height 10
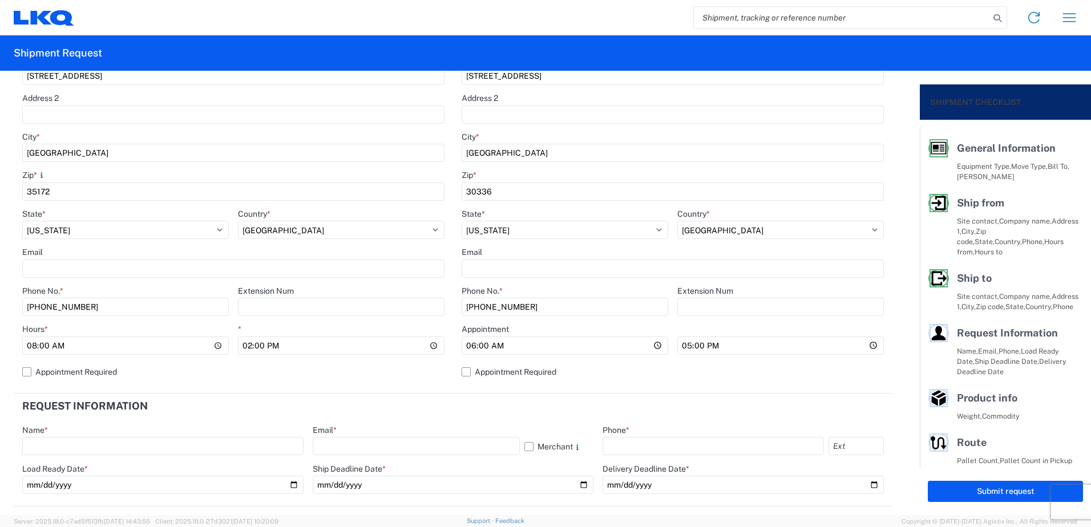
scroll to position [285, 0]
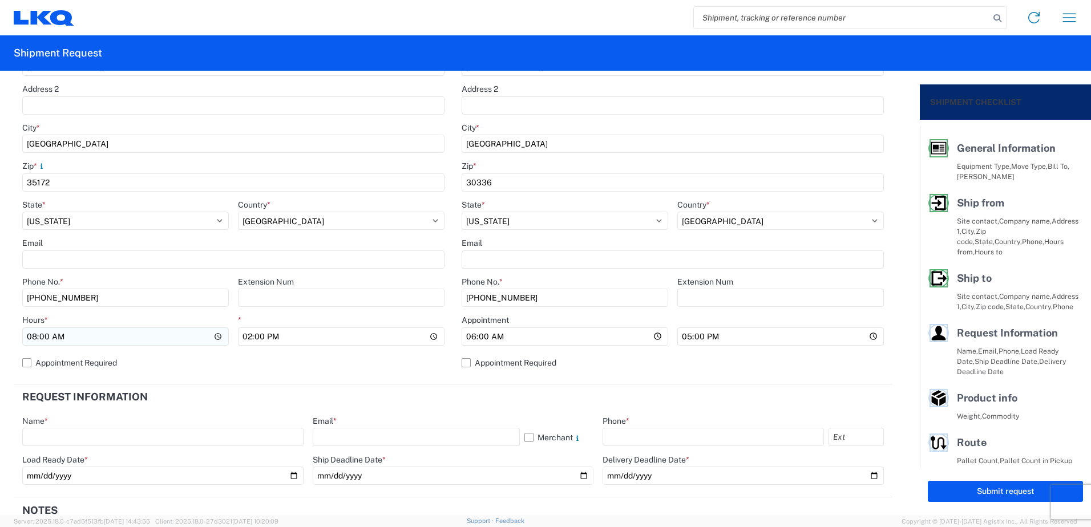
click at [32, 337] on input "08:00" at bounding box center [125, 337] width 207 height 18
type input "12:00"
click at [443, 282] on main "1130 Location 1130 - LKQ Birmingham Site contact * [PERSON_NAME] Company * LKQ …" at bounding box center [233, 155] width 439 height 450
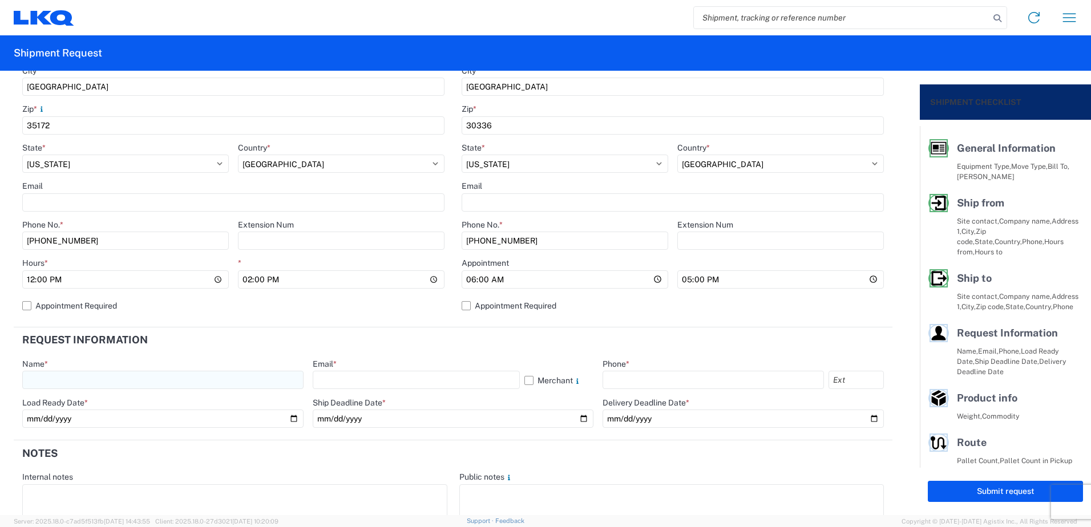
click at [197, 377] on input "text" at bounding box center [162, 380] width 281 height 18
type input "[PERSON_NAME]"
type input "[EMAIL_ADDRESS][DOMAIN_NAME]"
type input "[PHONE_NUMBER]"
click at [291, 420] on input "date" at bounding box center [162, 419] width 281 height 18
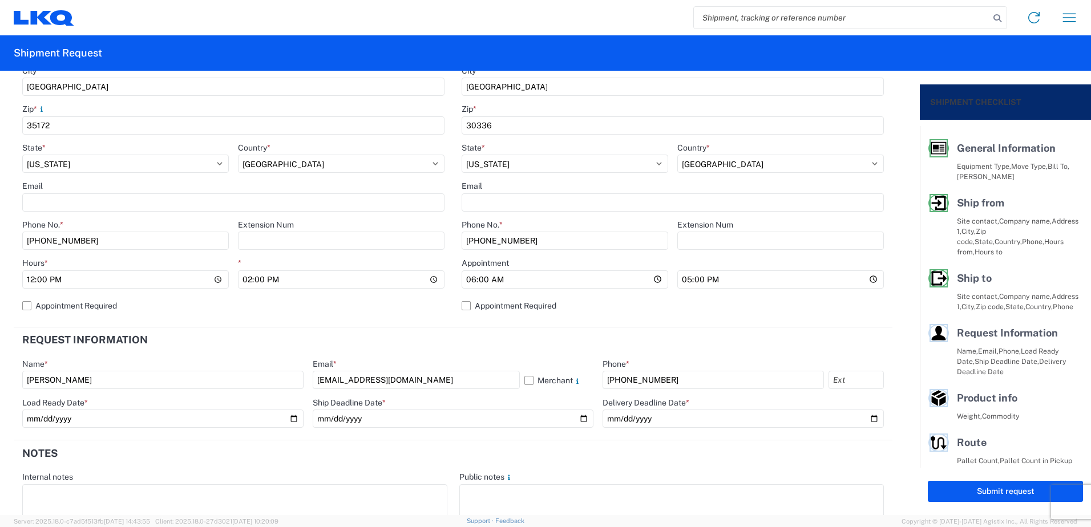
type input "[DATE]"
click at [584, 416] on input "date" at bounding box center [453, 419] width 281 height 18
click at [580, 420] on input "date" at bounding box center [453, 419] width 281 height 18
type input "[DATE]"
click at [866, 418] on input "date" at bounding box center [743, 419] width 281 height 18
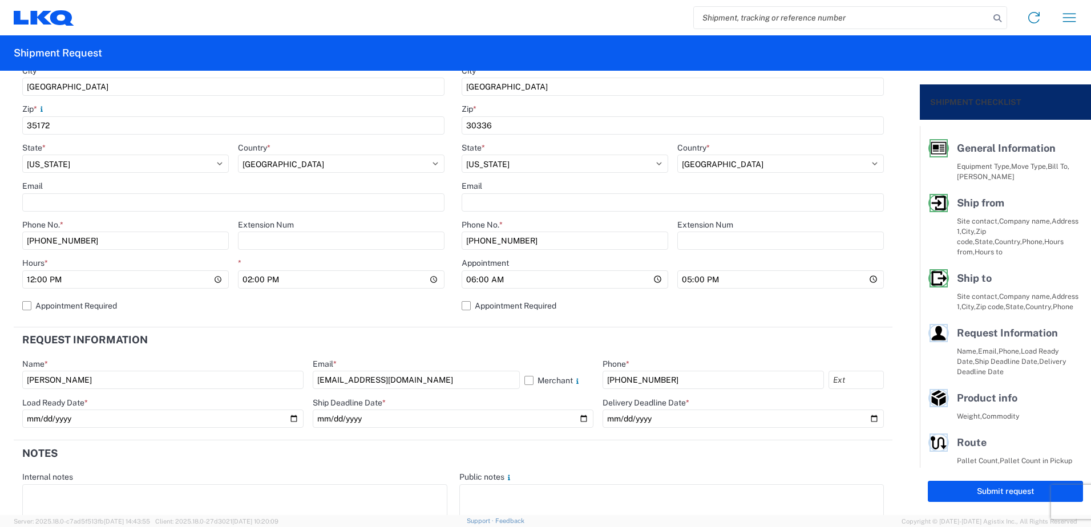
type input "[DATE]"
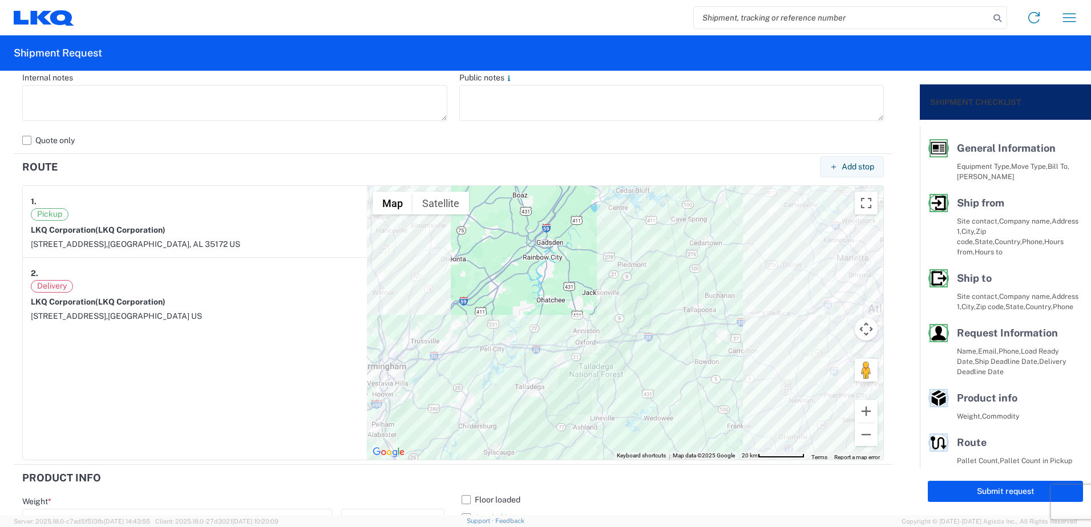
scroll to position [1001, 0]
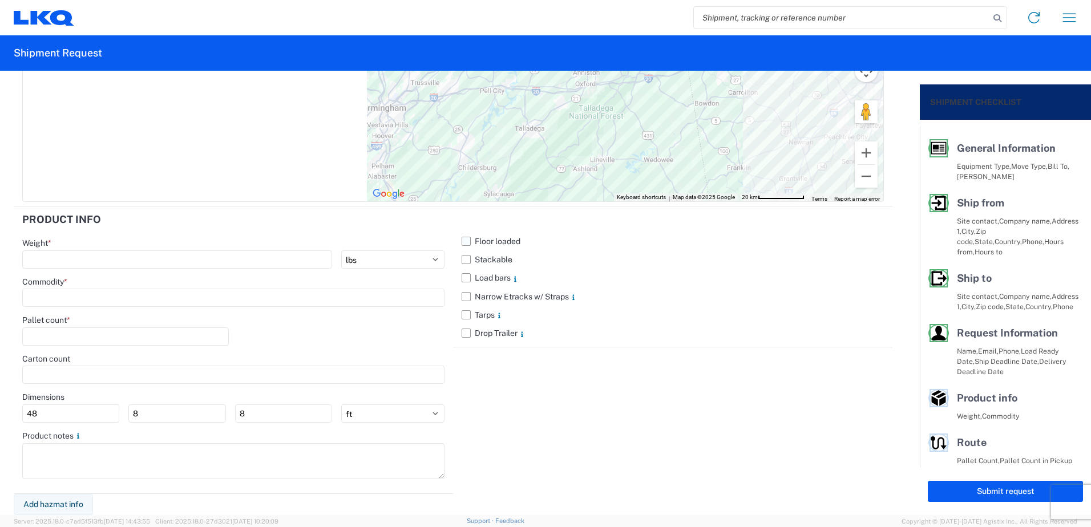
click at [462, 247] on label "Floor loaded" at bounding box center [673, 241] width 422 height 18
click at [0, 0] on input "Floor loaded" at bounding box center [0, 0] width 0 height 0
click at [463, 259] on label "Stackable" at bounding box center [673, 260] width 422 height 18
click at [0, 0] on input "Stackable" at bounding box center [0, 0] width 0 height 0
click at [464, 277] on label "Load bars" at bounding box center [673, 278] width 422 height 18
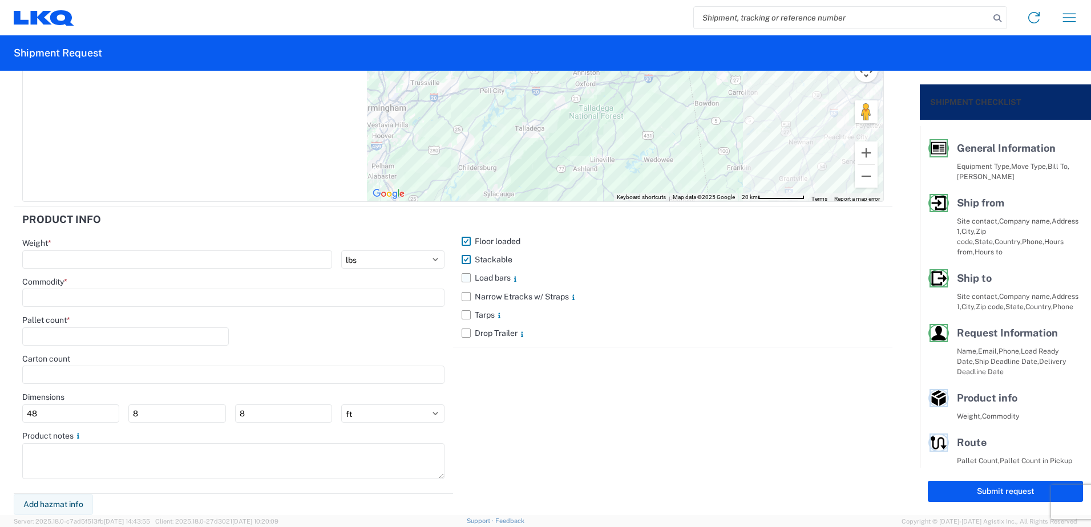
click at [0, 0] on input "Load bars" at bounding box center [0, 0] width 0 height 0
click at [247, 266] on input "number" at bounding box center [177, 260] width 310 height 18
type input "22000"
click at [231, 285] on div "Commodity *" at bounding box center [233, 282] width 422 height 10
click at [229, 298] on input at bounding box center [233, 298] width 422 height 18
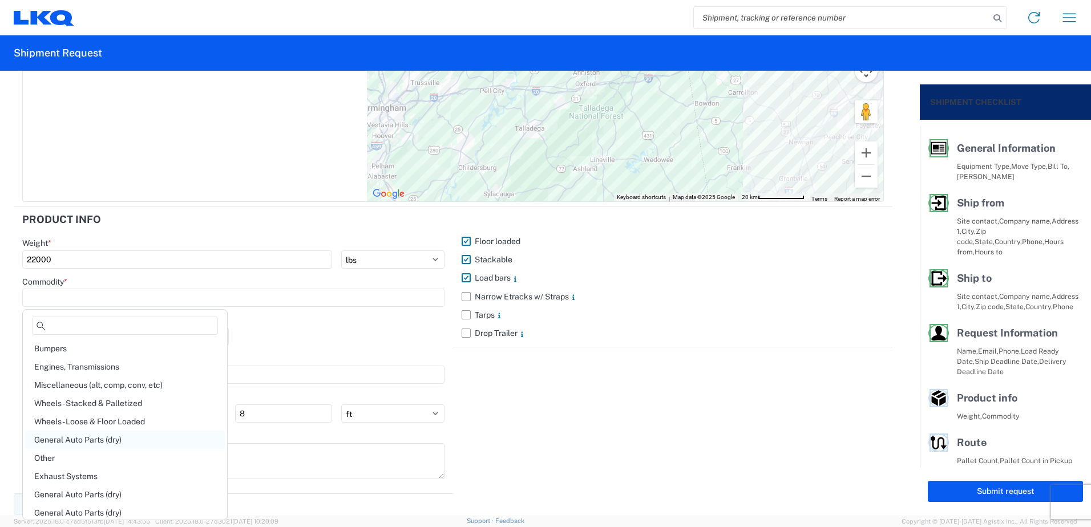
click at [94, 442] on div "General Auto Parts (dry)" at bounding box center [125, 440] width 200 height 18
type input "General Auto Parts (dry)"
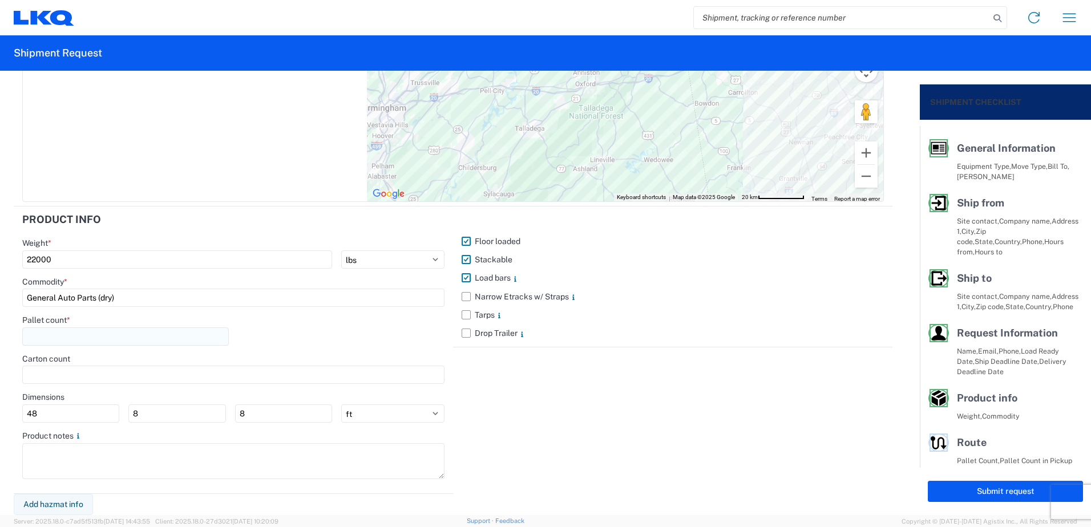
click at [110, 340] on input "number" at bounding box center [125, 337] width 207 height 18
type input "22"
click at [942, 489] on button "Submit request" at bounding box center [1005, 491] width 155 height 21
select select "US"
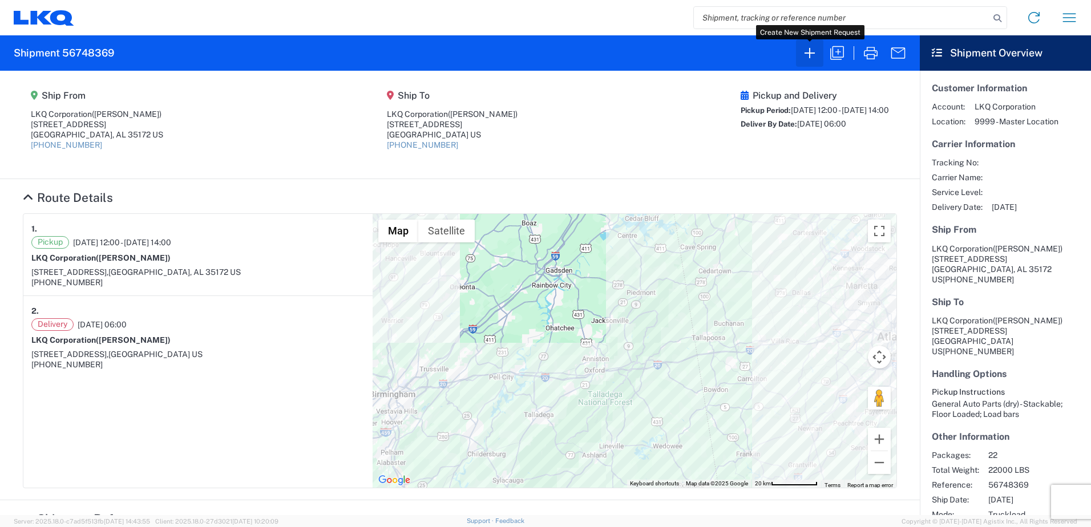
click at [808, 49] on icon "button" at bounding box center [810, 53] width 18 height 18
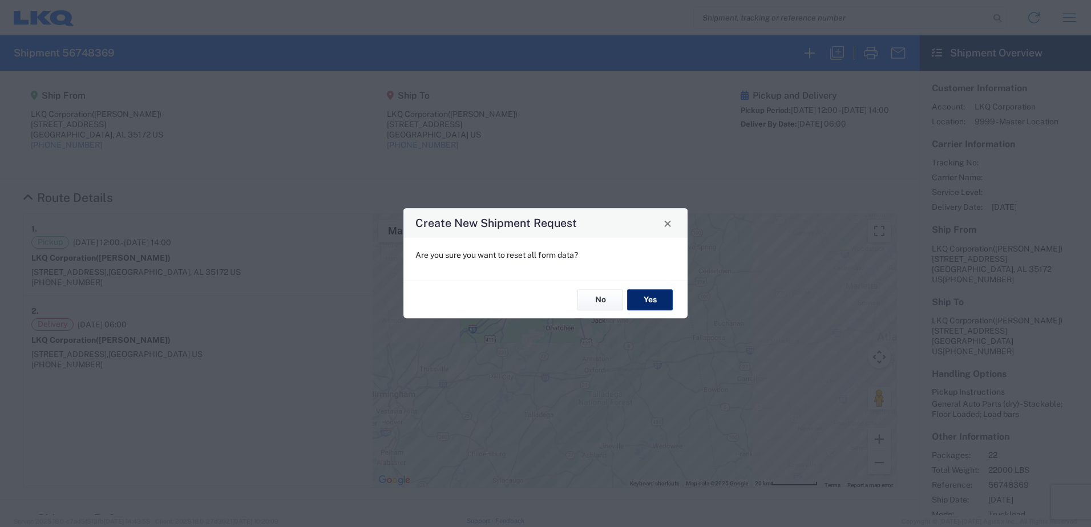
click at [654, 301] on button "Yes" at bounding box center [650, 299] width 46 height 21
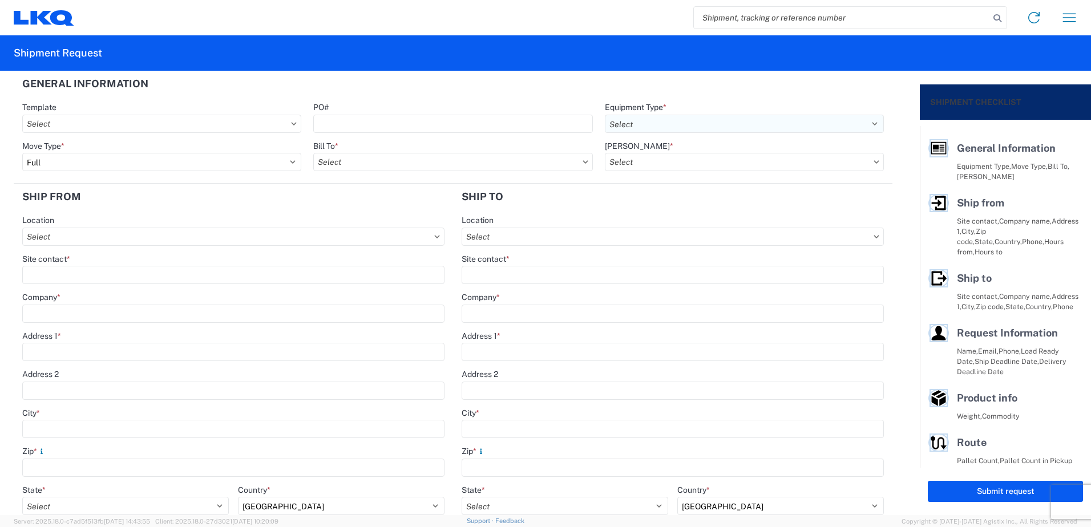
click at [726, 123] on select "Select 53’ Dry Van Flatbed Dropdeck (van) Lowboy (flatbed) Rail" at bounding box center [744, 124] width 279 height 18
click at [605, 115] on select "Select 53’ Dry Van Flatbed Dropdeck (van) Lowboy (flatbed) Rail" at bounding box center [744, 124] width 279 height 18
click at [402, 165] on input "Bill To *" at bounding box center [452, 162] width 279 height 18
click at [376, 212] on div "1130 - LKQ [GEOGRAPHIC_DATA]" at bounding box center [413, 213] width 200 height 18
click at [672, 164] on input "[PERSON_NAME] *" at bounding box center [744, 162] width 279 height 18
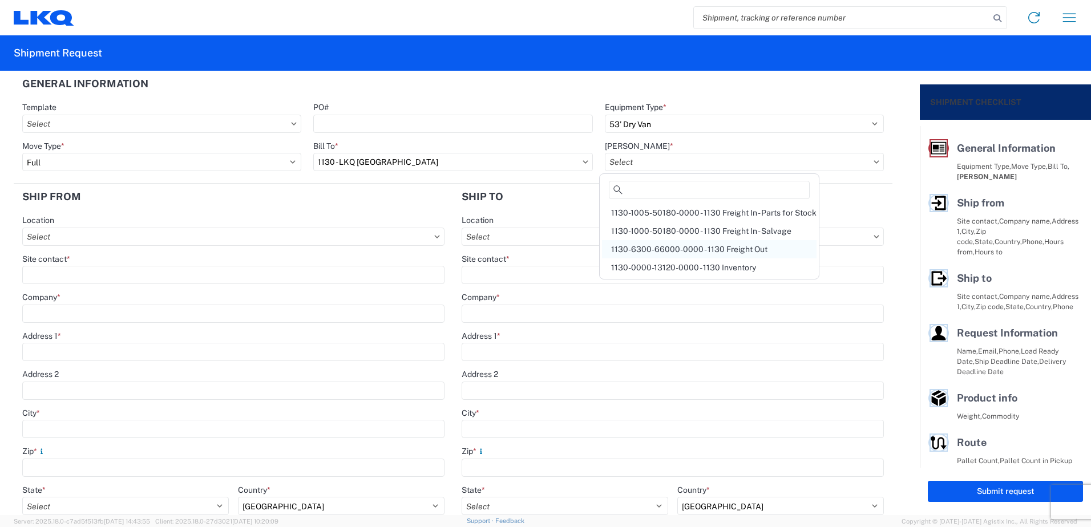
click at [689, 249] on div "1130-6300-66000-0000 - 1130 Freight Out" at bounding box center [709, 249] width 215 height 18
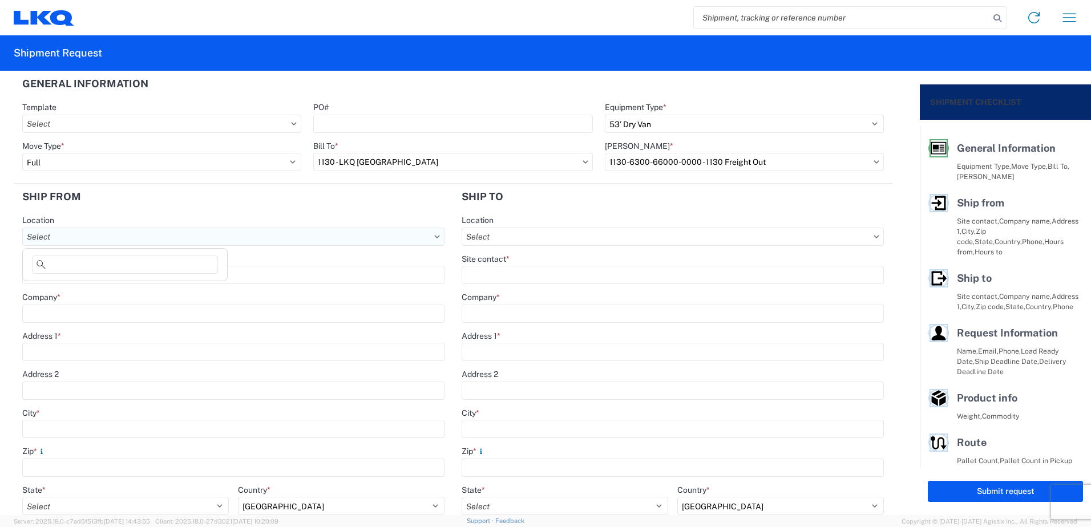
click at [202, 231] on input "Location" at bounding box center [233, 237] width 422 height 18
click at [104, 291] on div "1130 - LKQ [GEOGRAPHIC_DATA]" at bounding box center [125, 288] width 200 height 18
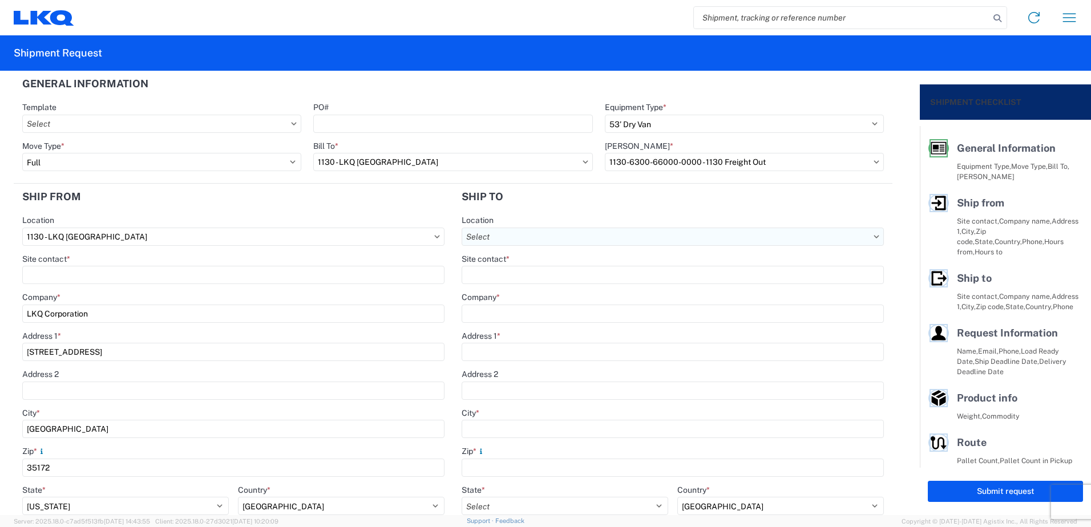
click at [532, 240] on input "Location" at bounding box center [673, 237] width 422 height 18
click at [517, 288] on div "3064 - [GEOGRAPHIC_DATA] (064)" at bounding box center [561, 288] width 200 height 18
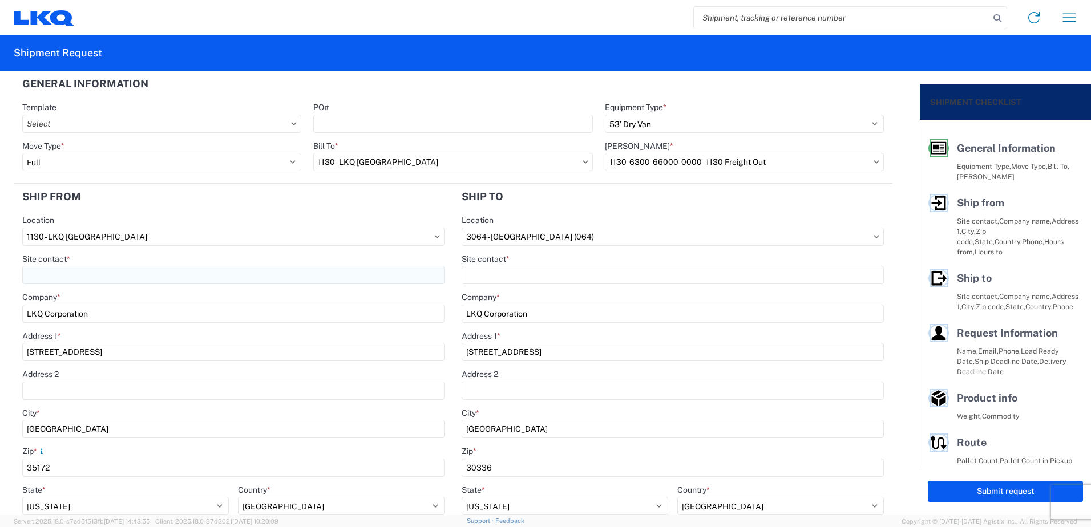
click at [179, 268] on input "Site contact *" at bounding box center [233, 275] width 422 height 18
click at [610, 273] on input "Site contact *" at bounding box center [673, 275] width 422 height 18
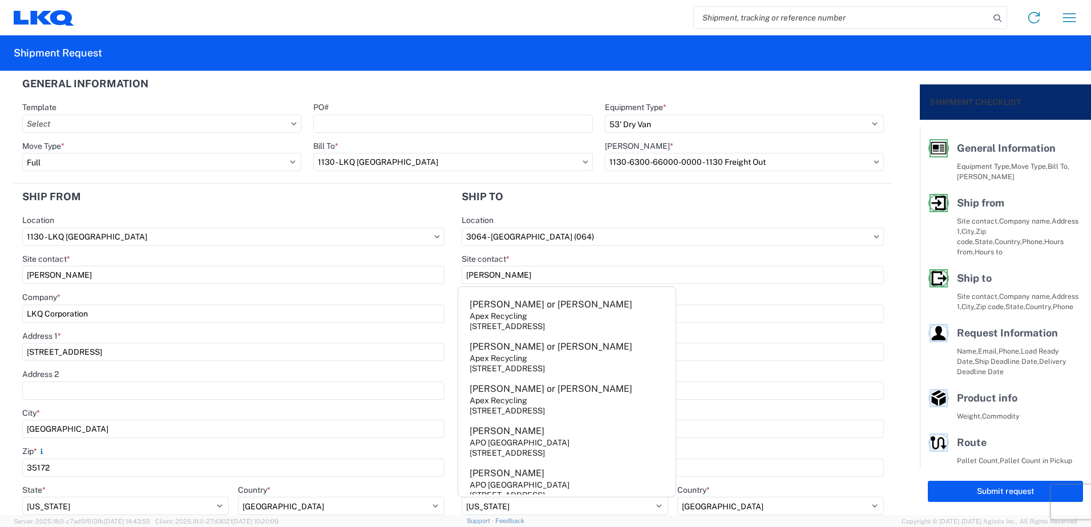
click at [443, 258] on main "1130 Location 1130 - LKQ Birmingham Site contact * [PERSON_NAME] Company * LKQ …" at bounding box center [233, 440] width 439 height 450
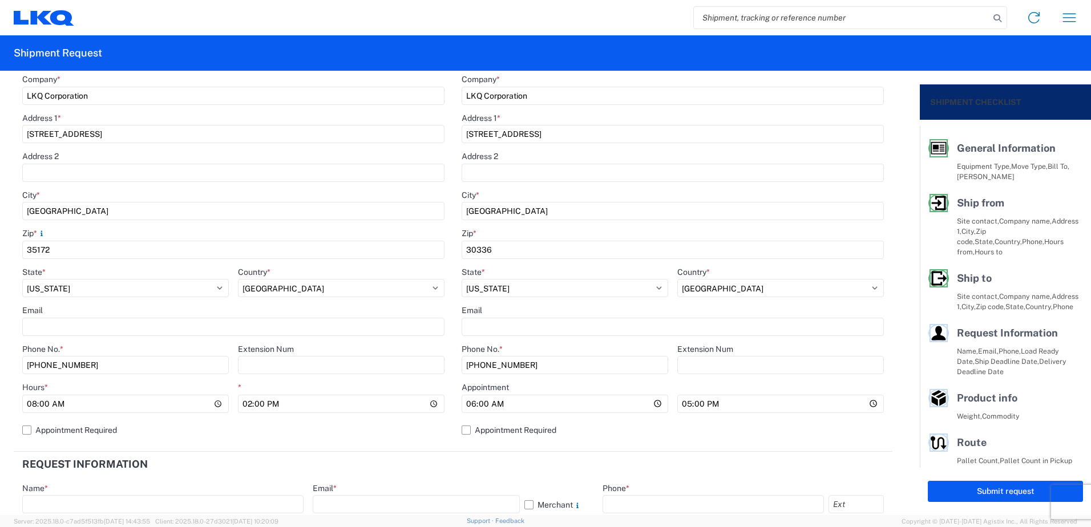
scroll to position [514, 0]
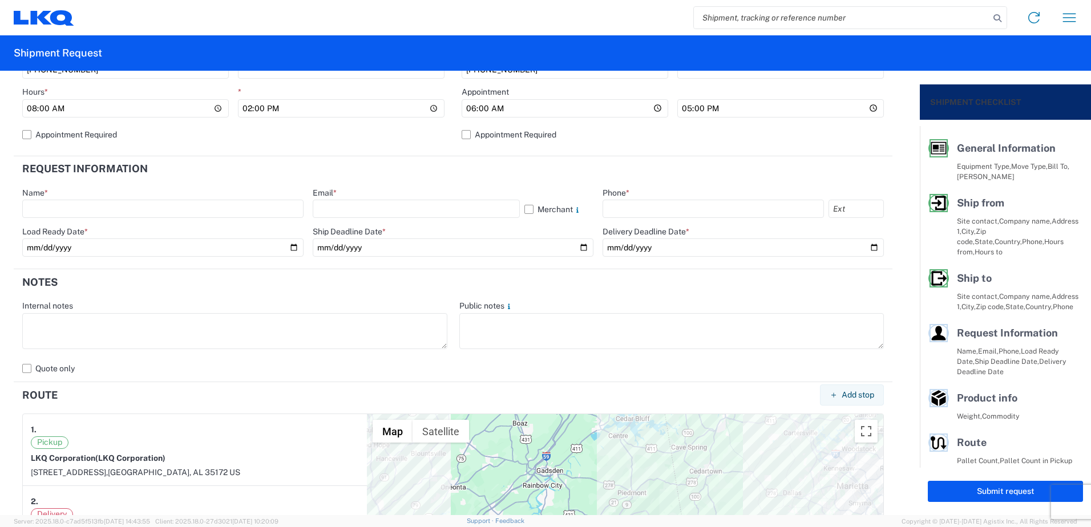
click at [195, 195] on div "Name *" at bounding box center [162, 193] width 281 height 10
click at [33, 109] on input "08:00" at bounding box center [125, 108] width 207 height 18
click at [98, 204] on input "text" at bounding box center [162, 209] width 281 height 18
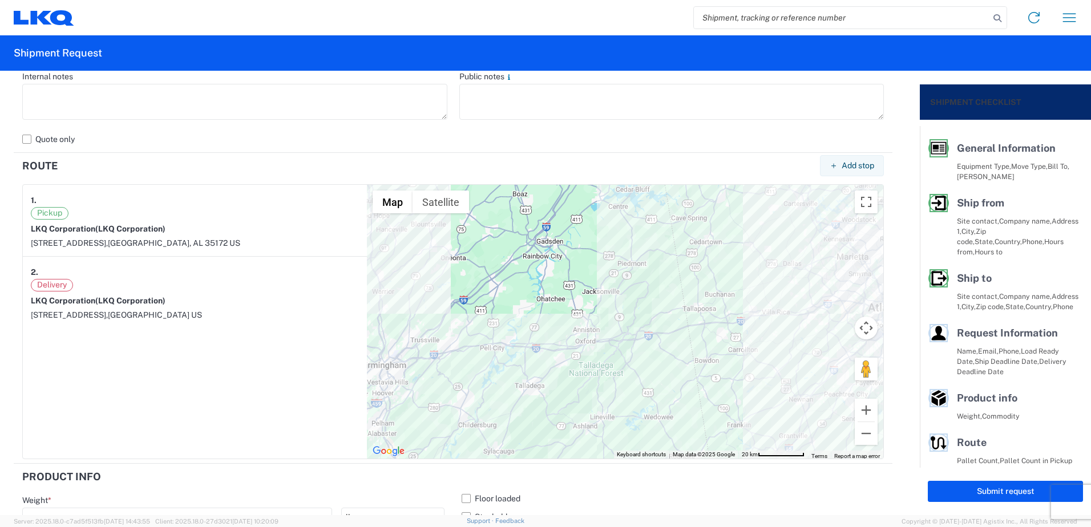
scroll to position [1001, 0]
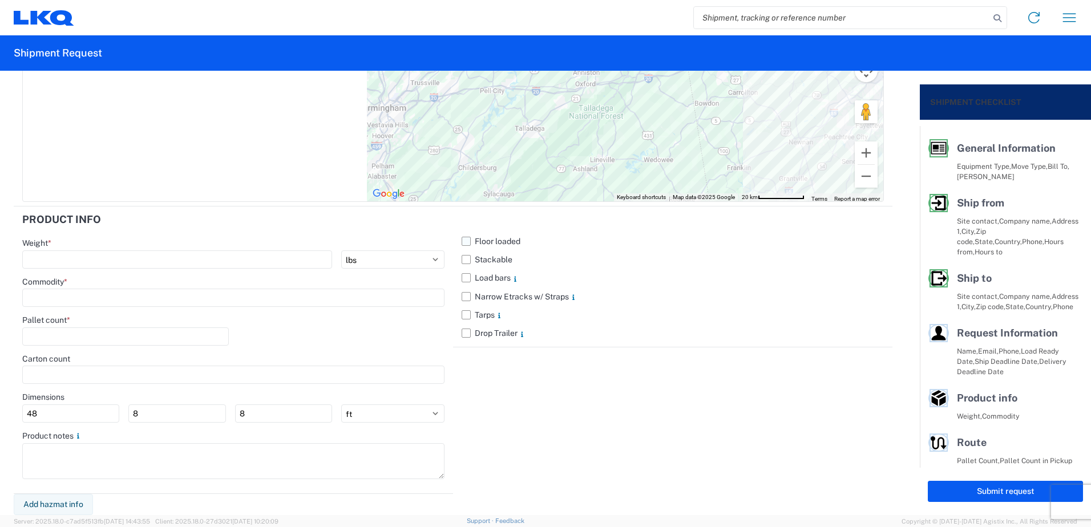
click at [462, 242] on label "Floor loaded" at bounding box center [673, 241] width 422 height 18
click at [0, 0] on input "Floor loaded" at bounding box center [0, 0] width 0 height 0
click at [462, 259] on label "Stackable" at bounding box center [673, 260] width 422 height 18
click at [0, 0] on input "Stackable" at bounding box center [0, 0] width 0 height 0
click at [462, 282] on label "Load bars" at bounding box center [673, 278] width 422 height 18
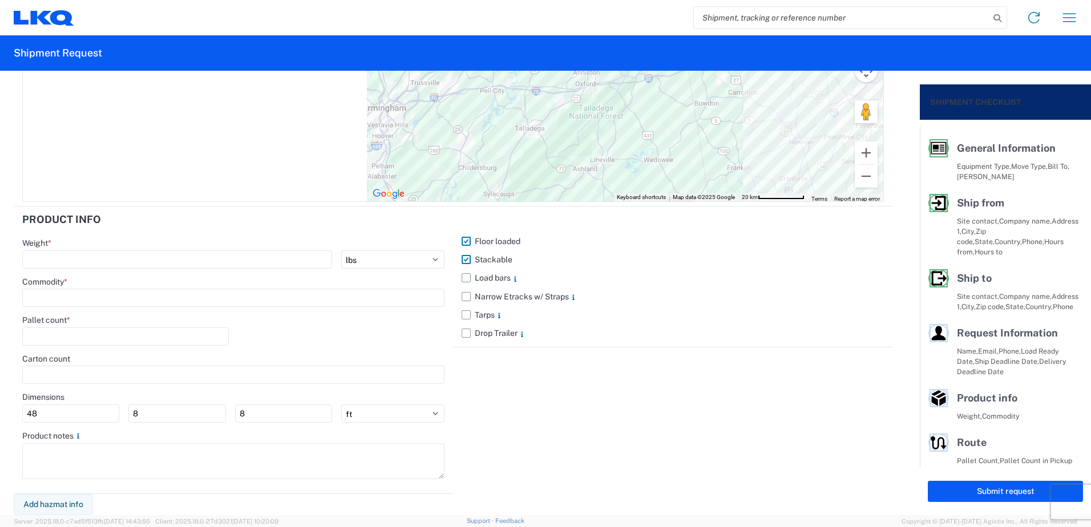
click at [0, 0] on input "Load bars" at bounding box center [0, 0] width 0 height 0
click at [137, 255] on input "number" at bounding box center [177, 260] width 310 height 18
click at [113, 290] on input at bounding box center [233, 298] width 422 height 18
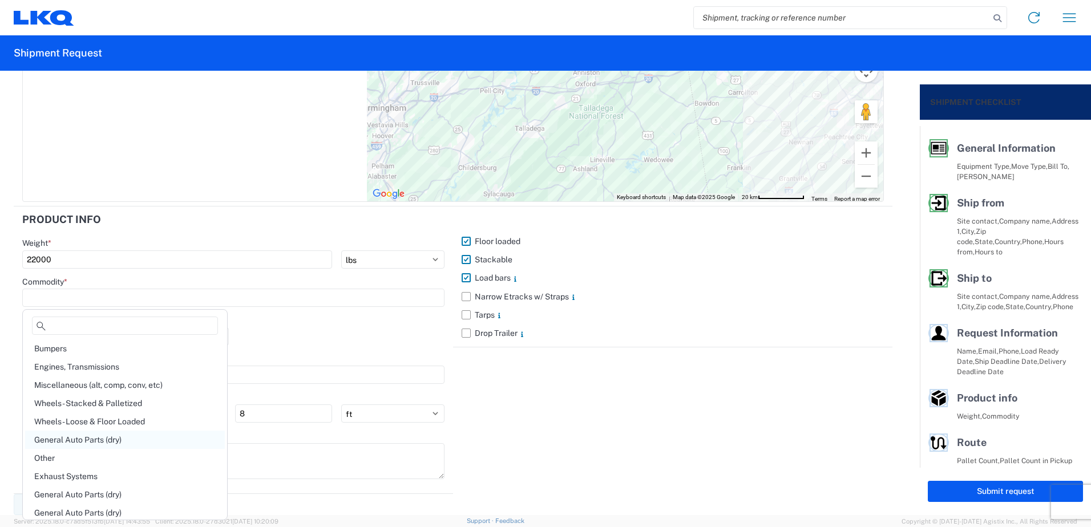
click at [94, 441] on div "General Auto Parts (dry)" at bounding box center [125, 440] width 200 height 18
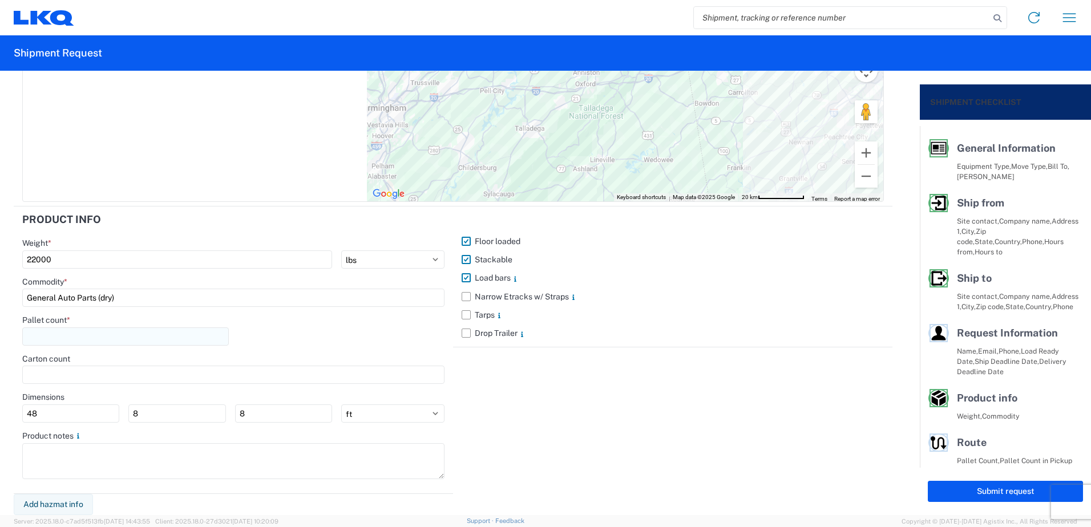
click at [59, 341] on input "number" at bounding box center [125, 337] width 207 height 18
click at [949, 485] on button "Submit request" at bounding box center [1005, 491] width 155 height 21
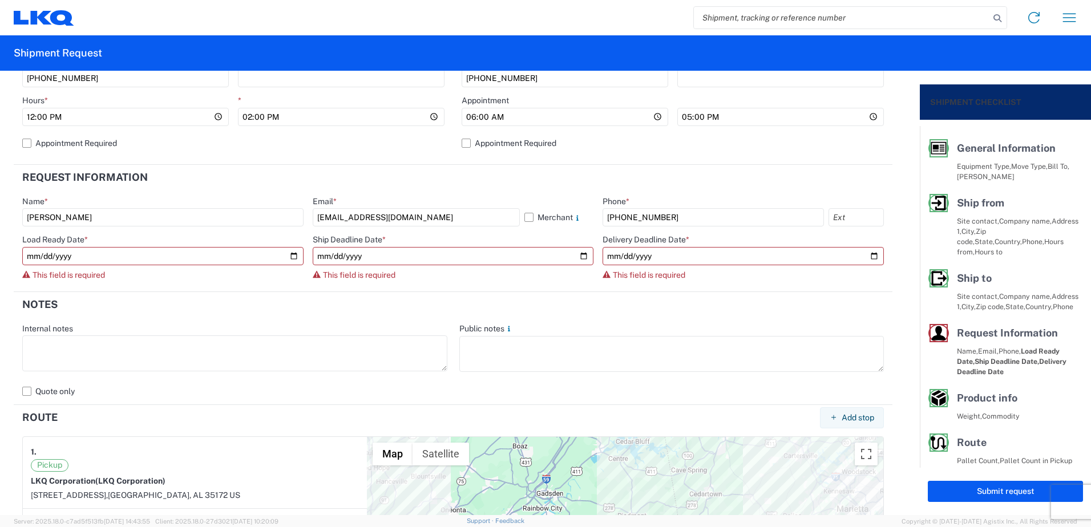
scroll to position [501, 0]
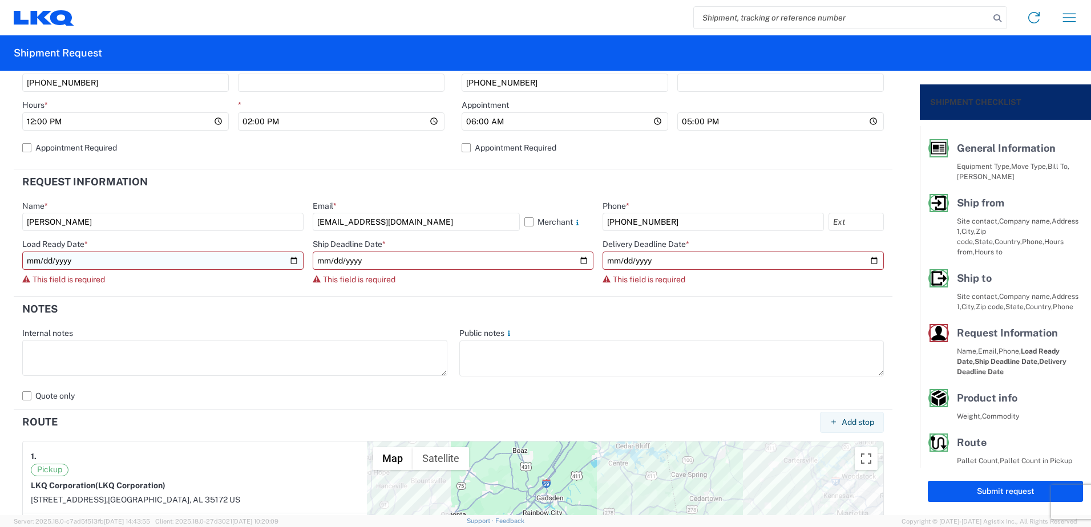
click at [292, 262] on input "date" at bounding box center [162, 261] width 281 height 18
click at [578, 263] on input "date" at bounding box center [453, 261] width 281 height 18
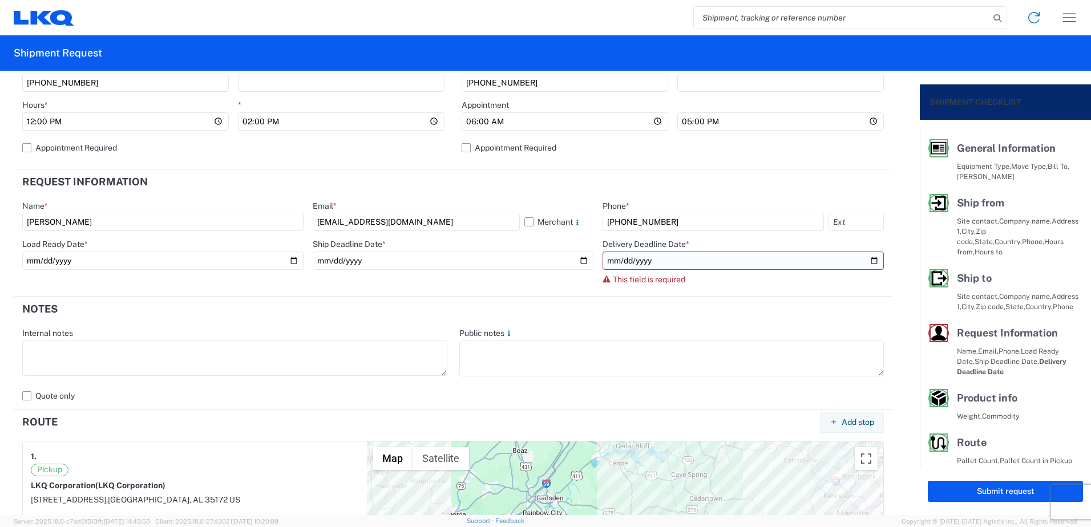
click at [864, 261] on input "date" at bounding box center [743, 261] width 281 height 18
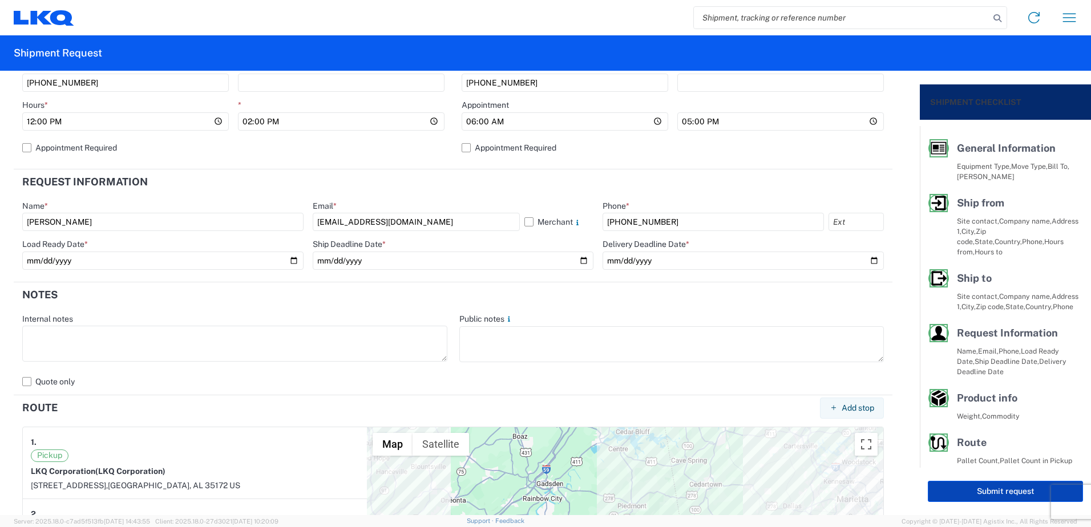
click at [971, 496] on button "Submit request" at bounding box center [1005, 491] width 155 height 21
